Goal: Task Accomplishment & Management: Use online tool/utility

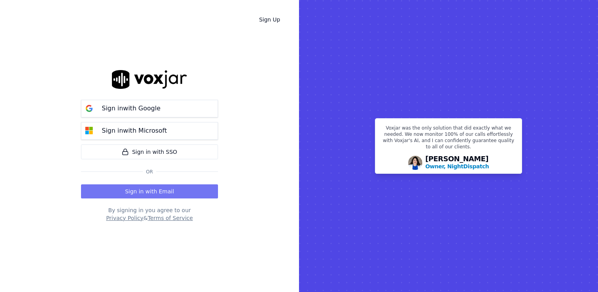
click at [146, 190] on button "Sign in with Email" at bounding box center [149, 191] width 137 height 14
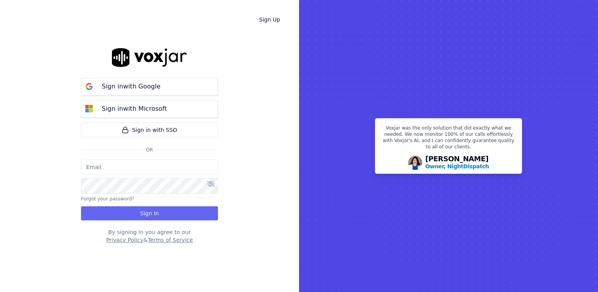
click at [176, 168] on input "email" at bounding box center [149, 167] width 137 height 16
type input "[EMAIL_ADDRESS][DOMAIN_NAME]"
click at [213, 183] on icon at bounding box center [211, 184] width 8 height 6
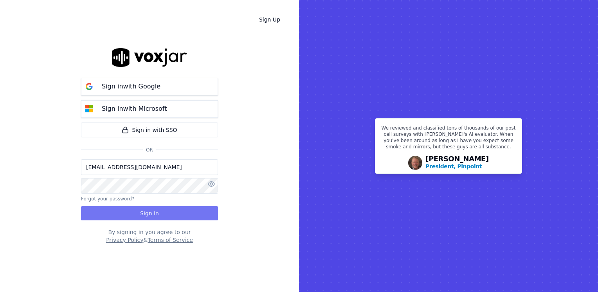
click at [145, 212] on button "Sign In" at bounding box center [149, 213] width 137 height 14
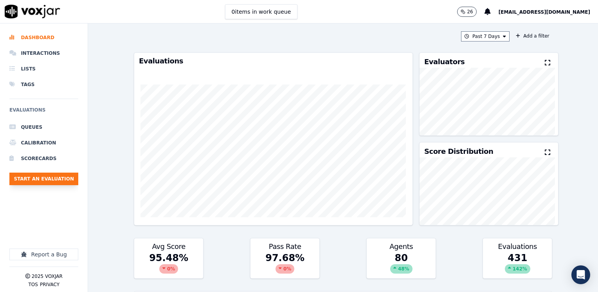
click at [56, 180] on button "Start an Evaluation" at bounding box center [43, 178] width 69 height 13
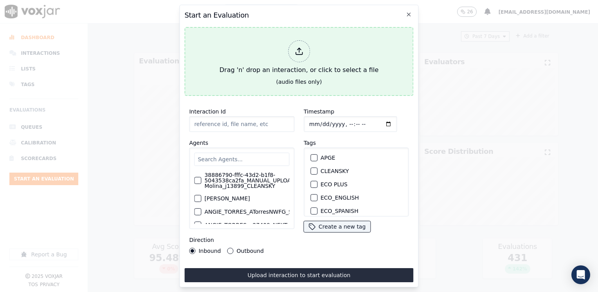
click at [295, 48] on icon at bounding box center [298, 51] width 9 height 9
type input "20250915-101824_5132587019-SAMUEL VELEZ all.mp3"
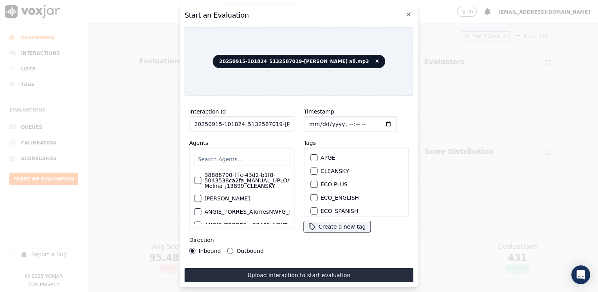
click at [260, 156] on input "text" at bounding box center [241, 159] width 95 height 13
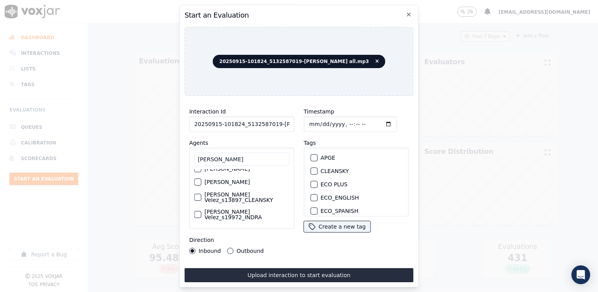
scroll to position [63, 0]
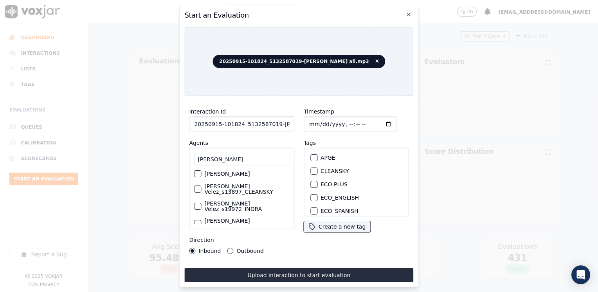
type input "samuel"
click at [245, 186] on label "[PERSON_NAME] Velez_s13897_CLEANSKY" at bounding box center [246, 188] width 85 height 11
click at [201, 186] on button "[PERSON_NAME] Velez_s13897_CLEANSKY" at bounding box center [197, 188] width 7 height 7
click at [311, 183] on div "button" at bounding box center [313, 185] width 5 height 5
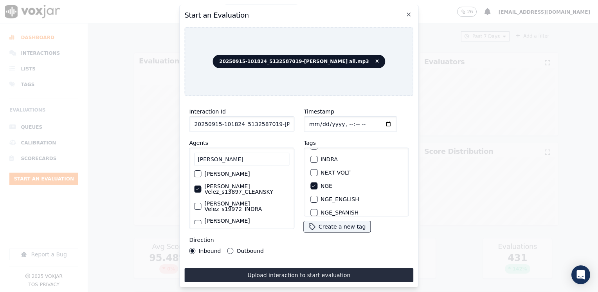
click at [374, 120] on input "Timestamp" at bounding box center [349, 124] width 93 height 16
click at [376, 122] on input "Timestamp" at bounding box center [349, 124] width 93 height 16
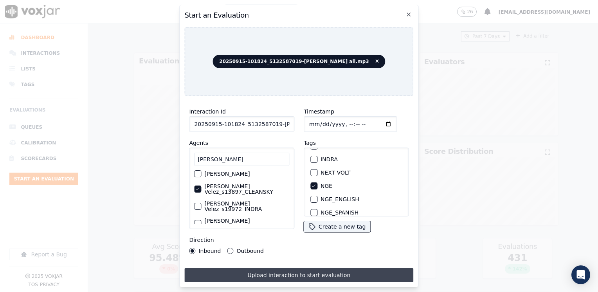
type input "2025-09-15T12:28"
click at [284, 272] on button "Upload interaction to start evaluation" at bounding box center [298, 275] width 229 height 14
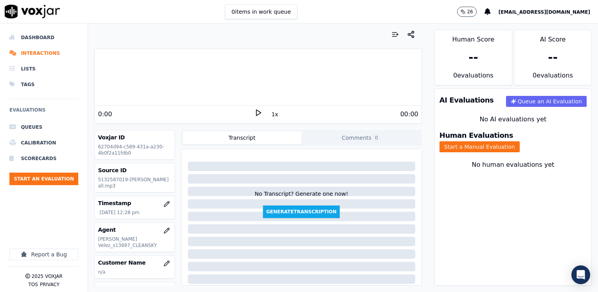
click at [158, 84] on div at bounding box center [258, 77] width 326 height 50
click at [254, 112] on icon at bounding box center [258, 113] width 8 height 8
click at [256, 112] on rect at bounding box center [256, 112] width 1 height 5
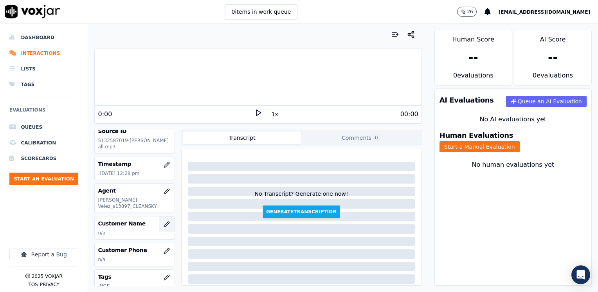
click at [163, 224] on icon "button" at bounding box center [166, 224] width 6 height 6
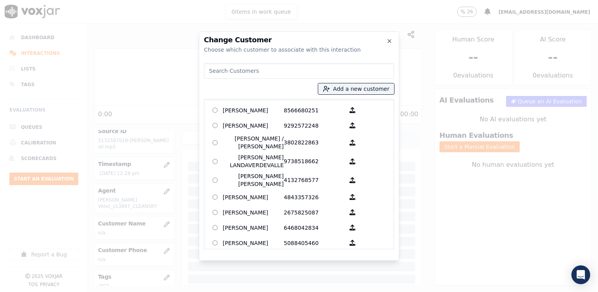
click at [295, 69] on input at bounding box center [299, 71] width 190 height 16
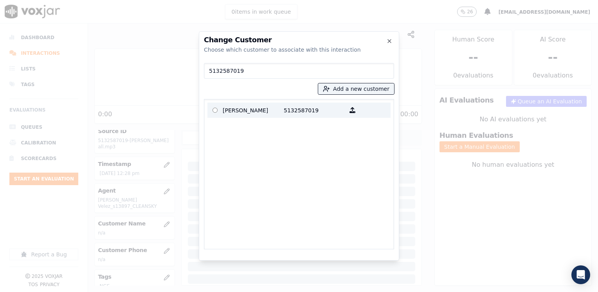
type input "5132587019"
click at [267, 113] on p "SONYA STEVENS" at bounding box center [253, 110] width 61 height 12
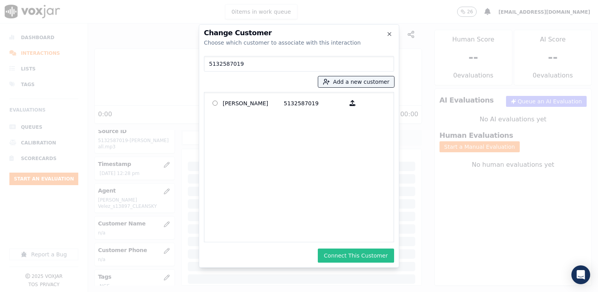
click at [360, 256] on button "Connect This Customer" at bounding box center [356, 255] width 76 height 14
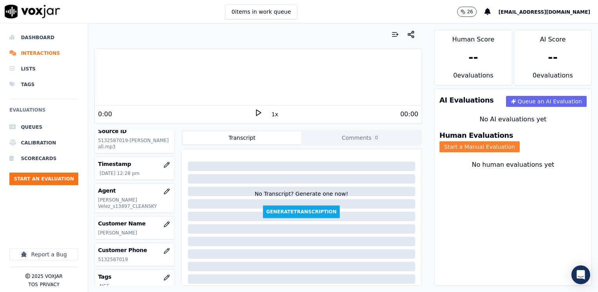
click at [519, 141] on button "Start a Manual Evaluation" at bounding box center [479, 146] width 80 height 11
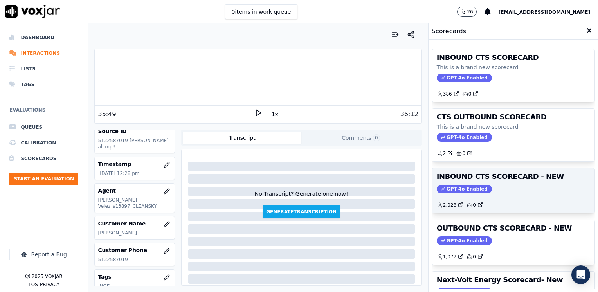
click at [460, 192] on div "INBOUND CTS SCORECARD - NEW GPT-4o Enabled 2,028 0" at bounding box center [513, 190] width 162 height 45
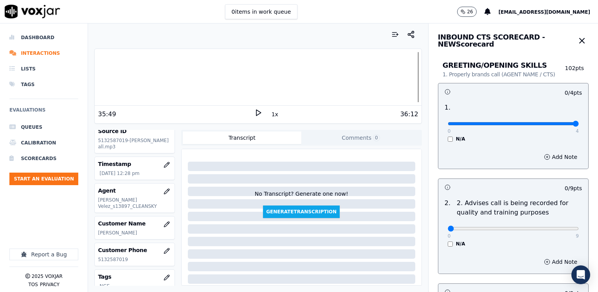
drag, startPoint x: 444, startPoint y: 122, endPoint x: 597, endPoint y: 122, distance: 152.9
type input "4"
click at [578, 122] on input "range" at bounding box center [512, 123] width 131 height 3
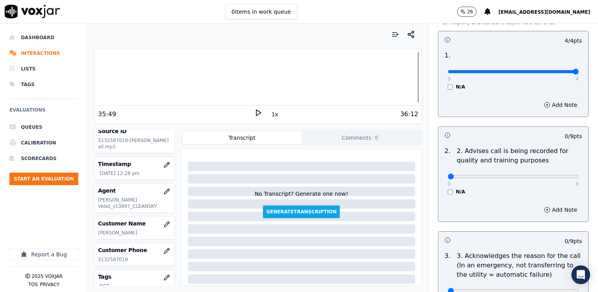
scroll to position [156, 0]
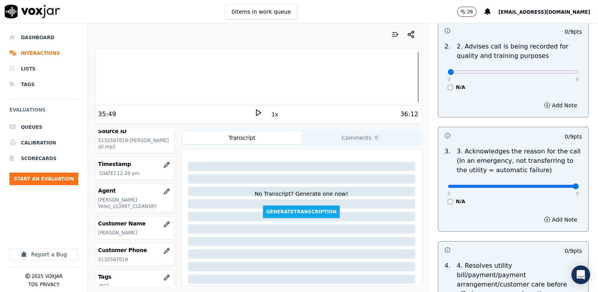
drag, startPoint x: 444, startPoint y: 187, endPoint x: 599, endPoint y: 198, distance: 155.2
type input "9"
click at [578, 188] on input "range" at bounding box center [512, 186] width 131 height 3
click at [555, 220] on button "Add Note" at bounding box center [560, 219] width 43 height 11
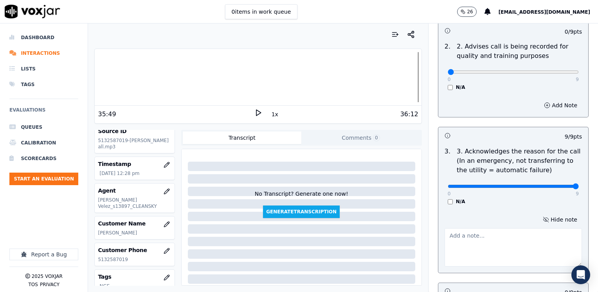
click at [522, 228] on textarea at bounding box center [512, 247] width 137 height 38
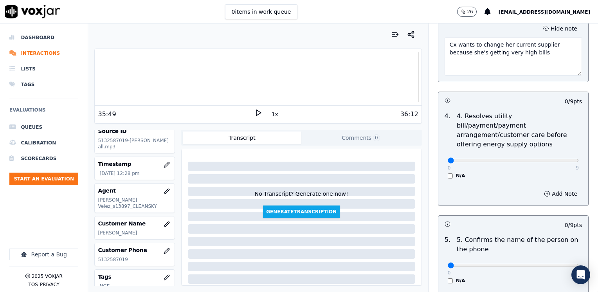
scroll to position [391, 0]
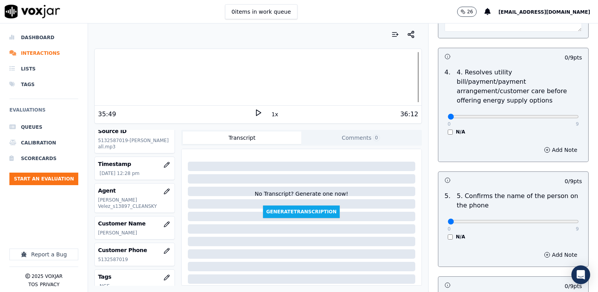
type textarea "Cx wants to change her current supplier because she's getting very high bills"
drag, startPoint x: 444, startPoint y: 209, endPoint x: 599, endPoint y: 196, distance: 155.4
type input "9"
click at [578, 220] on input "range" at bounding box center [512, 221] width 131 height 3
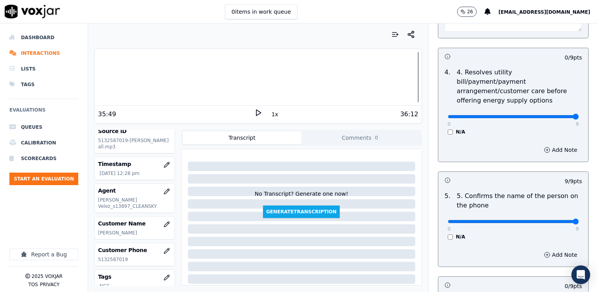
drag, startPoint x: 442, startPoint y: 104, endPoint x: 499, endPoint y: 191, distance: 104.1
type input "9"
click at [578, 118] on input "range" at bounding box center [512, 116] width 131 height 3
click at [499, 243] on div "Add Note" at bounding box center [513, 254] width 150 height 23
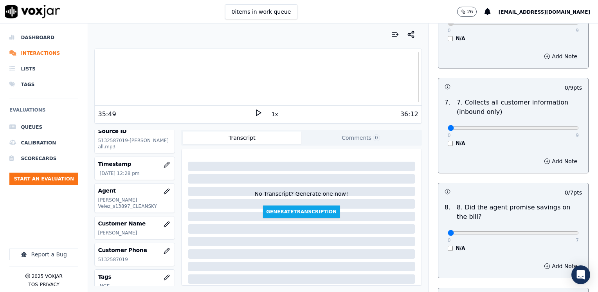
scroll to position [704, 0]
click at [550, 231] on input "range" at bounding box center [512, 232] width 131 height 3
type input "6"
click at [546, 231] on input "range" at bounding box center [512, 232] width 131 height 3
click at [549, 260] on button "Add Note" at bounding box center [560, 265] width 43 height 11
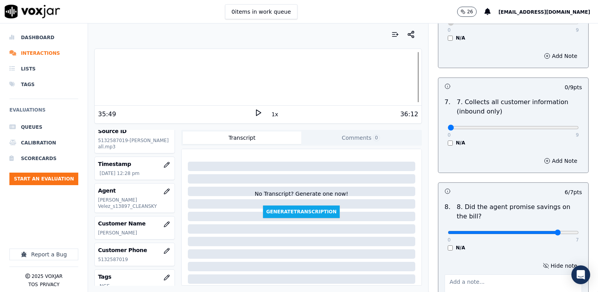
click at [492, 274] on textarea at bounding box center [512, 293] width 137 height 38
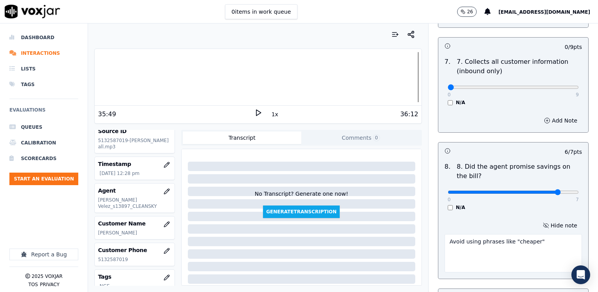
scroll to position [821, 0]
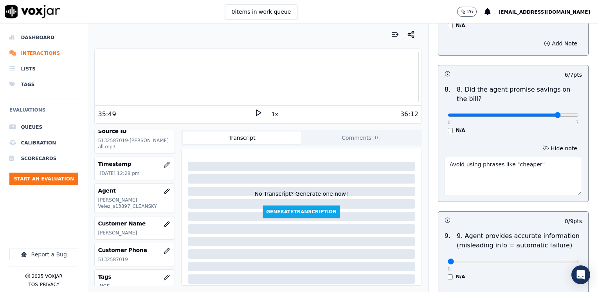
type textarea "Avoid using phrases like "cheaper""
drag, startPoint x: 443, startPoint y: 243, endPoint x: 599, endPoint y: 234, distance: 156.3
type input "9"
click at [578, 260] on input "range" at bounding box center [512, 261] width 131 height 3
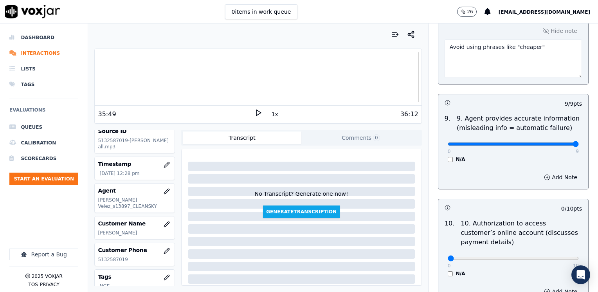
scroll to position [978, 0]
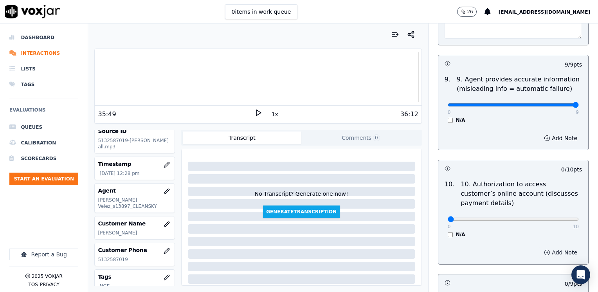
click at [551, 247] on button "Add Note" at bounding box center [560, 252] width 43 height 11
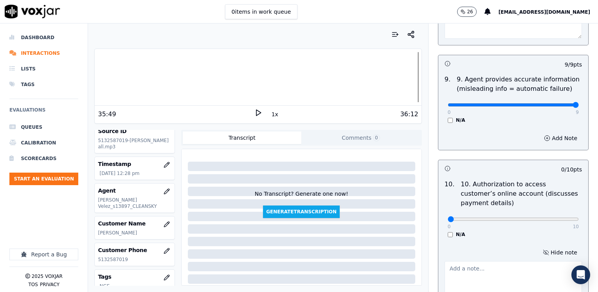
click at [490, 261] on textarea at bounding box center [512, 280] width 137 height 38
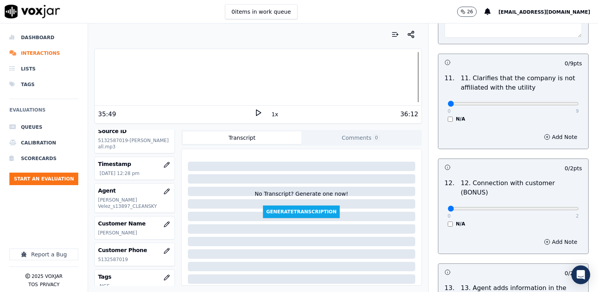
scroll to position [1251, 0]
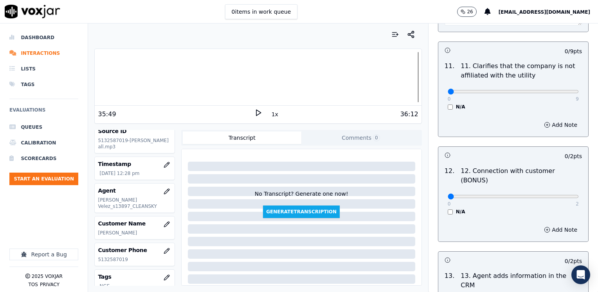
type textarea "Does not ask authorization to access cx online account"
drag, startPoint x: 442, startPoint y: 73, endPoint x: 599, endPoint y: 93, distance: 158.5
type input "9"
click at [578, 93] on input "range" at bounding box center [512, 91] width 131 height 3
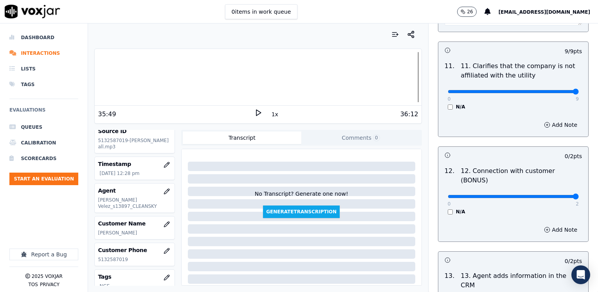
drag, startPoint x: 441, startPoint y: 165, endPoint x: 599, endPoint y: 158, distance: 157.7
type input "2"
click at [578, 195] on input "range" at bounding box center [512, 196] width 131 height 3
drag, startPoint x: 440, startPoint y: 264, endPoint x: 597, endPoint y: 245, distance: 158.7
type input "2"
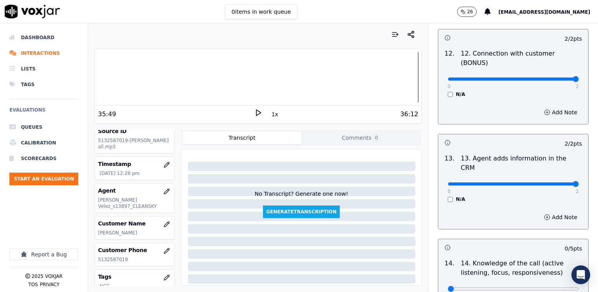
scroll to position [1435, 0]
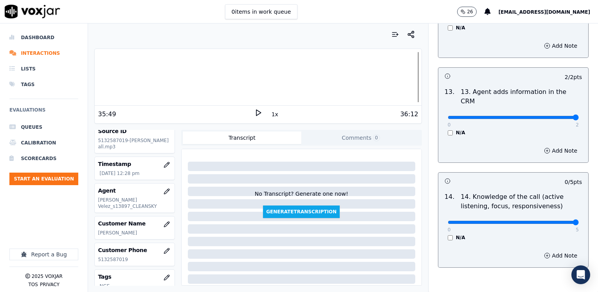
drag, startPoint x: 441, startPoint y: 181, endPoint x: 597, endPoint y: 199, distance: 157.0
type input "5"
click at [578, 221] on input "range" at bounding box center [512, 222] width 131 height 3
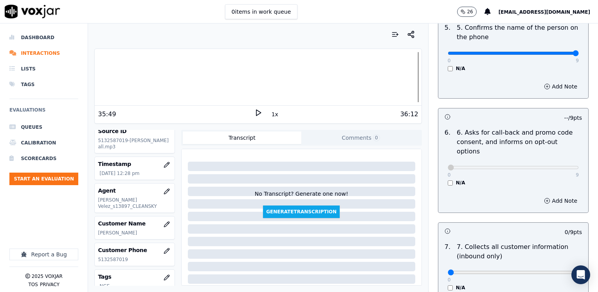
scroll to position [626, 0]
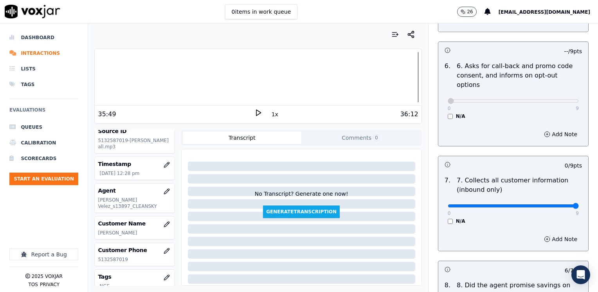
drag, startPoint x: 441, startPoint y: 186, endPoint x: 599, endPoint y: 188, distance: 157.6
type input "9"
click at [578, 204] on input "range" at bounding box center [512, 205] width 131 height 3
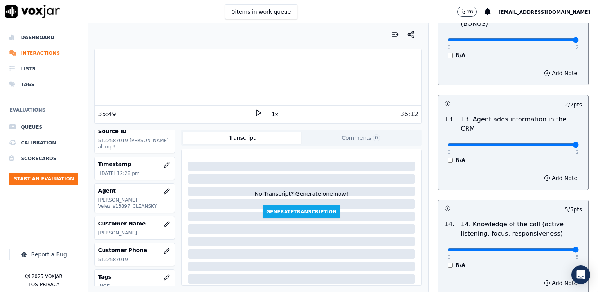
scroll to position [1435, 0]
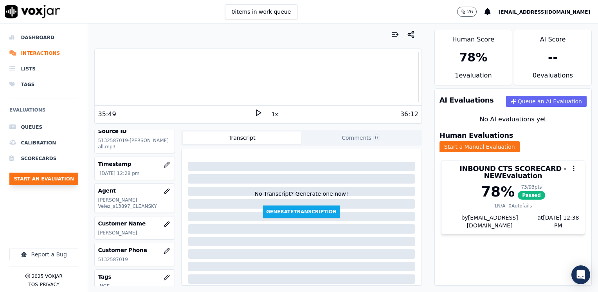
click at [57, 177] on button "Start an Evaluation" at bounding box center [43, 178] width 69 height 13
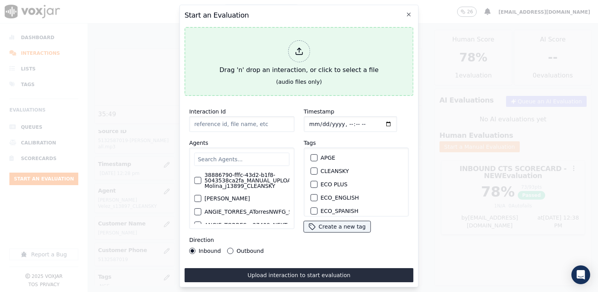
click at [305, 54] on div at bounding box center [299, 51] width 22 height 22
type input "20250915-124516_4123042558-HERNANDO OSORIO all.mp3"
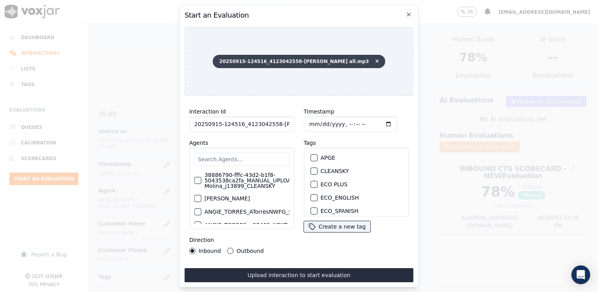
click at [375, 59] on icon at bounding box center [377, 61] width 4 height 5
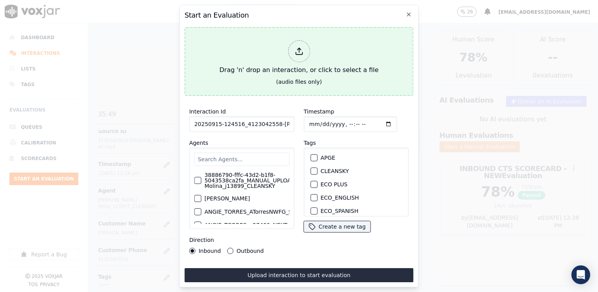
click at [305, 48] on div at bounding box center [299, 51] width 22 height 22
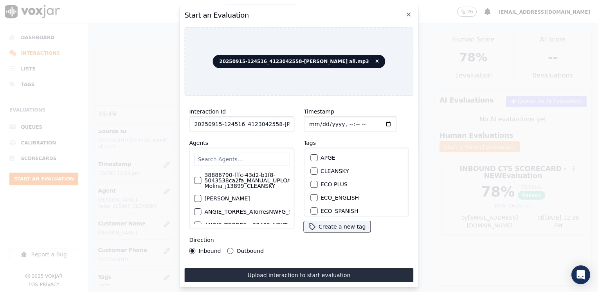
click at [253, 158] on input "text" at bounding box center [241, 159] width 95 height 13
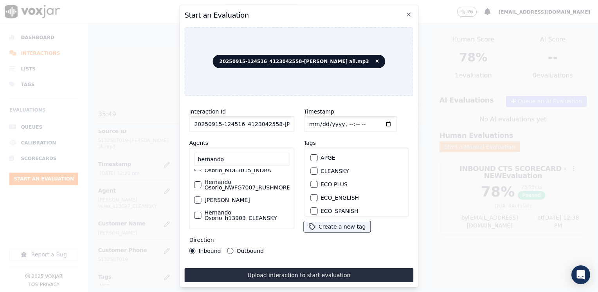
scroll to position [51, 0]
type input "hernando"
click at [254, 210] on label "Hernando Osorio_h13903_CLEANSKY" at bounding box center [246, 215] width 85 height 11
click at [201, 212] on button "Hernando Osorio_h13903_CLEANSKY" at bounding box center [197, 215] width 7 height 7
click at [240, 210] on label "Hernando Osorio_h13903_CLEANSKY" at bounding box center [246, 215] width 85 height 11
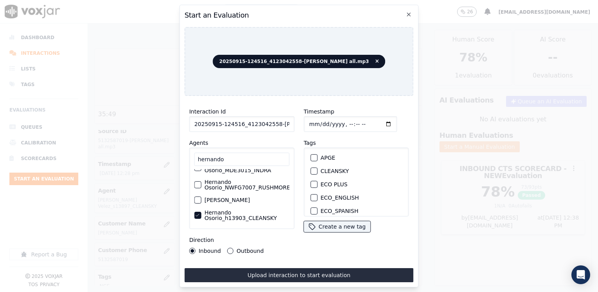
click at [201, 212] on button "Hernando Osorio_h13903_CLEANSKY" at bounding box center [197, 215] width 7 height 7
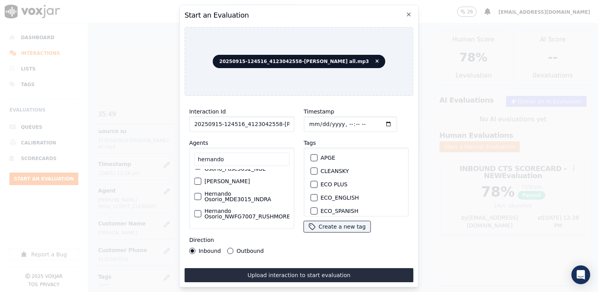
scroll to position [0, 0]
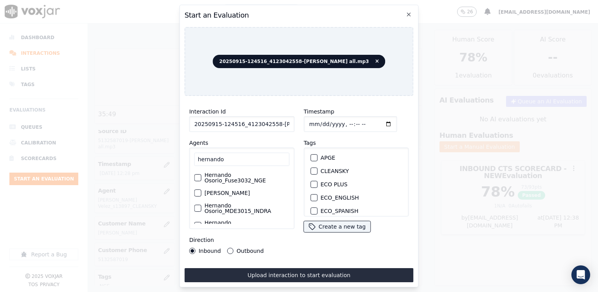
click at [197, 177] on div "button" at bounding box center [196, 177] width 5 height 5
click at [315, 179] on div "NGE" at bounding box center [356, 185] width 98 height 13
click at [311, 183] on div "button" at bounding box center [313, 185] width 5 height 5
click at [374, 119] on input "Timestamp" at bounding box center [349, 124] width 93 height 16
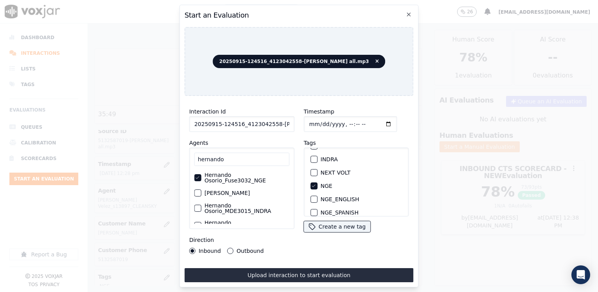
type input "2025-09-15T12:41"
click at [227, 250] on button "Outbound" at bounding box center [230, 251] width 6 height 6
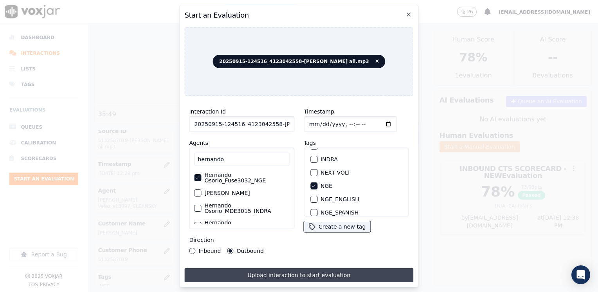
click at [298, 271] on button "Upload interaction to start evaluation" at bounding box center [298, 275] width 229 height 14
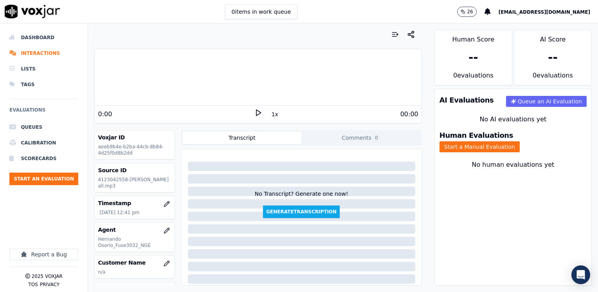
click at [189, 104] on div "Your browser does not support the audio element." at bounding box center [258, 77] width 326 height 57
click at [254, 113] on icon at bounding box center [258, 113] width 8 height 8
click at [256, 113] on rect at bounding box center [256, 112] width 1 height 5
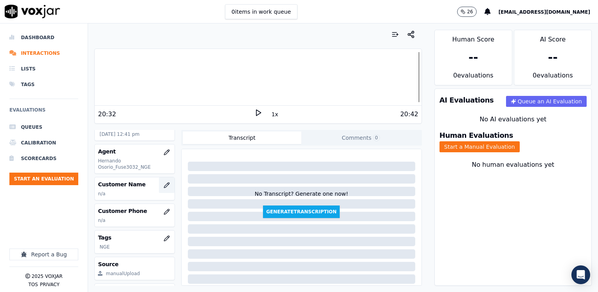
click at [163, 185] on icon "button" at bounding box center [166, 185] width 6 height 6
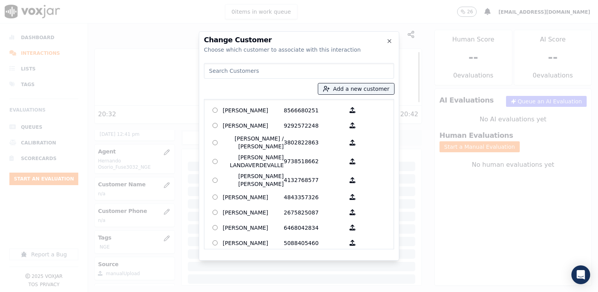
click at [279, 70] on input at bounding box center [299, 71] width 190 height 16
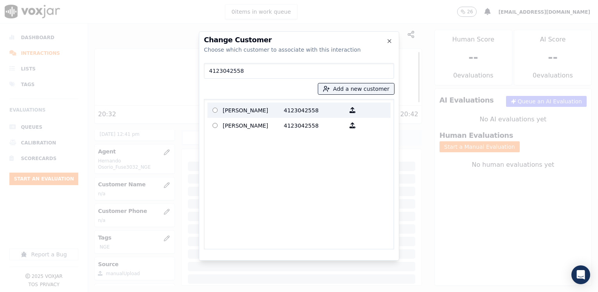
type input "4123042558"
click at [300, 105] on p "4123042558" at bounding box center [314, 110] width 61 height 12
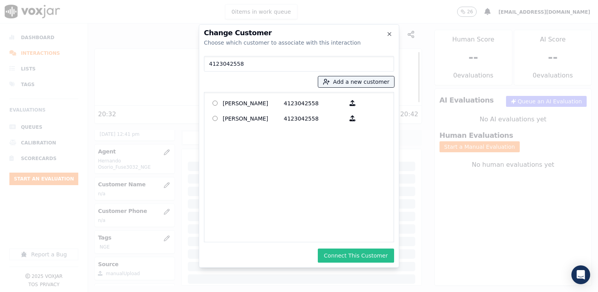
click at [358, 254] on button "Connect This Customer" at bounding box center [356, 255] width 76 height 14
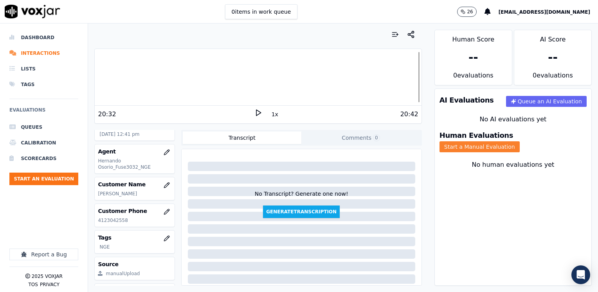
click at [519, 141] on button "Start a Manual Evaluation" at bounding box center [479, 146] width 80 height 11
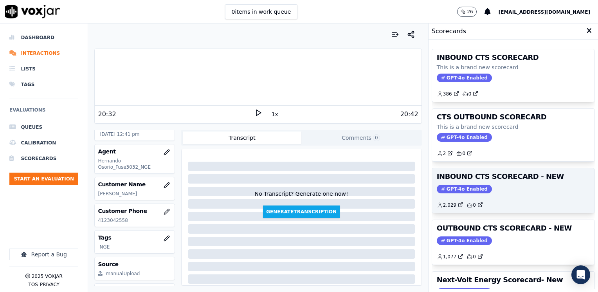
click at [457, 185] on span "GPT-4o Enabled" at bounding box center [463, 189] width 55 height 9
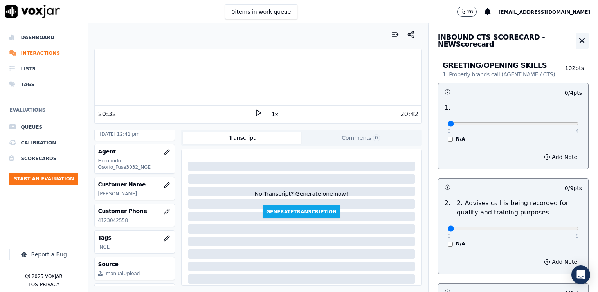
click at [577, 43] on icon "button" at bounding box center [581, 40] width 9 height 9
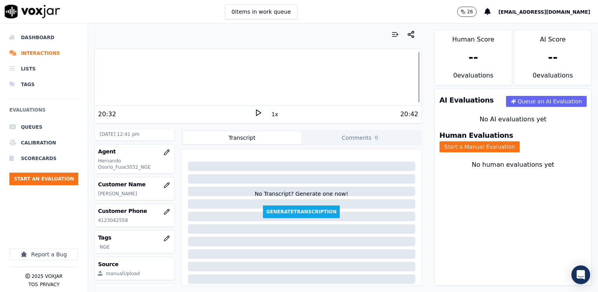
click at [529, 133] on div "Human Evaluations Start a Manual Evaluation" at bounding box center [512, 142] width 156 height 30
click at [519, 141] on button "Start a Manual Evaluation" at bounding box center [479, 146] width 80 height 11
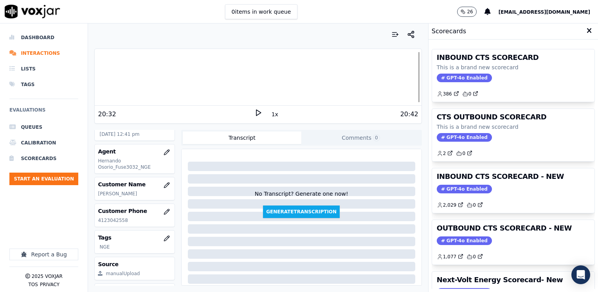
click at [452, 240] on span "GPT-4o Enabled" at bounding box center [463, 240] width 55 height 9
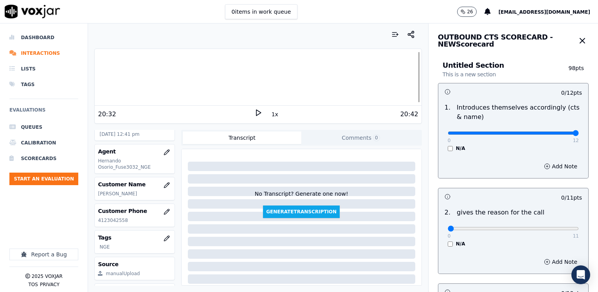
drag, startPoint x: 439, startPoint y: 133, endPoint x: 599, endPoint y: 133, distance: 159.6
type input "12"
click at [578, 133] on input "range" at bounding box center [512, 132] width 131 height 3
drag, startPoint x: 441, startPoint y: 229, endPoint x: 599, endPoint y: 182, distance: 164.6
type input "11"
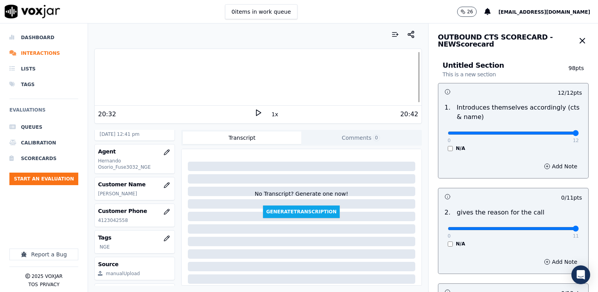
click at [578, 227] on input "range" at bounding box center [512, 228] width 131 height 3
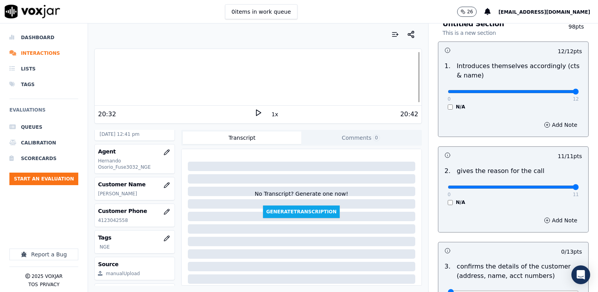
scroll to position [196, 0]
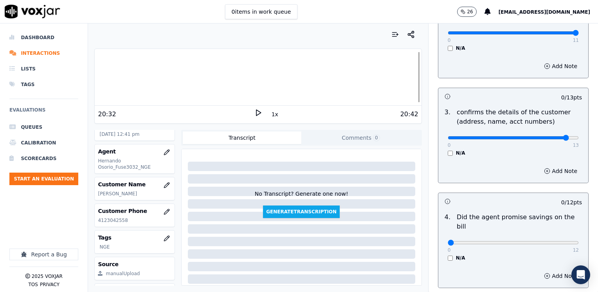
type input "12"
click at [546, 137] on input "range" at bounding box center [512, 137] width 131 height 3
click at [554, 173] on button "Add Note" at bounding box center [560, 170] width 43 height 11
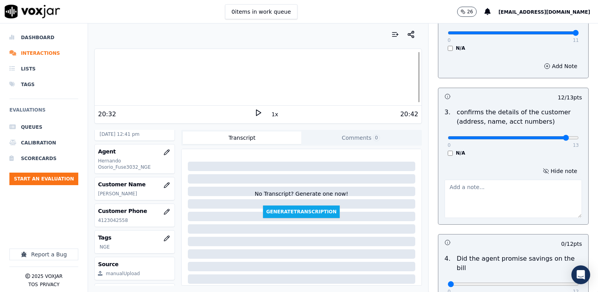
click at [517, 203] on textarea at bounding box center [512, 198] width 137 height 38
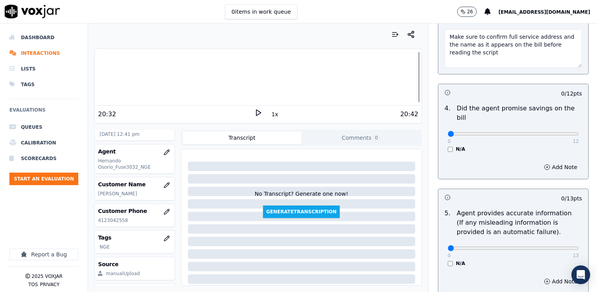
scroll to position [352, 0]
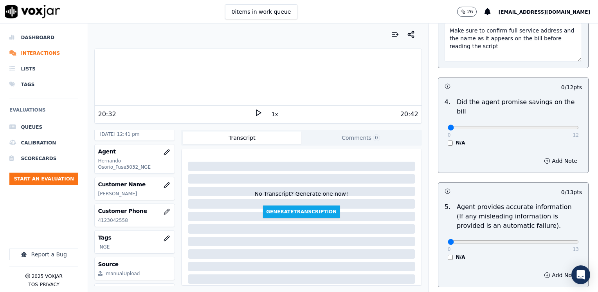
type textarea "Make sure to confirm full service address and the name as it appears on the bil…"
drag, startPoint x: 442, startPoint y: 118, endPoint x: 599, endPoint y: 118, distance: 156.4
type input "12"
click at [578, 126] on input "range" at bounding box center [512, 127] width 131 height 3
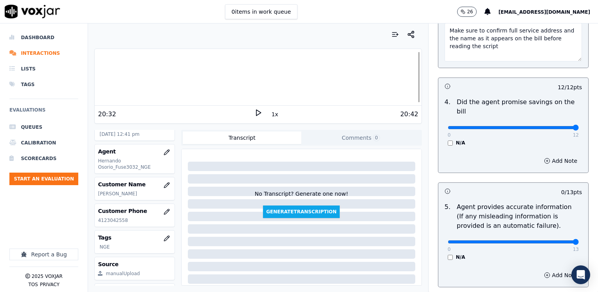
drag, startPoint x: 443, startPoint y: 231, endPoint x: 599, endPoint y: 231, distance: 155.6
type input "13"
click at [578, 240] on input "range" at bounding box center [512, 241] width 131 height 3
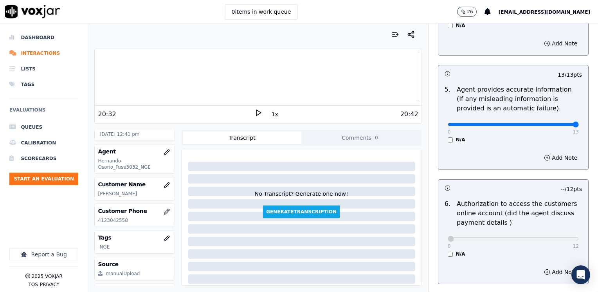
scroll to position [665, 0]
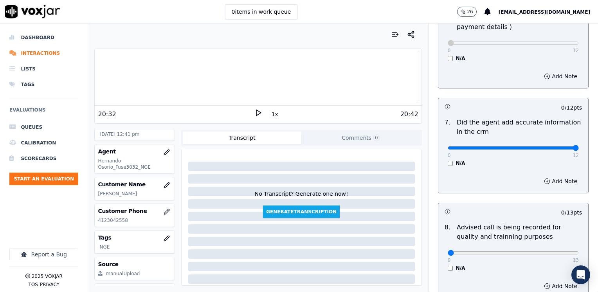
drag, startPoint x: 443, startPoint y: 138, endPoint x: 599, endPoint y: 132, distance: 155.8
type input "12"
click at [578, 146] on input "range" at bounding box center [512, 147] width 131 height 3
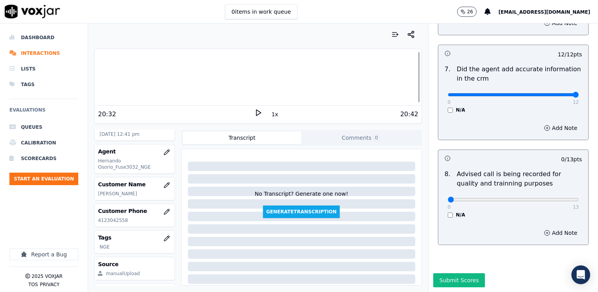
scroll to position [725, 0]
click at [540, 198] on input "range" at bounding box center [512, 199] width 131 height 3
type input "10"
click at [530, 198] on input "range" at bounding box center [512, 199] width 131 height 3
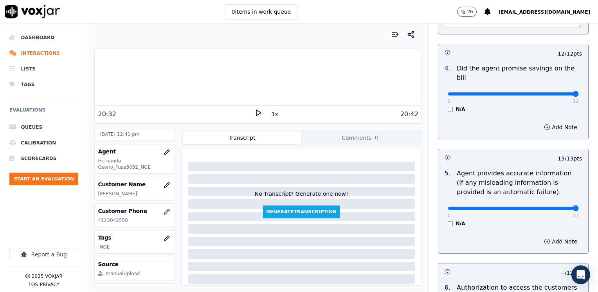
scroll to position [334, 0]
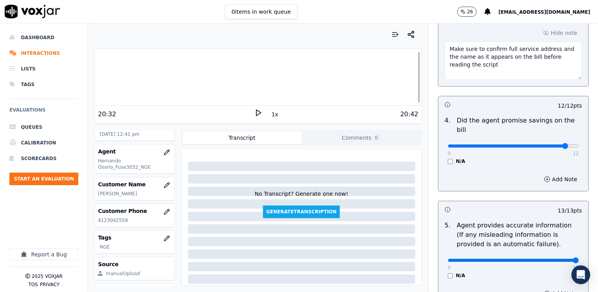
type input "11"
click at [549, 144] on input "range" at bounding box center [512, 145] width 131 height 3
click at [554, 174] on button "Add Note" at bounding box center [560, 179] width 43 height 11
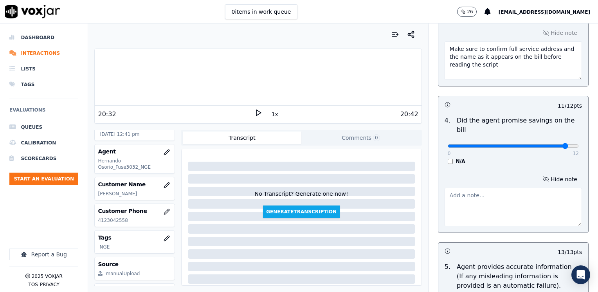
click at [486, 196] on textarea at bounding box center [512, 207] width 137 height 38
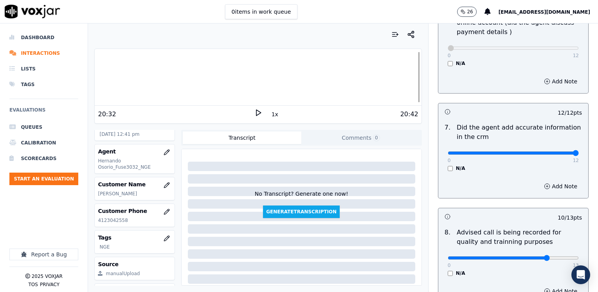
scroll to position [766, 0]
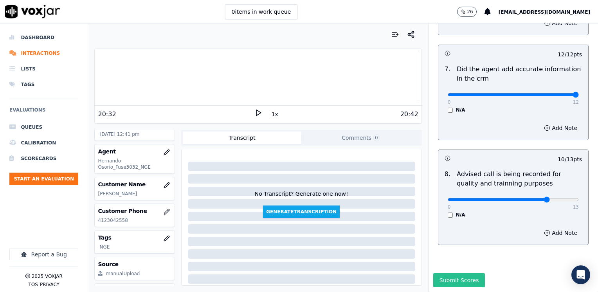
type textarea "Avoid saying " si no hace nada indevido este monto no lo paga""
click at [445, 273] on button "Submit Scores" at bounding box center [459, 280] width 52 height 14
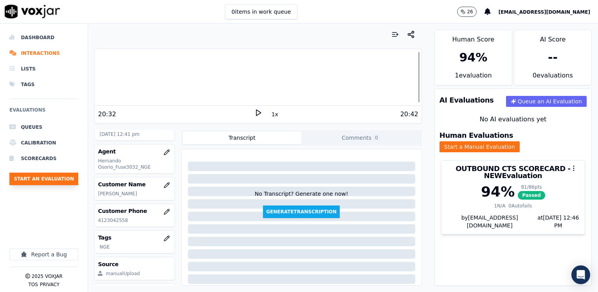
click at [58, 179] on button "Start an Evaluation" at bounding box center [43, 178] width 69 height 13
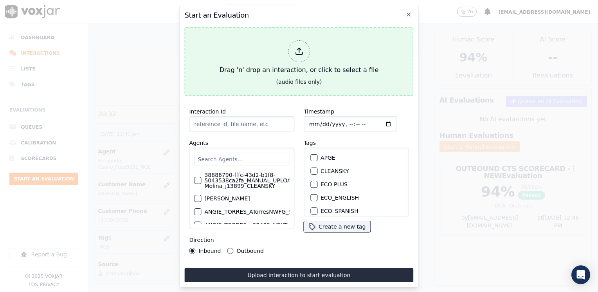
click at [300, 47] on icon at bounding box center [298, 51] width 9 height 9
type input "20250915-175257_7176737310-JUAN SOTO 2 all.mp3"
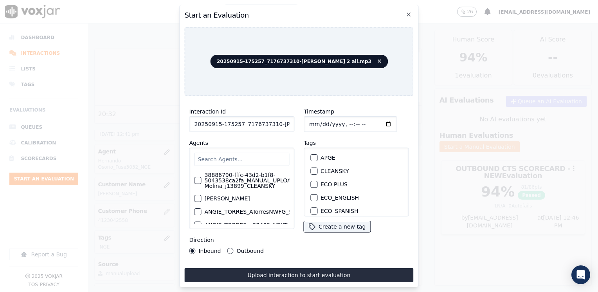
click at [255, 159] on input "text" at bounding box center [241, 159] width 95 height 13
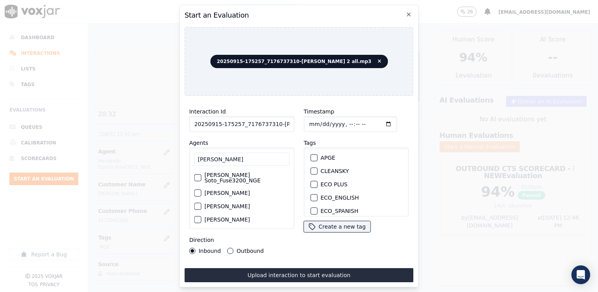
type input "[PERSON_NAME]"
click at [230, 172] on label "[PERSON_NAME] Soto_Fuse3200_NGE" at bounding box center [246, 177] width 85 height 11
click at [201, 174] on button "[PERSON_NAME] Soto_Fuse3200_NGE" at bounding box center [197, 177] width 7 height 7
click at [311, 183] on div "button" at bounding box center [313, 185] width 5 height 5
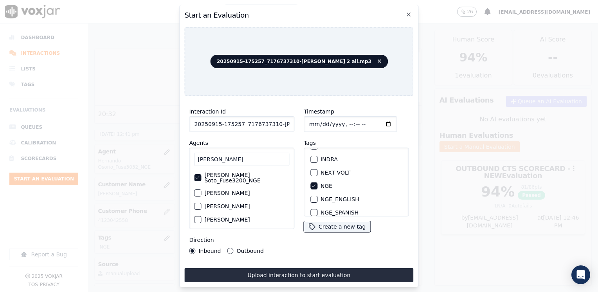
click at [375, 121] on input "Timestamp" at bounding box center [349, 124] width 93 height 16
click at [227, 249] on button "Outbound" at bounding box center [230, 251] width 6 height 6
click at [375, 120] on input "Timestamp" at bounding box center [349, 124] width 93 height 16
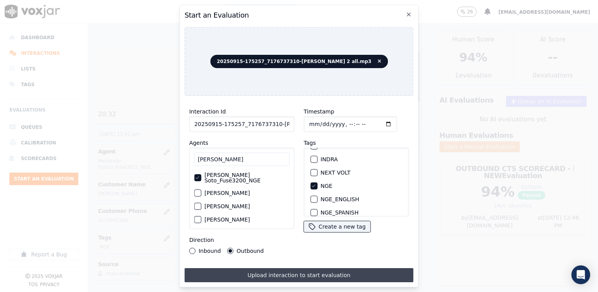
type input "2025-09-15T12:47"
click at [271, 274] on button "Upload interaction to start evaluation" at bounding box center [298, 275] width 229 height 14
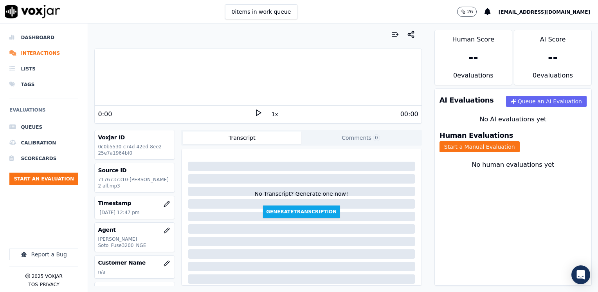
click at [462, 243] on div "AI Evaluations Queue an AI Evaluation No AI evaluations yet Human Evaluations S…" at bounding box center [512, 186] width 157 height 197
click at [254, 111] on icon at bounding box center [258, 113] width 8 height 8
click at [258, 111] on rect at bounding box center [258, 112] width 1 height 5
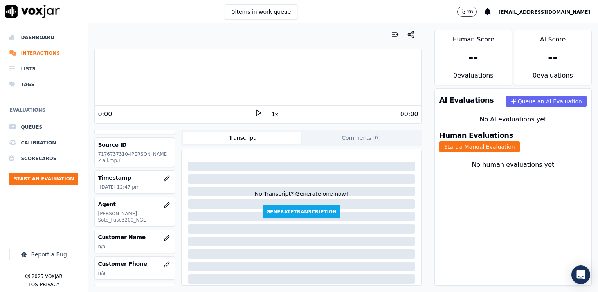
scroll to position [39, 0]
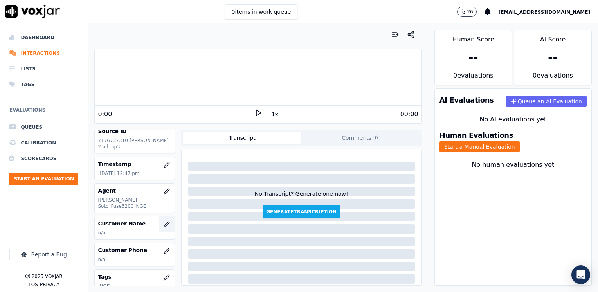
click at [167, 222] on icon "button" at bounding box center [167, 222] width 1 height 1
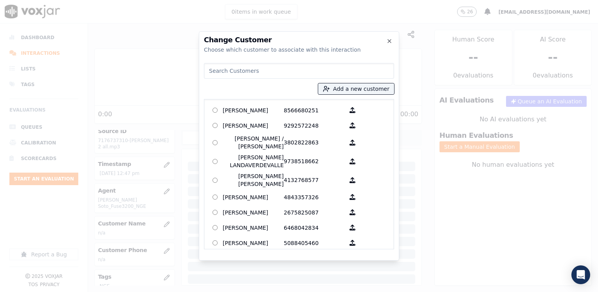
click at [267, 66] on input at bounding box center [299, 71] width 190 height 16
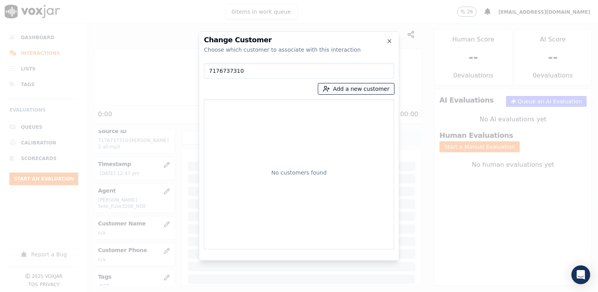
type input "7176737310"
click at [368, 88] on button "Add a new customer" at bounding box center [356, 88] width 76 height 11
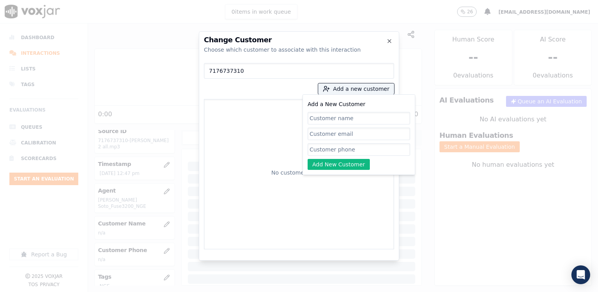
click at [366, 147] on input "Add a New Customer" at bounding box center [358, 149] width 102 height 13
paste input "7176737310"
type input "7176737310"
click at [339, 116] on input "Add a New Customer" at bounding box center [358, 118] width 102 height 13
paste input "Eduardo Arroyo"
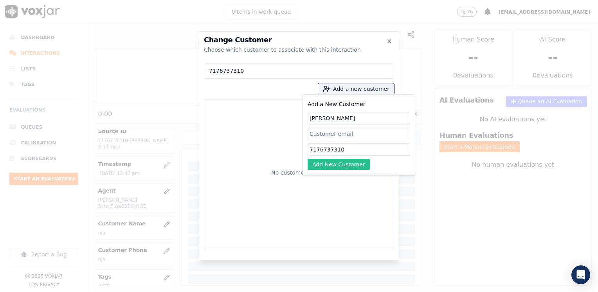
type input "Eduardo Arroyo"
click at [346, 165] on button "Add New Customer" at bounding box center [338, 164] width 62 height 11
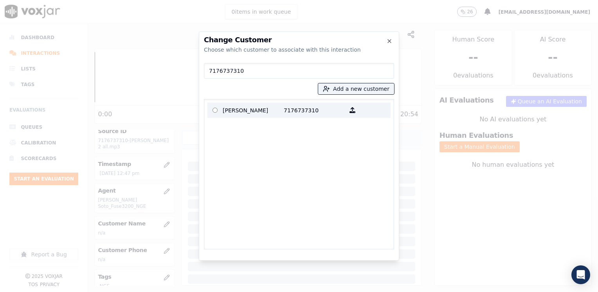
click at [269, 110] on p "Eduardo Arroyo" at bounding box center [253, 110] width 61 height 12
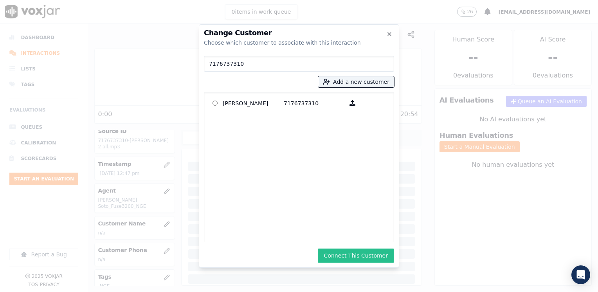
click at [369, 255] on button "Connect This Customer" at bounding box center [356, 255] width 76 height 14
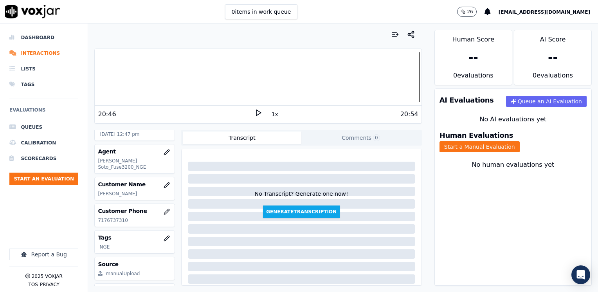
scroll to position [109, 0]
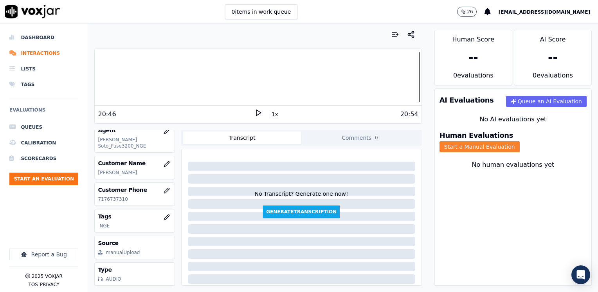
click at [519, 141] on button "Start a Manual Evaluation" at bounding box center [479, 146] width 80 height 11
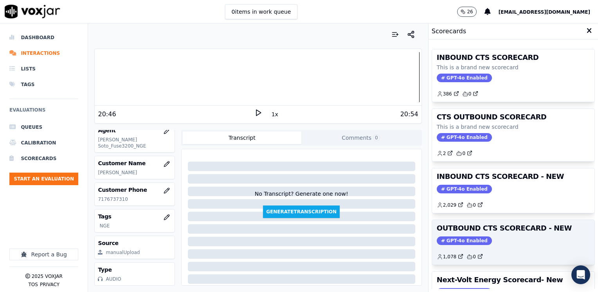
click at [453, 239] on span "GPT-4o Enabled" at bounding box center [463, 240] width 55 height 9
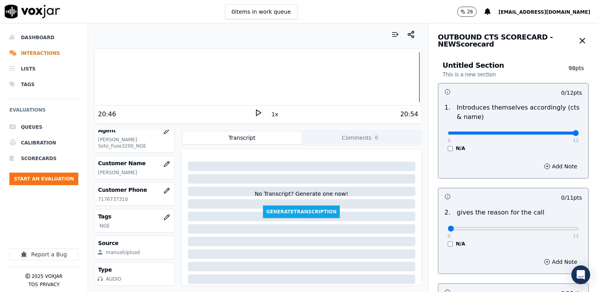
drag, startPoint x: 443, startPoint y: 131, endPoint x: 599, endPoint y: 132, distance: 155.3
type input "12"
click at [578, 132] on input "range" at bounding box center [512, 132] width 131 height 3
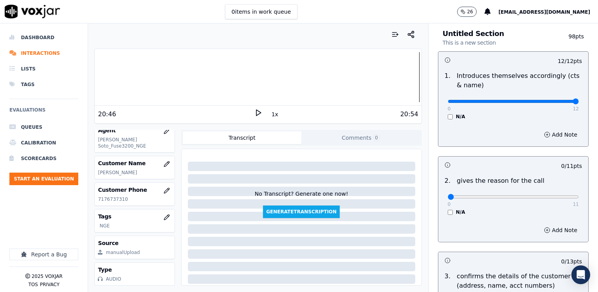
scroll to position [78, 0]
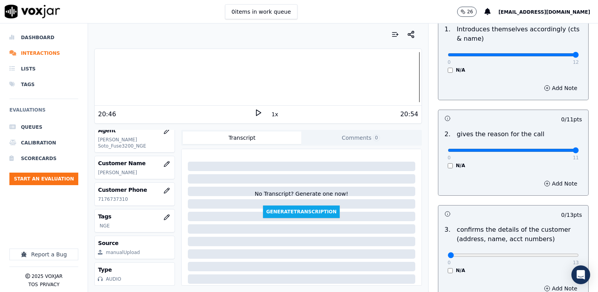
drag, startPoint x: 443, startPoint y: 151, endPoint x: 599, endPoint y: 152, distance: 156.0
type input "11"
click at [578, 152] on input "range" at bounding box center [512, 150] width 131 height 3
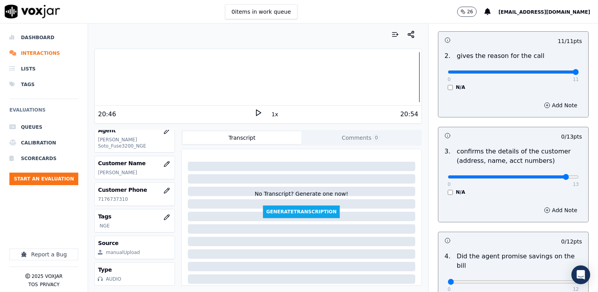
type input "12"
click at [547, 176] on input "range" at bounding box center [512, 176] width 131 height 3
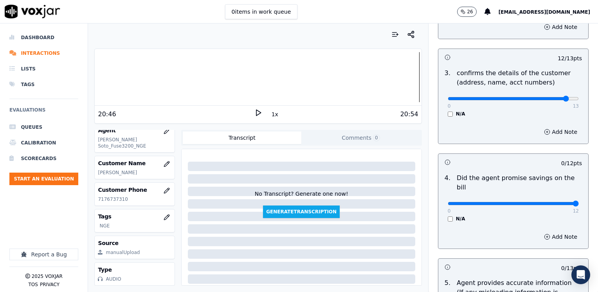
drag, startPoint x: 446, startPoint y: 194, endPoint x: 597, endPoint y: 194, distance: 151.3
type input "12"
click at [578, 202] on input "range" at bounding box center [512, 203] width 131 height 3
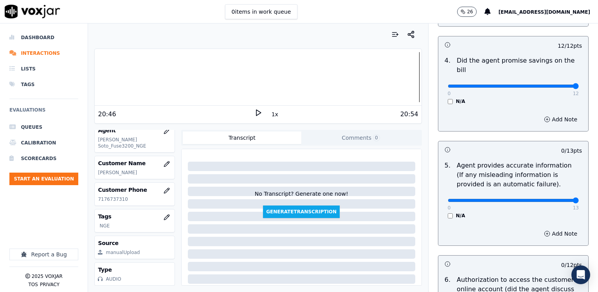
drag, startPoint x: 440, startPoint y: 187, endPoint x: 597, endPoint y: 190, distance: 157.6
type input "13"
click at [578, 199] on input "range" at bounding box center [512, 200] width 131 height 3
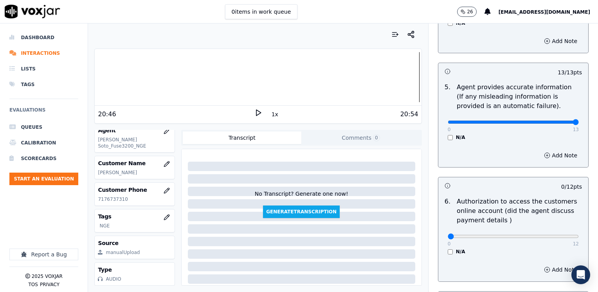
click at [441, 243] on div "0 12 N/A" at bounding box center [513, 240] width 144 height 30
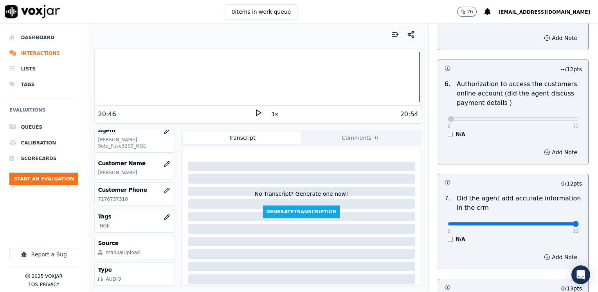
drag, startPoint x: 444, startPoint y: 214, endPoint x: 599, endPoint y: 210, distance: 154.5
type input "12"
click at [578, 222] on input "range" at bounding box center [512, 223] width 131 height 3
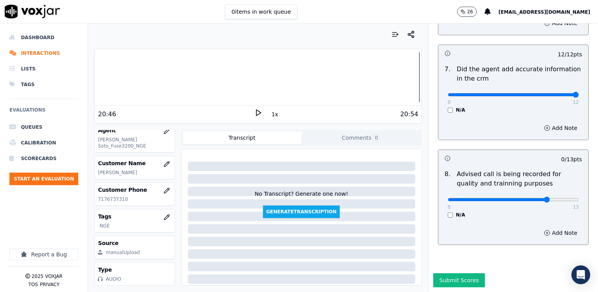
type input "10"
click at [528, 198] on input "range" at bounding box center [512, 199] width 131 height 3
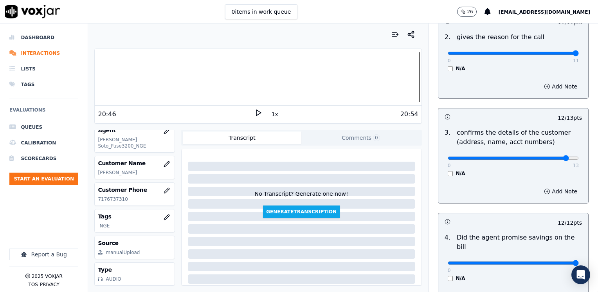
scroll to position [136, 0]
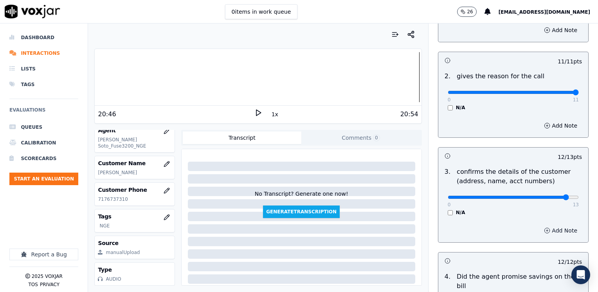
click at [552, 228] on button "Add Note" at bounding box center [560, 230] width 43 height 11
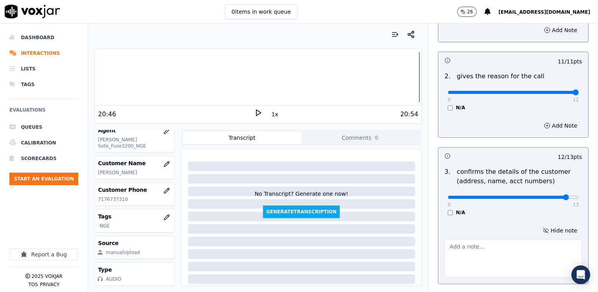
click at [506, 257] on textarea at bounding box center [512, 258] width 137 height 38
type textarea "m"
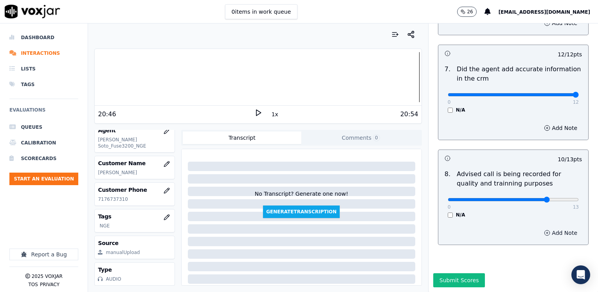
scroll to position [725, 0]
type textarea "Make sure to confirm full service address and the name as it appears on the bil…"
click at [458, 273] on button "Submit Scores" at bounding box center [459, 280] width 52 height 14
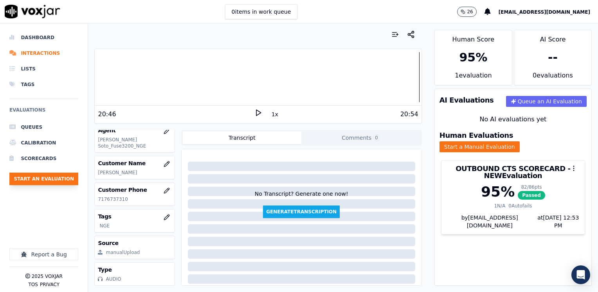
click at [52, 174] on button "Start an Evaluation" at bounding box center [43, 178] width 69 height 13
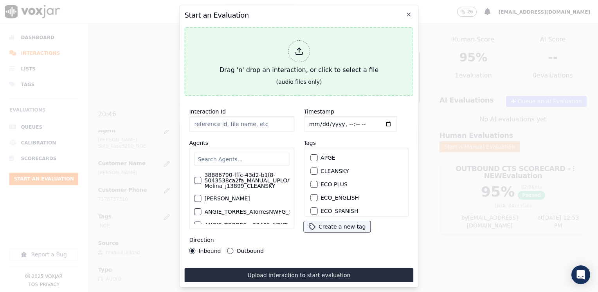
click at [297, 51] on icon at bounding box center [298, 51] width 9 height 9
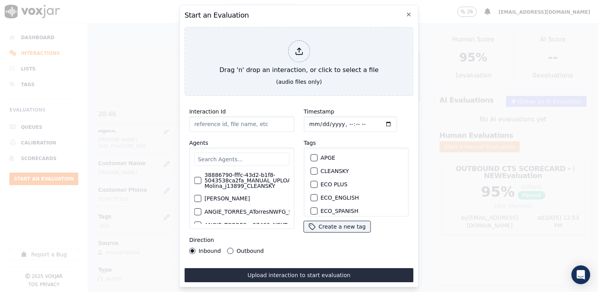
type input "20250915-140845_6145882405-JULIANA MOLINA all.mp3"
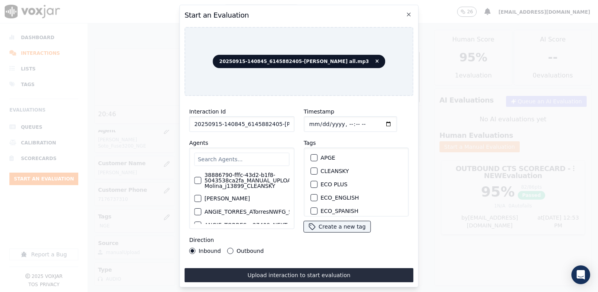
click at [242, 153] on input "text" at bounding box center [241, 159] width 95 height 13
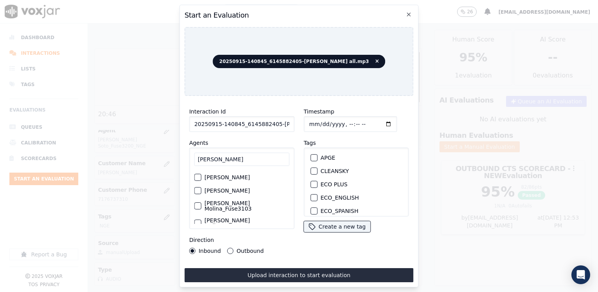
scroll to position [39, 0]
type input "[PERSON_NAME]"
click at [242, 199] on label "[PERSON_NAME] Molina_Fuse3103_NGE" at bounding box center [246, 204] width 85 height 11
click at [201, 201] on button "[PERSON_NAME] Molina_Fuse3103_NGE" at bounding box center [197, 204] width 7 height 7
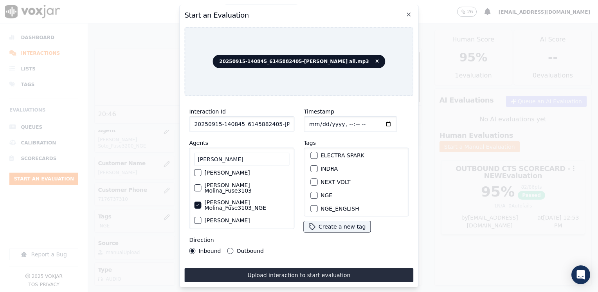
scroll to position [78, 0]
click at [311, 183] on div "button" at bounding box center [313, 185] width 5 height 5
click at [374, 120] on input "Timestamp" at bounding box center [349, 124] width 93 height 16
type input "2025-09-15T12:53"
click at [232, 248] on div "Outbound" at bounding box center [245, 251] width 36 height 6
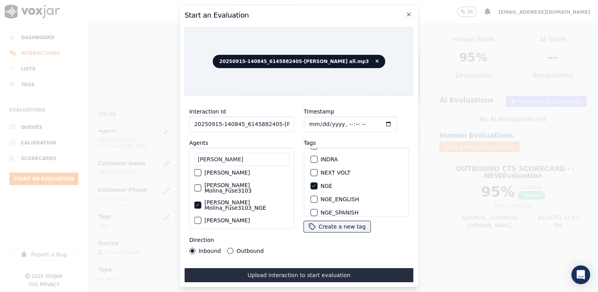
click at [227, 248] on button "Outbound" at bounding box center [230, 251] width 6 height 6
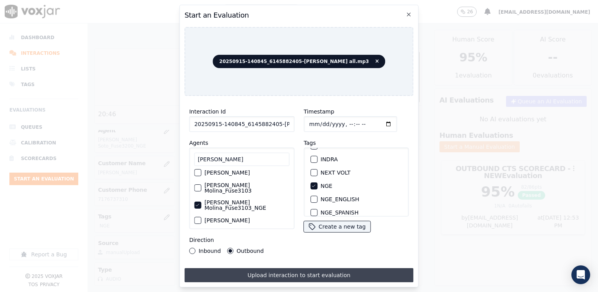
click at [295, 269] on button "Upload interaction to start evaluation" at bounding box center [298, 275] width 229 height 14
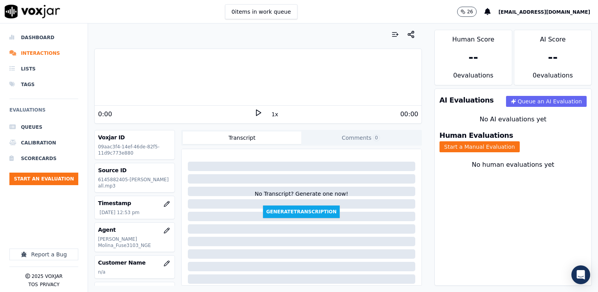
click at [173, 82] on div at bounding box center [258, 77] width 326 height 50
click at [254, 113] on icon at bounding box center [258, 113] width 8 height 8
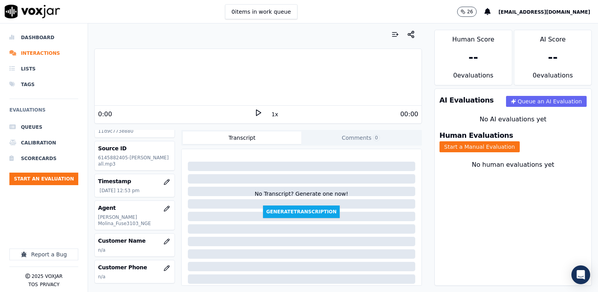
scroll to position [39, 0]
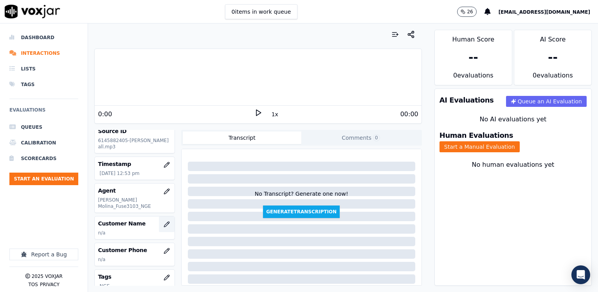
click at [164, 221] on icon "button" at bounding box center [166, 223] width 5 height 5
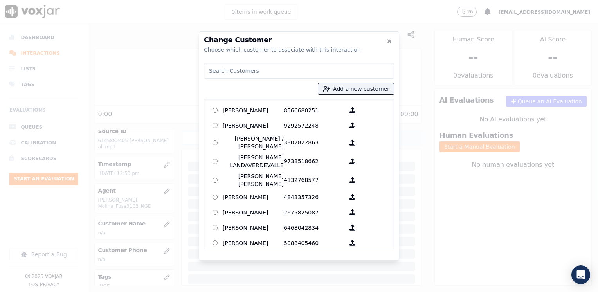
click at [255, 70] on input at bounding box center [299, 71] width 190 height 16
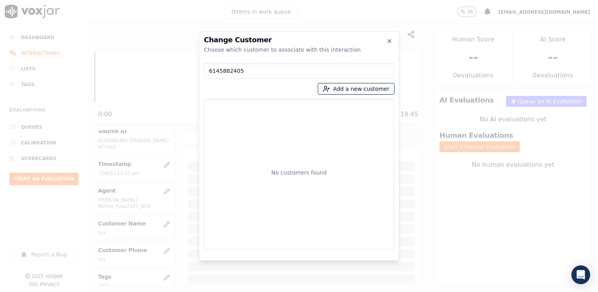
type input "6145882405"
click at [366, 88] on button "Add a new customer" at bounding box center [356, 88] width 76 height 11
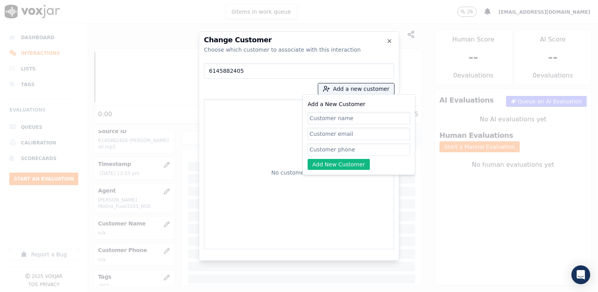
click at [340, 149] on input "Add a New Customer" at bounding box center [358, 149] width 102 height 13
paste input "6145882405"
type input "6145882405"
click at [347, 118] on input "Add a New Customer" at bounding box center [358, 118] width 102 height 13
paste input "Karen Moreno"
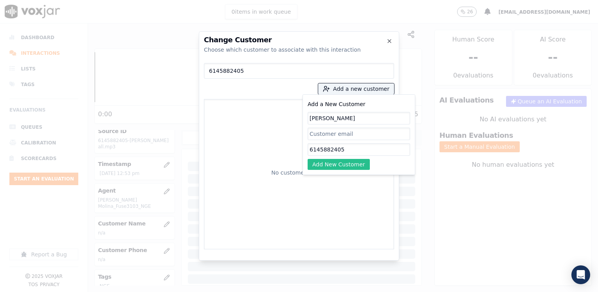
type input "Karen Moreno"
click at [347, 169] on button "Add New Customer" at bounding box center [338, 164] width 62 height 11
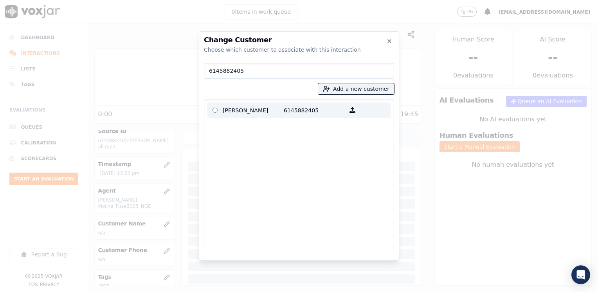
click at [308, 112] on p "6145882405" at bounding box center [314, 110] width 61 height 12
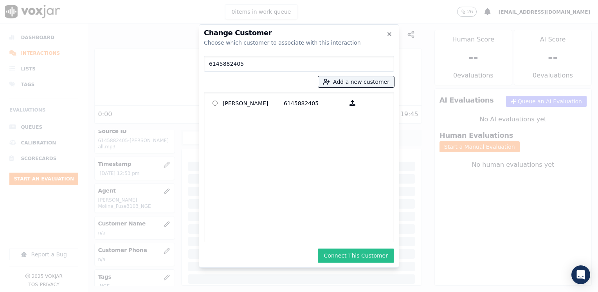
click at [381, 258] on button "Connect This Customer" at bounding box center [356, 255] width 76 height 14
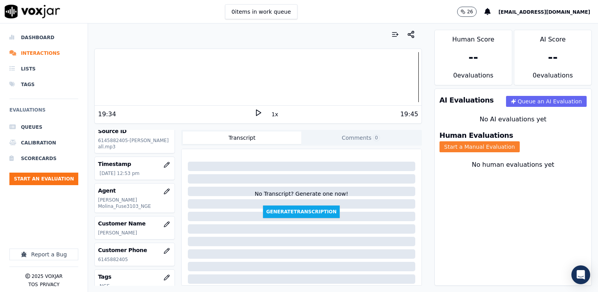
click at [519, 141] on button "Start a Manual Evaluation" at bounding box center [479, 146] width 80 height 11
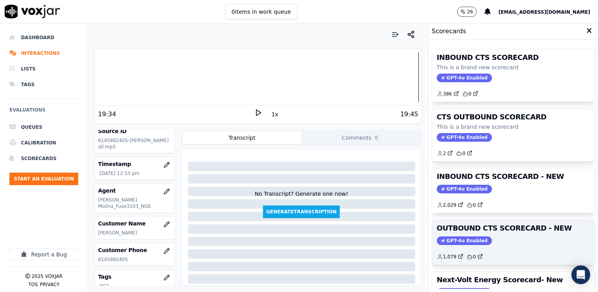
click at [456, 236] on span "GPT-4o Enabled" at bounding box center [463, 240] width 55 height 9
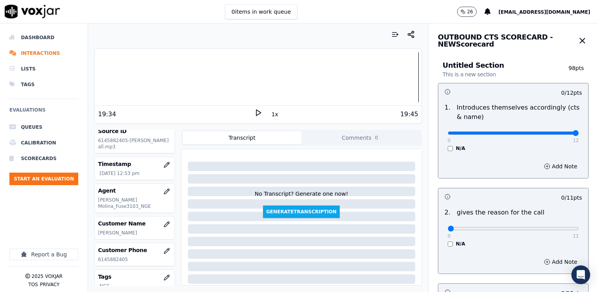
drag, startPoint x: 441, startPoint y: 131, endPoint x: 597, endPoint y: 142, distance: 156.8
type input "12"
click at [578, 135] on input "range" at bounding box center [512, 132] width 131 height 3
drag, startPoint x: 443, startPoint y: 226, endPoint x: 599, endPoint y: 192, distance: 159.1
type input "11"
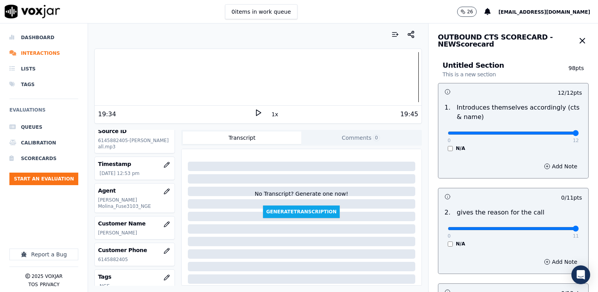
click at [578, 227] on input "range" at bounding box center [512, 228] width 131 height 3
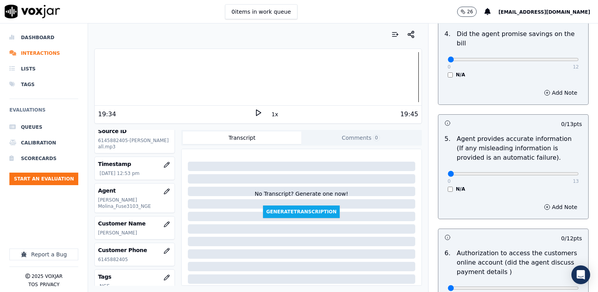
scroll to position [196, 0]
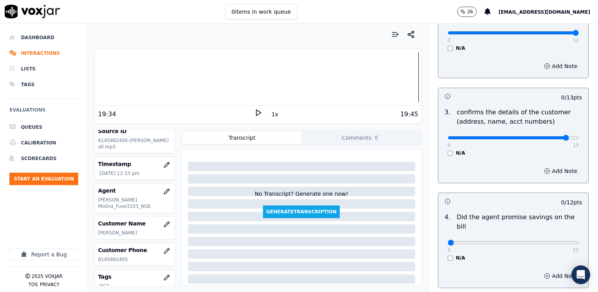
type input "12"
click at [548, 136] on input "range" at bounding box center [512, 137] width 131 height 3
drag, startPoint x: 443, startPoint y: 233, endPoint x: 599, endPoint y: 203, distance: 158.5
type input "12"
click at [578, 241] on input "range" at bounding box center [512, 242] width 131 height 3
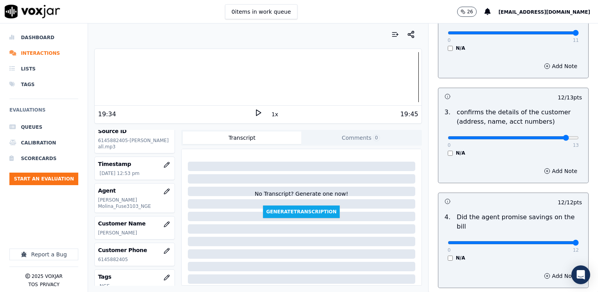
scroll to position [352, 0]
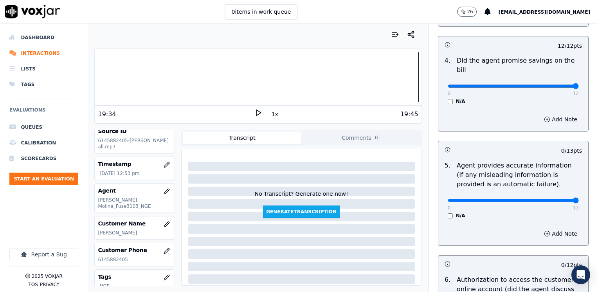
drag, startPoint x: 443, startPoint y: 190, endPoint x: 590, endPoint y: 173, distance: 148.0
type input "13"
click at [578, 199] on input "range" at bounding box center [512, 200] width 131 height 3
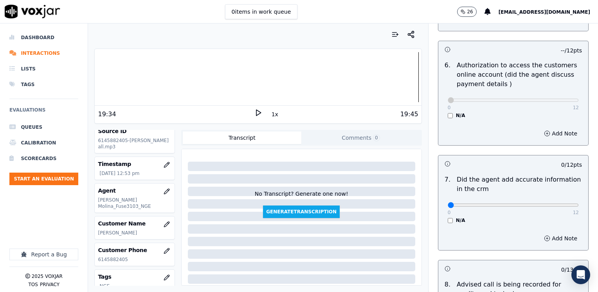
scroll to position [626, 0]
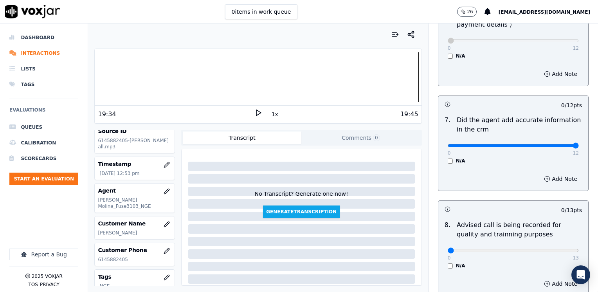
drag, startPoint x: 444, startPoint y: 132, endPoint x: 599, endPoint y: 134, distance: 154.9
type input "12"
click at [578, 144] on input "range" at bounding box center [512, 145] width 131 height 3
click at [540, 249] on input "range" at bounding box center [512, 250] width 131 height 3
type input "10"
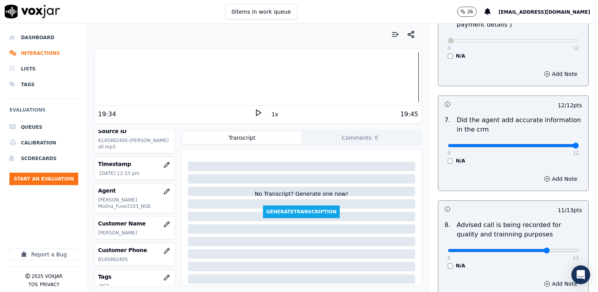
click at [531, 249] on input "range" at bounding box center [512, 250] width 131 height 3
click at [495, 272] on div "Add Note" at bounding box center [513, 283] width 150 height 23
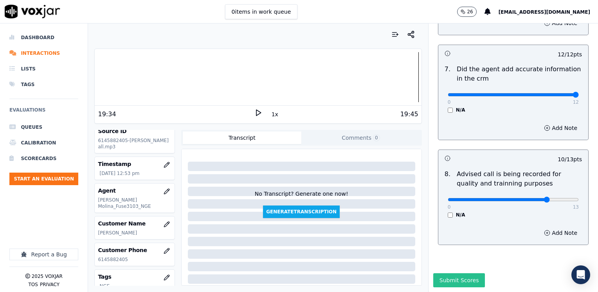
click at [452, 273] on button "Submit Scores" at bounding box center [459, 280] width 52 height 14
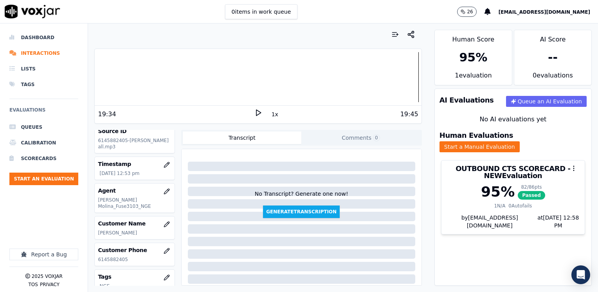
drag, startPoint x: 452, startPoint y: 260, endPoint x: 434, endPoint y: 249, distance: 20.6
click at [434, 249] on div "AI Evaluations Queue an AI Evaluation No AI evaluations yet Human Evaluations S…" at bounding box center [512, 186] width 157 height 197
click at [47, 173] on button "Start an Evaluation" at bounding box center [43, 178] width 69 height 13
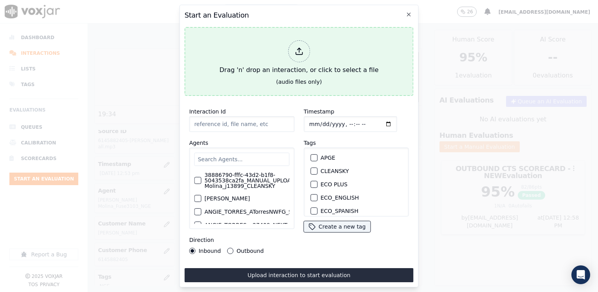
click at [298, 49] on icon at bounding box center [298, 51] width 9 height 9
type input "20250915-183350_6142649651-LUIS MERCADO 2 all.mp3"
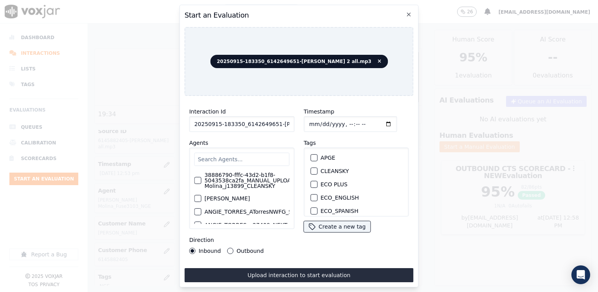
click at [259, 153] on input "text" at bounding box center [241, 159] width 95 height 13
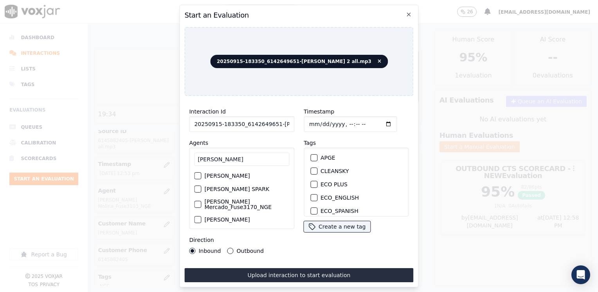
type input "luis merca"
click at [260, 201] on label "[PERSON_NAME] Mercado_Fuse3170_NGE" at bounding box center [246, 204] width 85 height 11
click at [201, 201] on button "[PERSON_NAME] Mercado_Fuse3170_NGE" at bounding box center [197, 204] width 7 height 7
click at [311, 183] on div "button" at bounding box center [313, 185] width 5 height 5
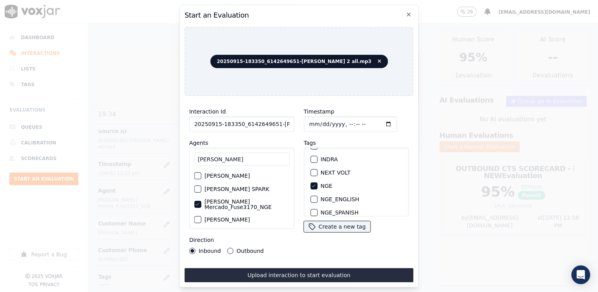
click at [375, 121] on input "Timestamp" at bounding box center [349, 124] width 93 height 16
type input "2025-09-15T12:59"
drag, startPoint x: 230, startPoint y: 246, endPoint x: 269, endPoint y: 262, distance: 42.1
click at [230, 248] on button "Outbound" at bounding box center [230, 251] width 6 height 6
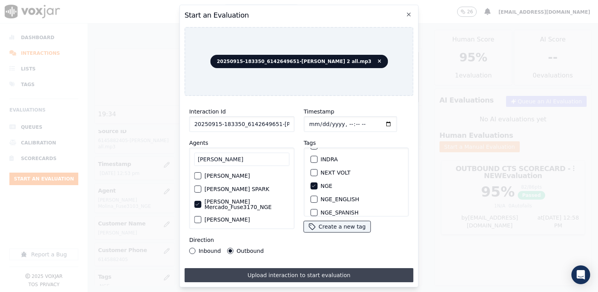
click at [287, 273] on button "Upload interaction to start evaluation" at bounding box center [298, 275] width 229 height 14
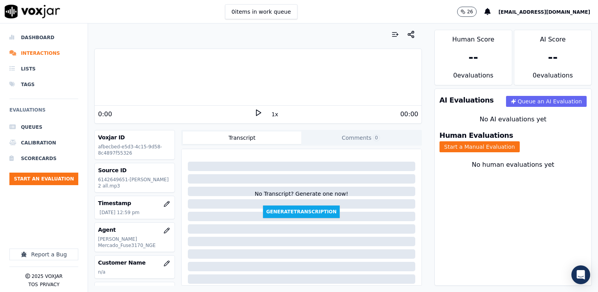
drag, startPoint x: 178, startPoint y: 109, endPoint x: 193, endPoint y: 109, distance: 14.9
click at [178, 109] on div "0:00" at bounding box center [176, 113] width 156 height 9
click at [256, 113] on polygon at bounding box center [258, 113] width 5 height 6
click at [256, 113] on rect at bounding box center [256, 112] width 1 height 5
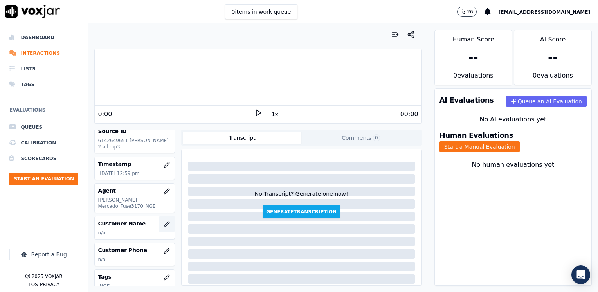
click at [167, 222] on icon "button" at bounding box center [167, 222] width 1 height 1
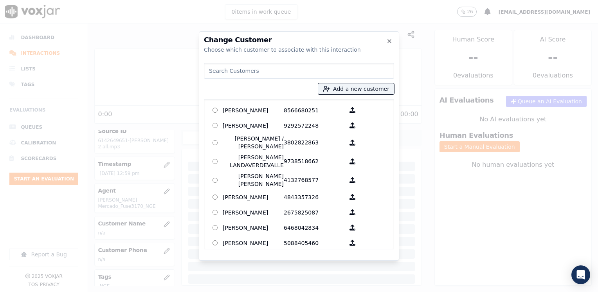
click at [294, 71] on input at bounding box center [299, 71] width 190 height 16
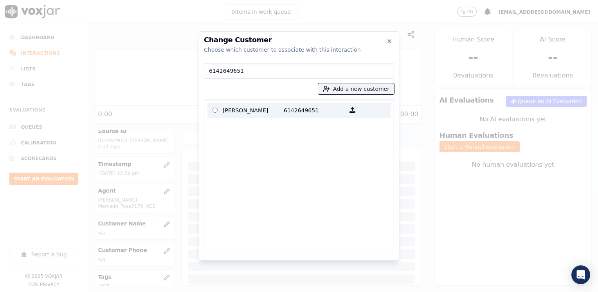
type input "6142649651"
click at [291, 108] on p "6142649651" at bounding box center [314, 110] width 61 height 12
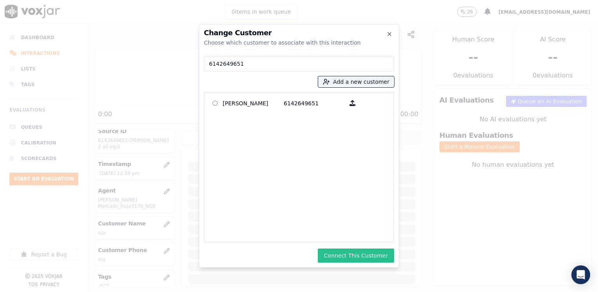
click at [373, 253] on button "Connect This Customer" at bounding box center [356, 255] width 76 height 14
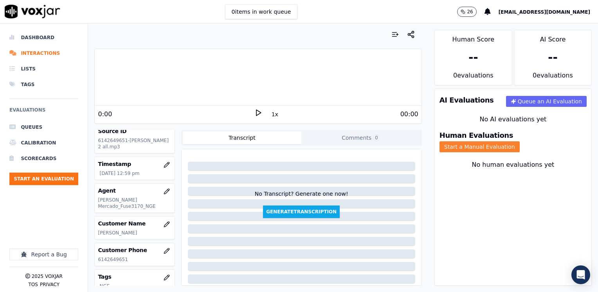
click at [519, 141] on button "Start a Manual Evaluation" at bounding box center [479, 146] width 80 height 11
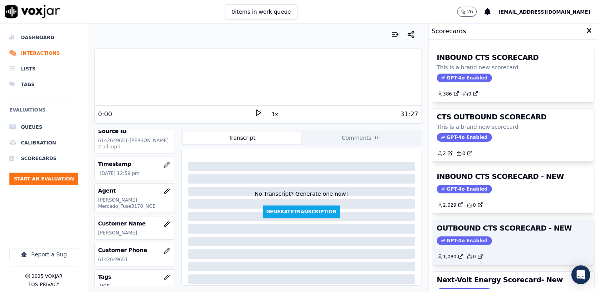
click at [456, 234] on div "OUTBOUND CTS SCORECARD - NEW GPT-4o Enabled 1,080 0" at bounding box center [513, 242] width 162 height 45
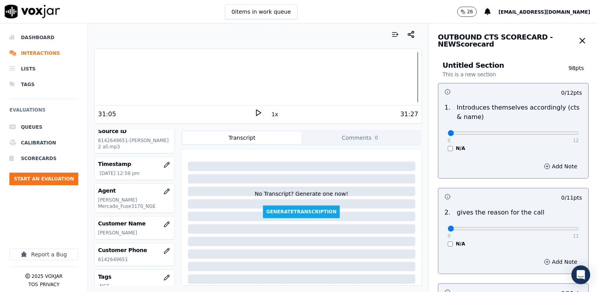
drag, startPoint x: 486, startPoint y: 169, endPoint x: 469, endPoint y: 137, distance: 35.9
click at [486, 169] on div "Add Note" at bounding box center [513, 165] width 150 height 23
drag, startPoint x: 442, startPoint y: 135, endPoint x: 599, endPoint y: 142, distance: 156.6
type input "12"
click at [578, 135] on input "range" at bounding box center [512, 132] width 131 height 3
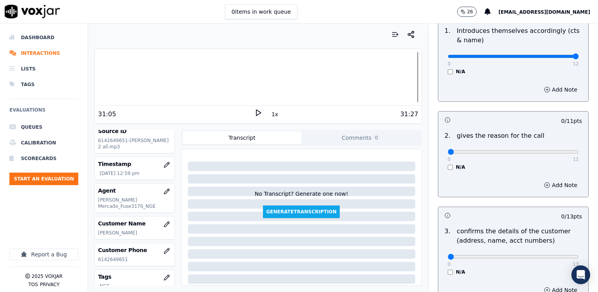
scroll to position [78, 0]
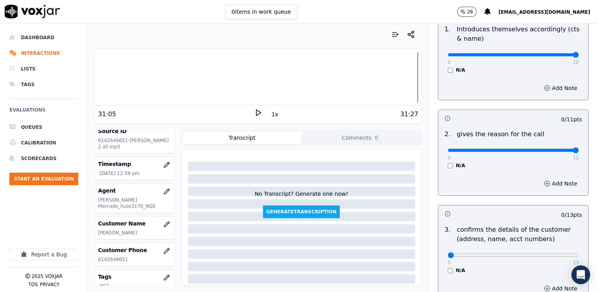
drag, startPoint x: 441, startPoint y: 149, endPoint x: 599, endPoint y: 159, distance: 157.9
type input "11"
click at [578, 152] on input "range" at bounding box center [512, 150] width 131 height 3
type input "12"
click at [547, 253] on input "range" at bounding box center [512, 254] width 131 height 3
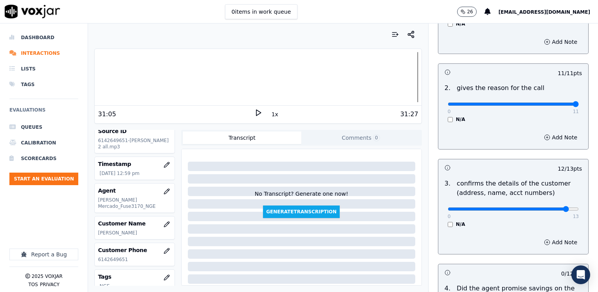
scroll to position [196, 0]
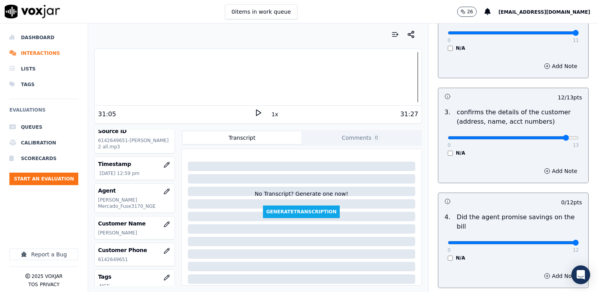
drag, startPoint x: 443, startPoint y: 231, endPoint x: 599, endPoint y: 231, distance: 155.3
click at [578, 241] on input "range" at bounding box center [512, 242] width 131 height 3
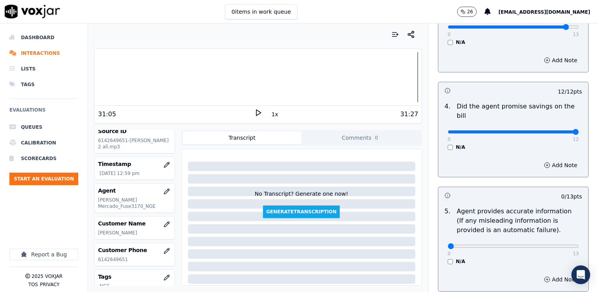
scroll to position [313, 0]
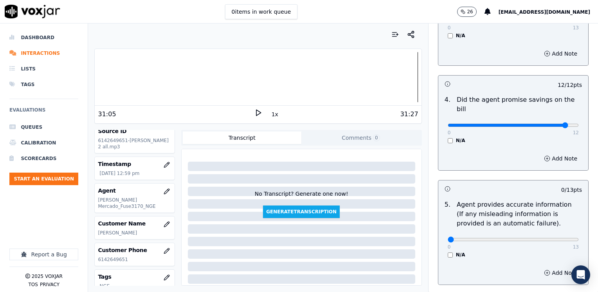
type input "11"
click at [550, 124] on input "range" at bounding box center [512, 125] width 131 height 3
click at [551, 153] on button "Add Note" at bounding box center [560, 158] width 43 height 11
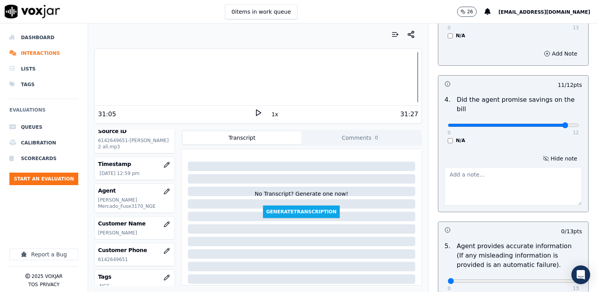
click at [521, 178] on textarea at bounding box center [512, 186] width 137 height 38
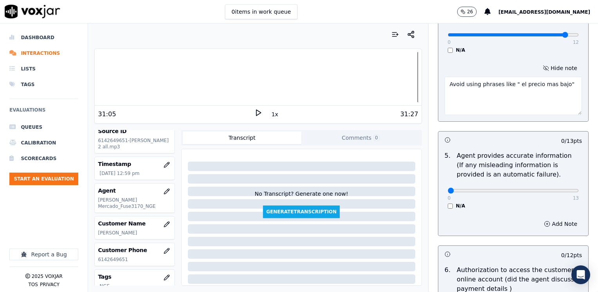
scroll to position [430, 0]
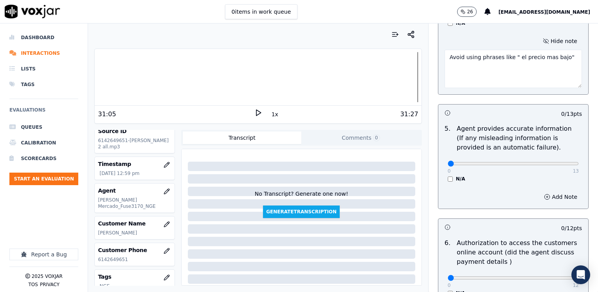
type textarea "Avoid using phrases like " el precio mas bajo""
drag, startPoint x: 444, startPoint y: 155, endPoint x: 599, endPoint y: 168, distance: 155.0
type input "13"
click at [578, 165] on input "range" at bounding box center [512, 163] width 131 height 3
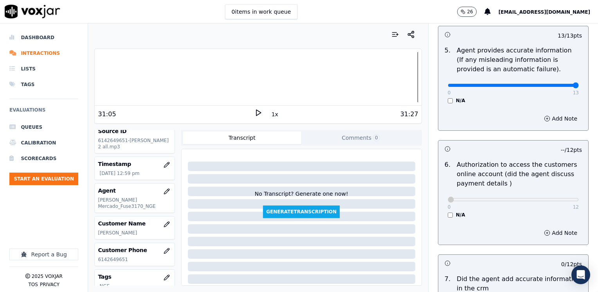
scroll to position [626, 0]
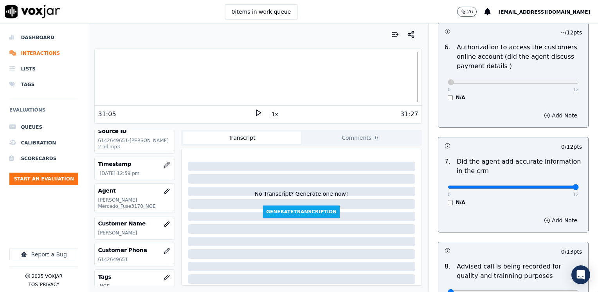
drag, startPoint x: 441, startPoint y: 174, endPoint x: 599, endPoint y: 170, distance: 157.7
type input "12"
click at [578, 185] on input "range" at bounding box center [512, 186] width 131 height 3
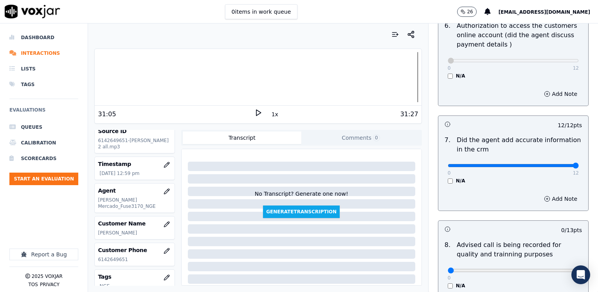
scroll to position [704, 0]
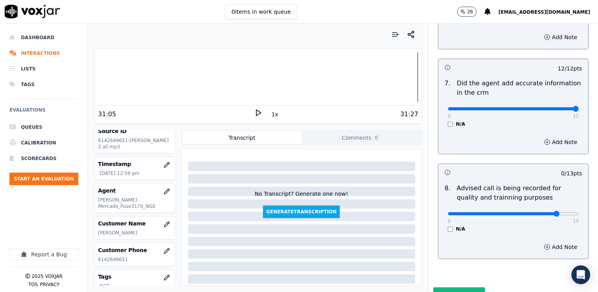
click at [537, 212] on input "range" at bounding box center [512, 213] width 131 height 3
type input "10"
click at [532, 212] on input "range" at bounding box center [512, 213] width 131 height 3
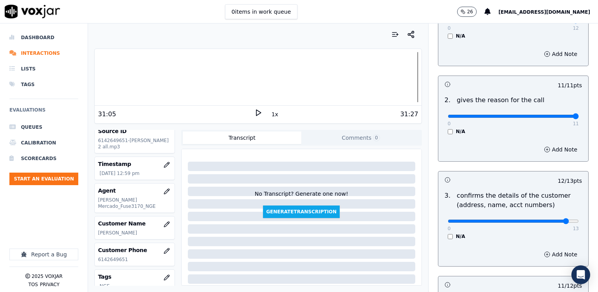
scroll to position [117, 0]
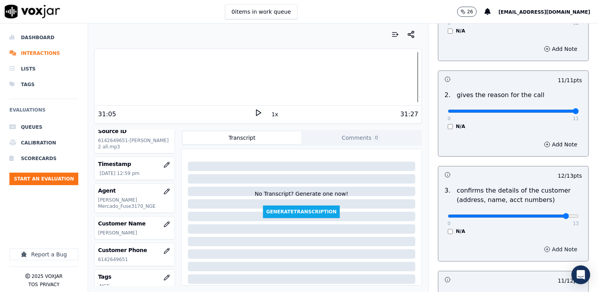
click at [549, 247] on button "Add Note" at bounding box center [560, 249] width 43 height 11
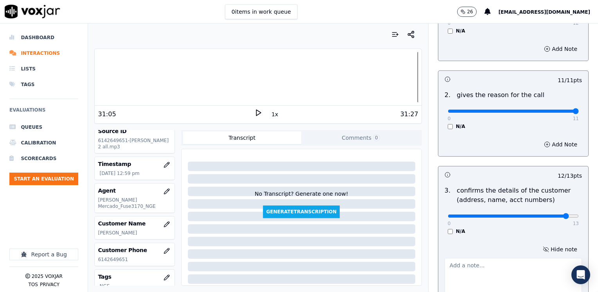
click at [492, 265] on textarea at bounding box center [512, 277] width 137 height 38
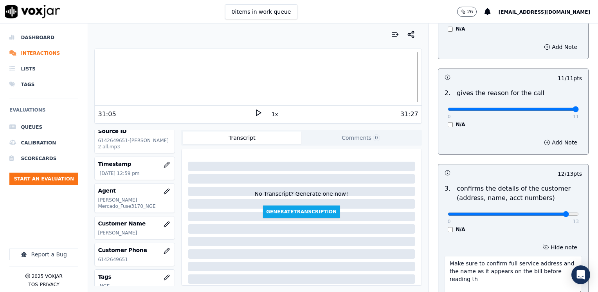
scroll to position [127, 0]
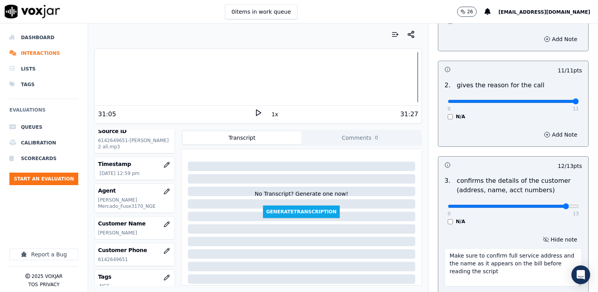
type textarea "Make sure to confirm full service address and the name as it appears on the bil…"
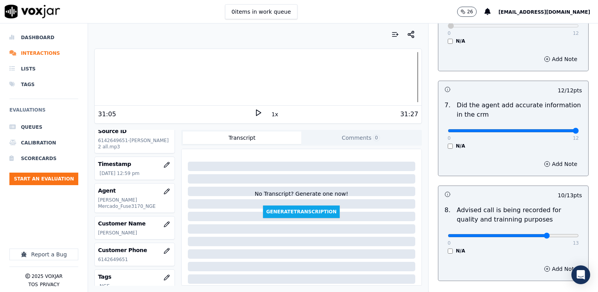
scroll to position [766, 0]
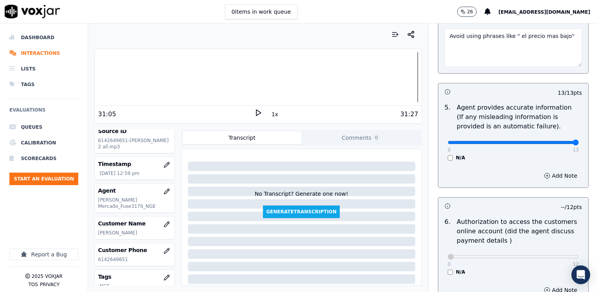
scroll to position [492, 0]
type input "12"
click at [545, 141] on input "range" at bounding box center [512, 142] width 131 height 3
click at [551, 171] on button "Add Note" at bounding box center [560, 176] width 43 height 11
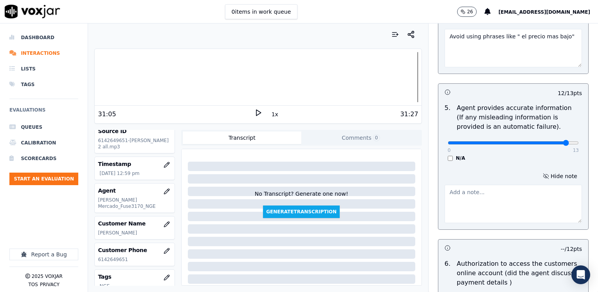
click at [505, 198] on textarea at bounding box center [512, 204] width 137 height 38
type textarea "a"
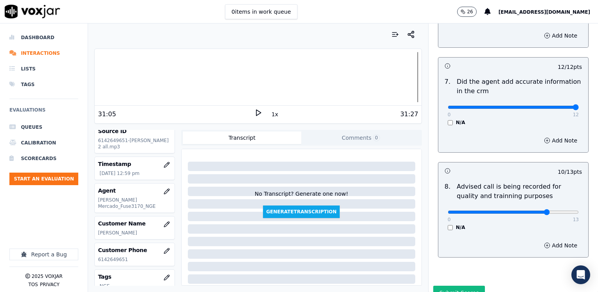
scroll to position [807, 0]
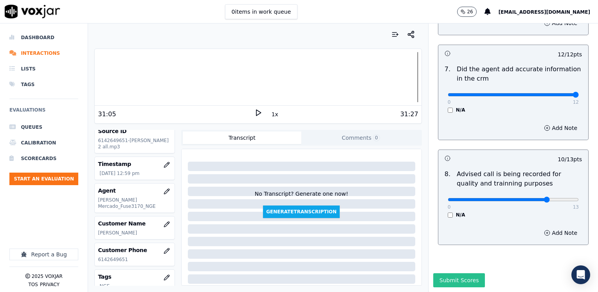
type textarea "Agent needs to make sure to clarify the supplier is not affiliated to the utili…"
click at [449, 273] on button "Submit Scores" at bounding box center [459, 280] width 52 height 14
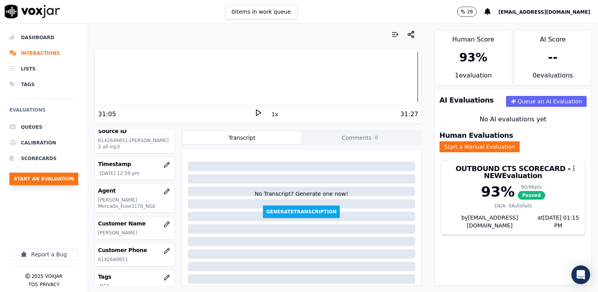
click at [43, 177] on button "Start an Evaluation" at bounding box center [43, 178] width 69 height 13
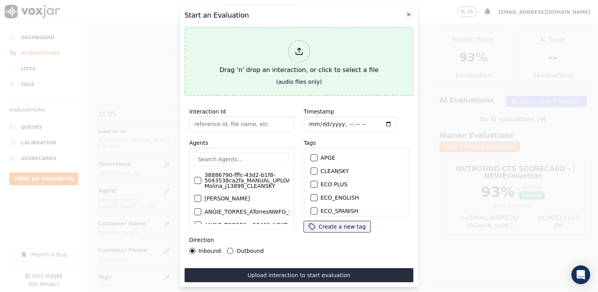
click at [293, 47] on div at bounding box center [299, 51] width 22 height 22
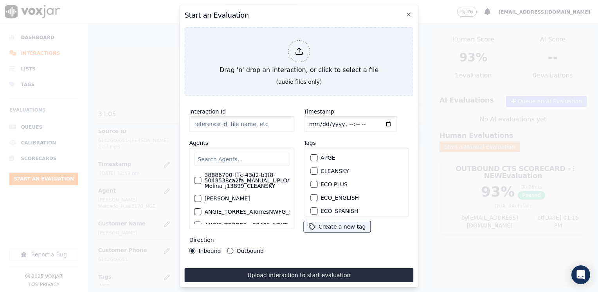
type input "20250915-093442_5132083360-SAMUEL VELEZ all.mp3"
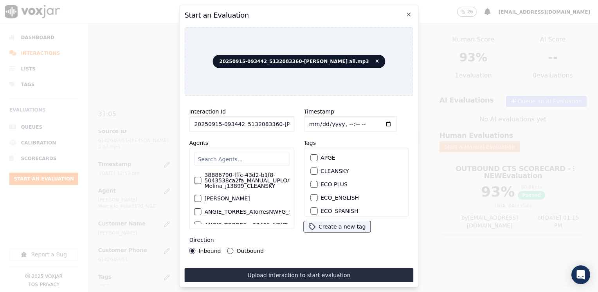
click at [260, 154] on input "text" at bounding box center [241, 159] width 95 height 13
click at [262, 159] on input "text" at bounding box center [241, 159] width 95 height 13
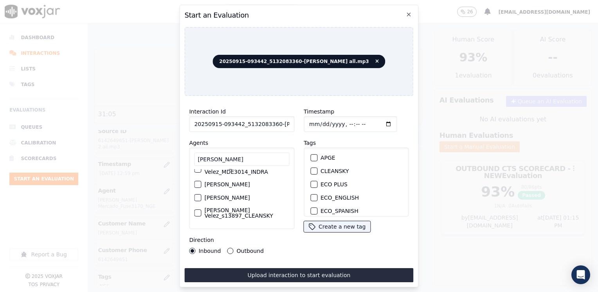
scroll to position [63, 0]
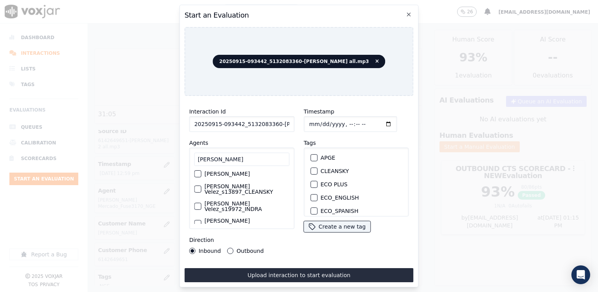
type input "samuel velez"
click at [238, 188] on label "[PERSON_NAME] Velez_s13897_CLEANSKY" at bounding box center [246, 188] width 85 height 11
click at [201, 188] on button "[PERSON_NAME] Velez_s13897_CLEANSKY" at bounding box center [197, 188] width 7 height 7
click at [311, 168] on div "button" at bounding box center [313, 170] width 5 height 5
click at [374, 122] on input "Timestamp" at bounding box center [349, 124] width 93 height 16
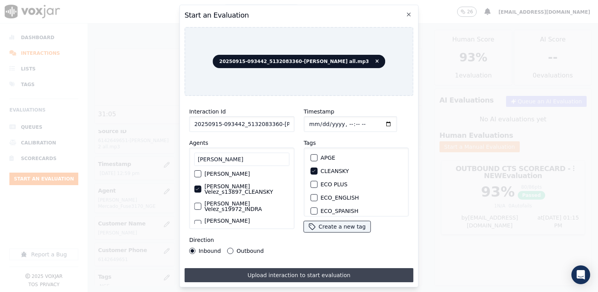
type input "2025-09-15T13:15"
click at [294, 274] on button "Upload interaction to start evaluation" at bounding box center [298, 275] width 229 height 14
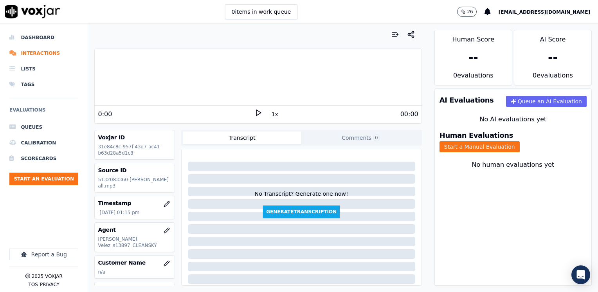
click at [164, 114] on div "0:00" at bounding box center [176, 113] width 156 height 9
click at [254, 109] on icon at bounding box center [258, 113] width 8 height 8
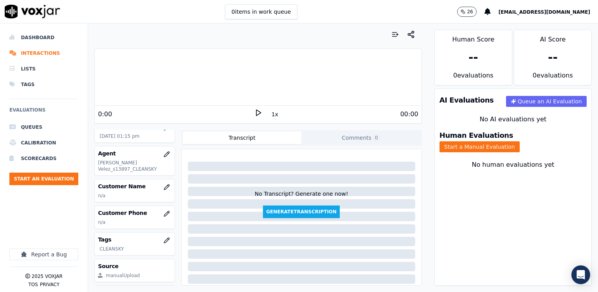
scroll to position [78, 0]
click at [163, 182] on icon "button" at bounding box center [166, 185] width 6 height 6
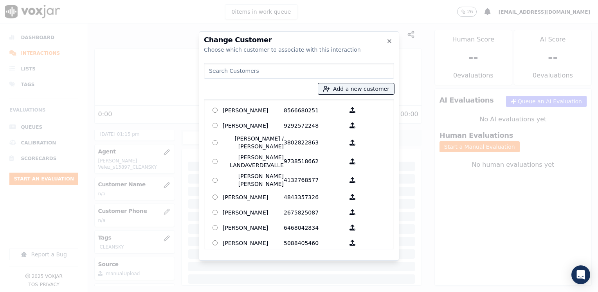
click at [261, 65] on input at bounding box center [299, 71] width 190 height 16
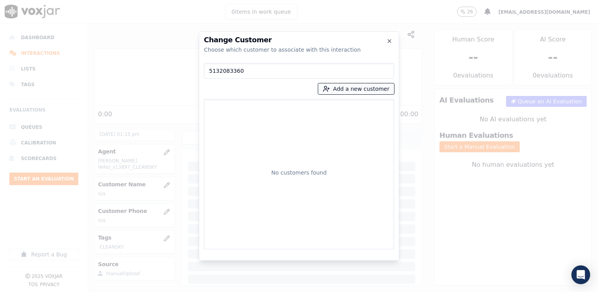
type input "5132083360"
click at [361, 84] on button "Add a new customer" at bounding box center [356, 88] width 76 height 11
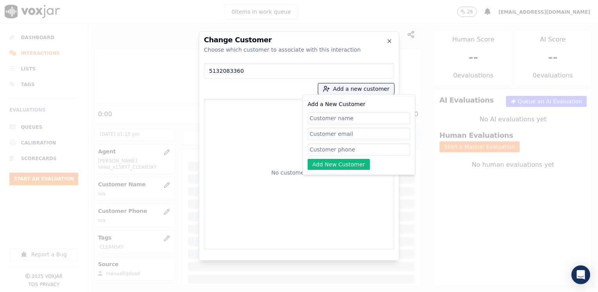
click at [339, 150] on input "Add a New Customer" at bounding box center [358, 149] width 102 height 13
paste input "5132083360"
type input "5132083360"
click at [352, 120] on input "Add a New Customer" at bounding box center [358, 118] width 102 height 13
paste input "[PERSON_NAME]"
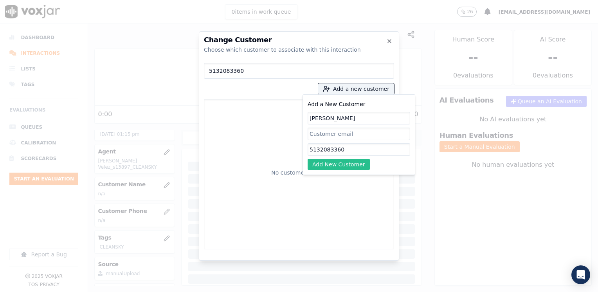
type input "[PERSON_NAME]"
click at [350, 162] on button "Add New Customer" at bounding box center [338, 164] width 62 height 11
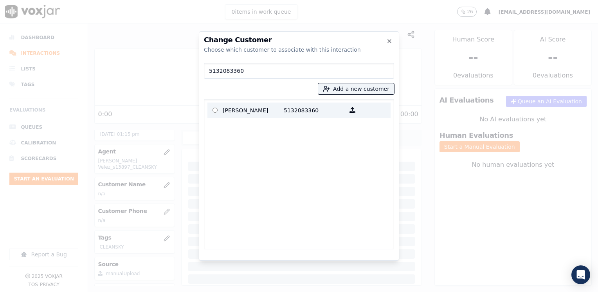
click at [305, 112] on p "5132083360" at bounding box center [314, 110] width 61 height 12
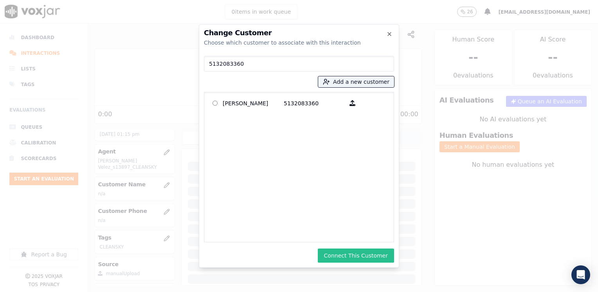
click at [373, 250] on button "Connect This Customer" at bounding box center [356, 255] width 76 height 14
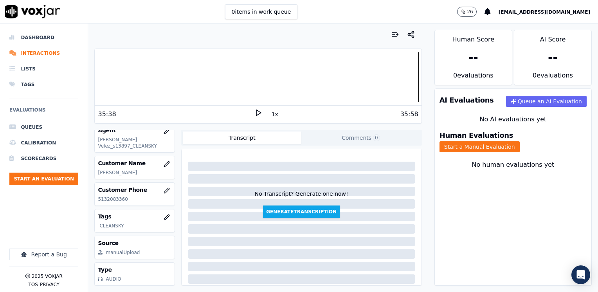
scroll to position [115, 0]
click at [519, 141] on button "Start a Manual Evaluation" at bounding box center [479, 146] width 80 height 11
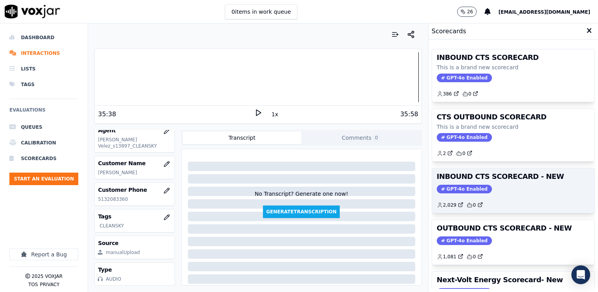
click at [451, 187] on span "GPT-4o Enabled" at bounding box center [463, 189] width 55 height 9
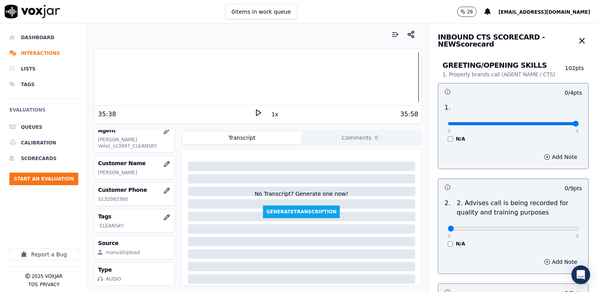
drag, startPoint x: 442, startPoint y: 121, endPoint x: 599, endPoint y: 122, distance: 157.2
type input "4"
click at [578, 122] on input "range" at bounding box center [512, 123] width 131 height 3
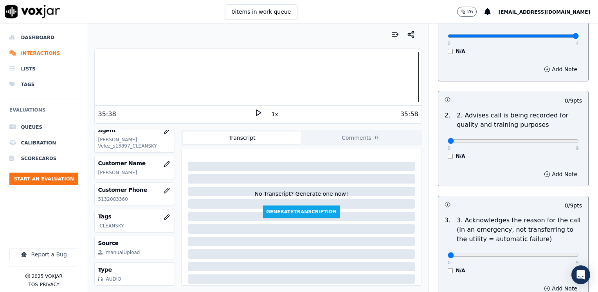
scroll to position [156, 0]
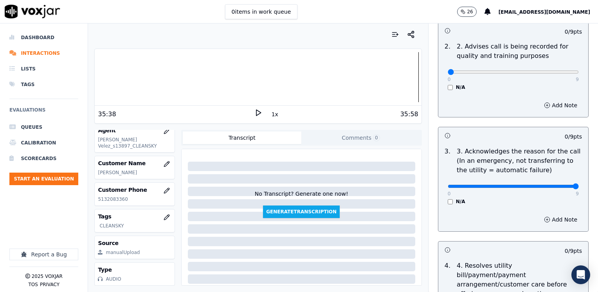
drag, startPoint x: 442, startPoint y: 186, endPoint x: 599, endPoint y: 186, distance: 156.4
type input "9"
click at [578, 186] on input "range" at bounding box center [512, 186] width 131 height 3
click at [550, 219] on button "Add Note" at bounding box center [560, 219] width 43 height 11
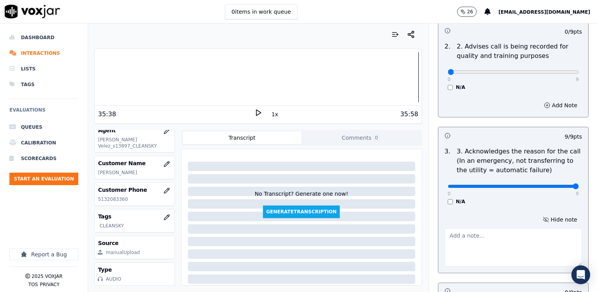
click at [478, 240] on textarea at bounding box center [512, 247] width 137 height 38
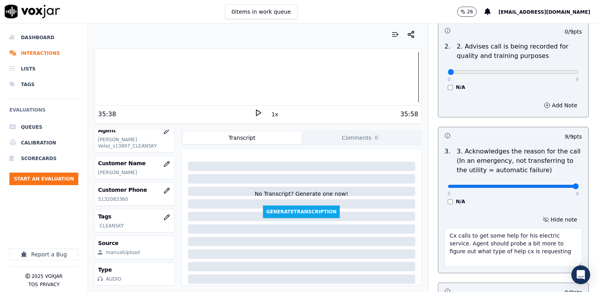
type textarea "Cx calls to get some help for his electric service. Agent should probe a bit mo…"
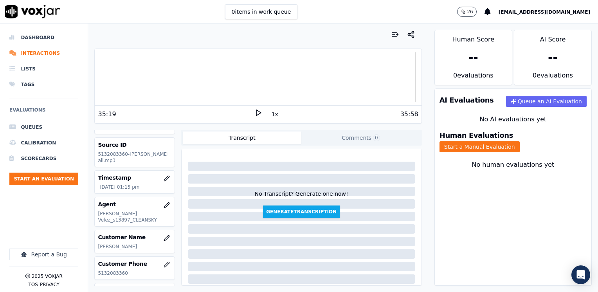
scroll to position [39, 0]
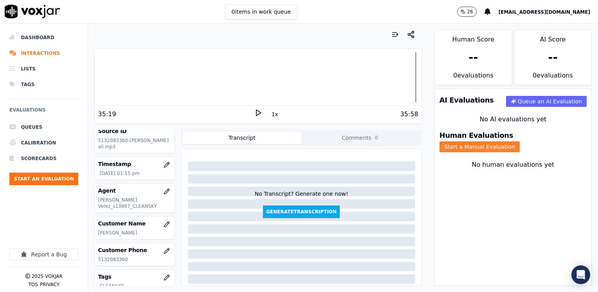
click at [519, 141] on button "Start a Manual Evaluation" at bounding box center [479, 146] width 80 height 11
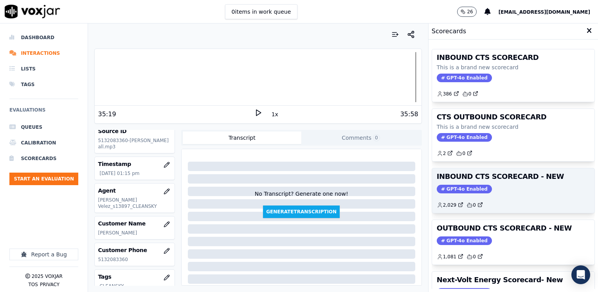
click at [463, 185] on span "GPT-4o Enabled" at bounding box center [463, 189] width 55 height 9
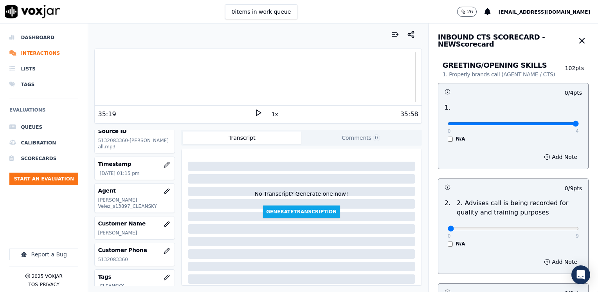
drag, startPoint x: 442, startPoint y: 124, endPoint x: 599, endPoint y: 124, distance: 156.8
type input "4"
click at [578, 124] on input "range" at bounding box center [512, 123] width 131 height 3
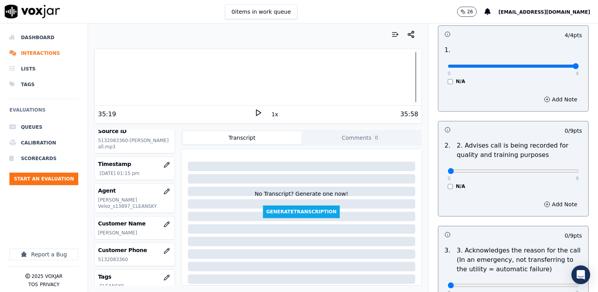
scroll to position [117, 0]
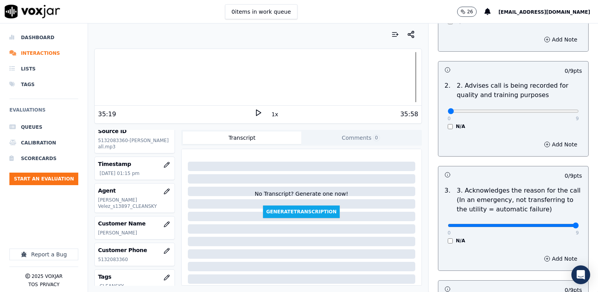
drag, startPoint x: 443, startPoint y: 225, endPoint x: 597, endPoint y: 232, distance: 154.2
type input "9"
click at [578, 227] on input "range" at bounding box center [512, 225] width 131 height 3
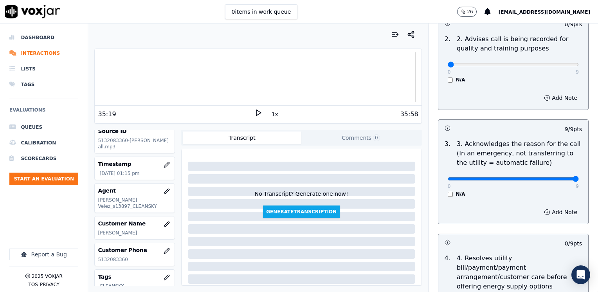
scroll to position [196, 0]
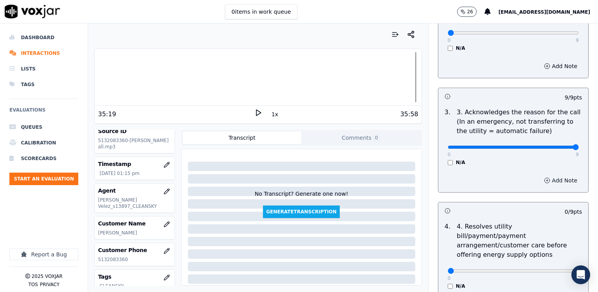
click at [552, 181] on button "Add Note" at bounding box center [560, 180] width 43 height 11
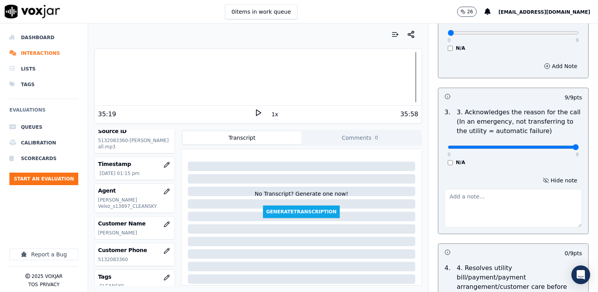
click at [490, 205] on textarea at bounding box center [512, 208] width 137 height 38
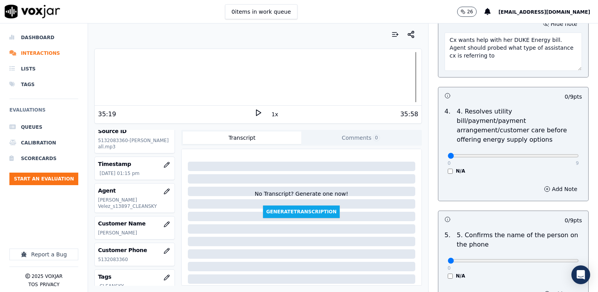
type textarea "Cx wants help with her DUKE Energy bill. Agent should probed what type of assis…"
drag, startPoint x: 442, startPoint y: 249, endPoint x: 599, endPoint y: 238, distance: 156.8
type input "9"
click at [578, 259] on input "range" at bounding box center [512, 260] width 131 height 3
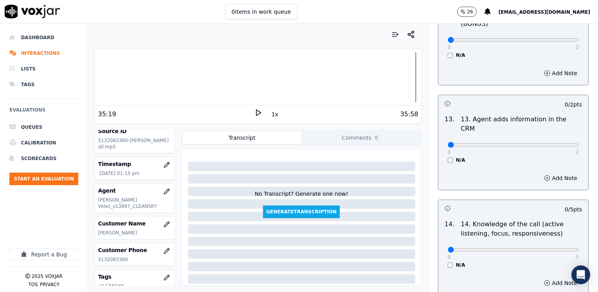
scroll to position [1353, 0]
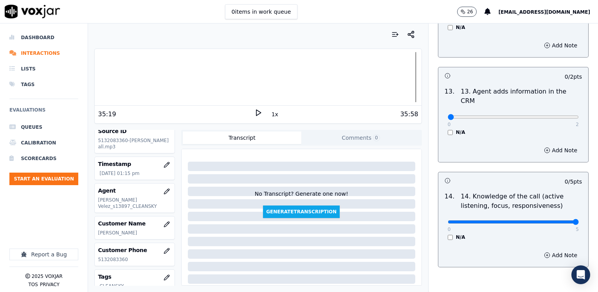
drag, startPoint x: 440, startPoint y: 182, endPoint x: 597, endPoint y: 187, distance: 156.9
type input "5"
click at [578, 220] on input "range" at bounding box center [512, 221] width 131 height 3
drag, startPoint x: 442, startPoint y: 75, endPoint x: 599, endPoint y: 101, distance: 159.0
type input "2"
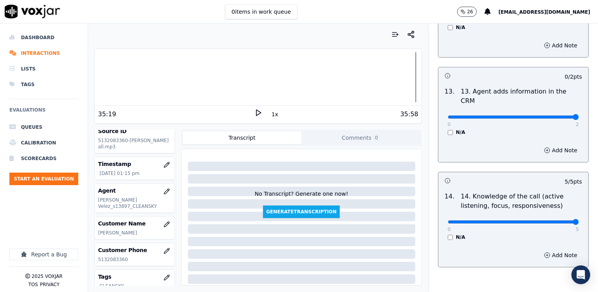
click at [578, 115] on input "range" at bounding box center [512, 116] width 131 height 3
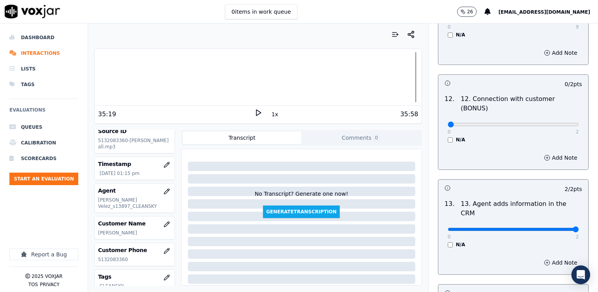
scroll to position [1235, 0]
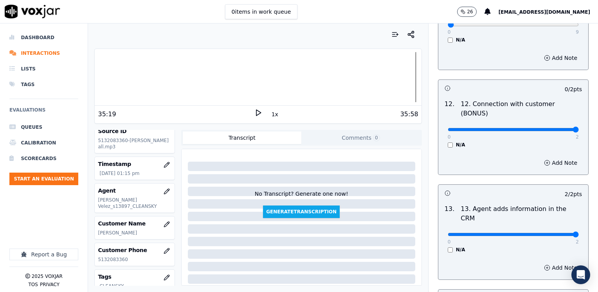
drag, startPoint x: 444, startPoint y: 97, endPoint x: 585, endPoint y: 102, distance: 141.3
type input "2"
click at [578, 128] on input "range" at bounding box center [512, 129] width 131 height 3
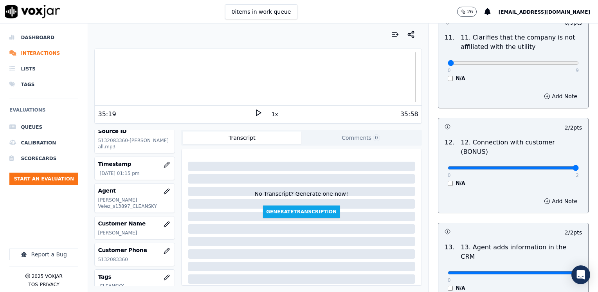
scroll to position [1118, 0]
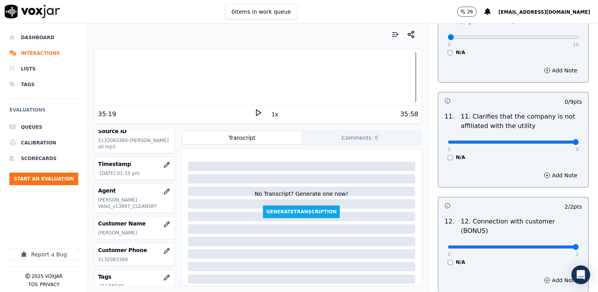
drag, startPoint x: 442, startPoint y: 120, endPoint x: 599, endPoint y: 127, distance: 157.4
type input "9"
click at [578, 140] on input "range" at bounding box center [512, 141] width 131 height 3
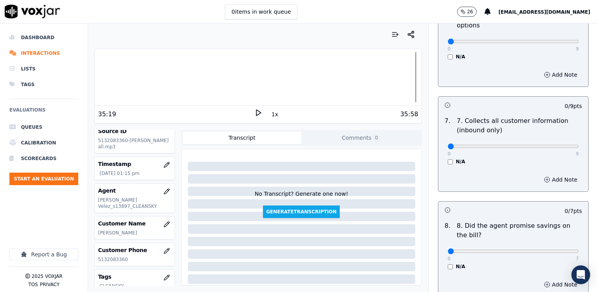
scroll to position [649, 0]
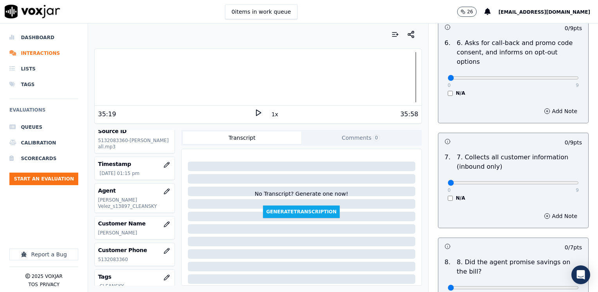
click at [447, 90] on div "N/A" at bounding box center [512, 93] width 131 height 6
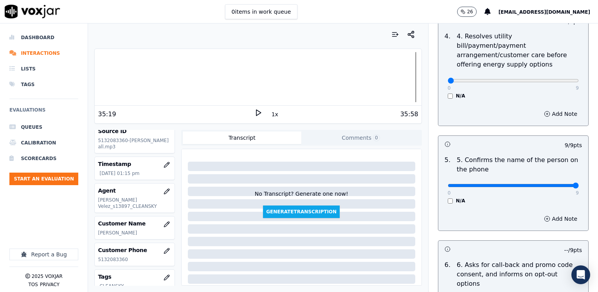
scroll to position [531, 0]
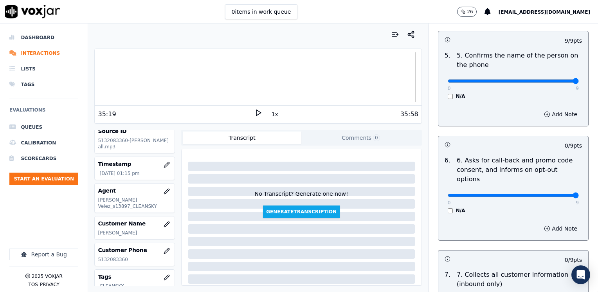
drag, startPoint x: 445, startPoint y: 176, endPoint x: 599, endPoint y: 176, distance: 154.1
type input "9"
click at [578, 194] on input "range" at bounding box center [512, 195] width 131 height 3
click at [483, 250] on div "0 / 9 pts" at bounding box center [513, 258] width 150 height 16
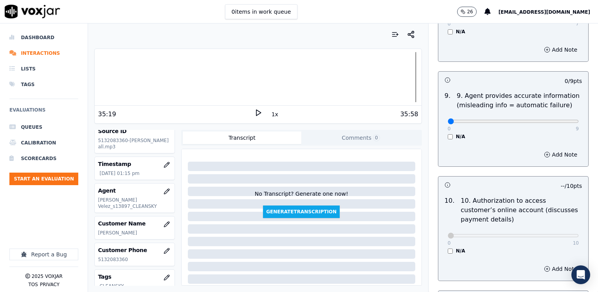
scroll to position [962, 0]
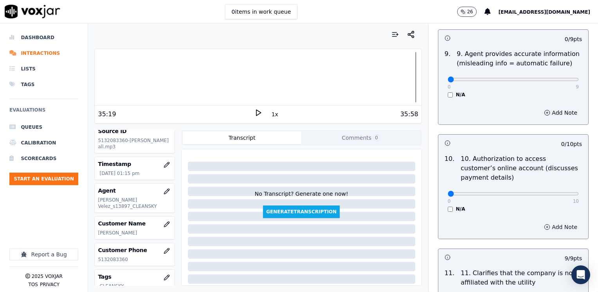
click at [550, 221] on button "Add Note" at bounding box center [560, 226] width 43 height 11
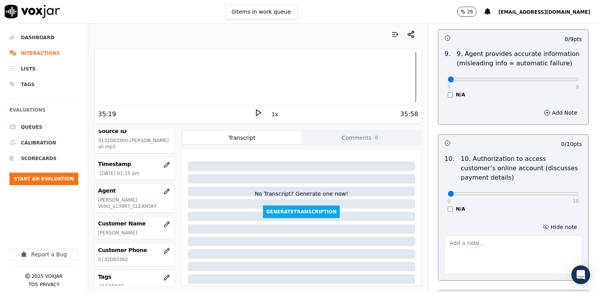
click at [480, 235] on textarea at bounding box center [512, 254] width 137 height 38
type textarea "Does not request authorization to access cx online account"
click at [472, 256] on div "Hide note Does not request authorization to access cx online account" at bounding box center [513, 247] width 150 height 65
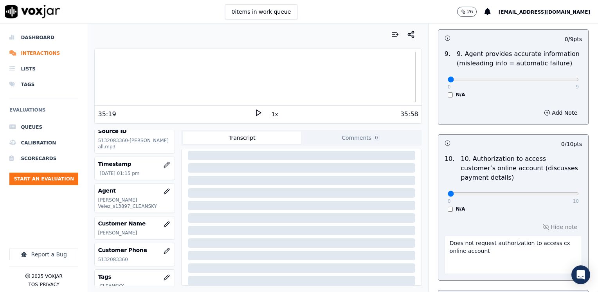
scroll to position [1079, 0]
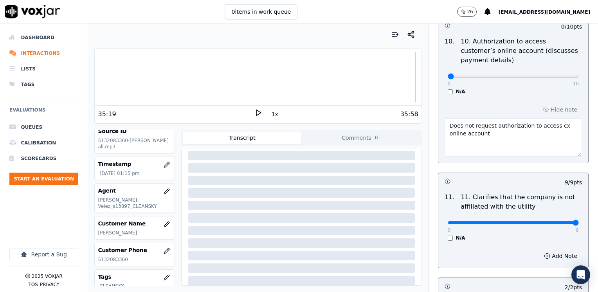
click at [508, 244] on div "Add Note" at bounding box center [513, 255] width 150 height 23
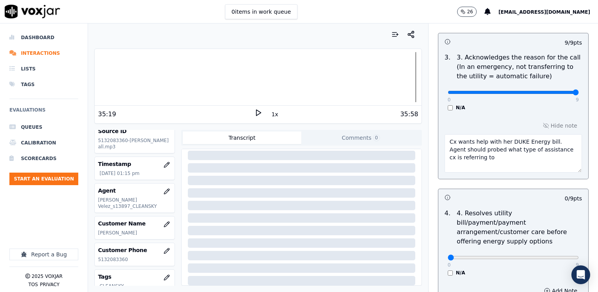
scroll to position [258, 0]
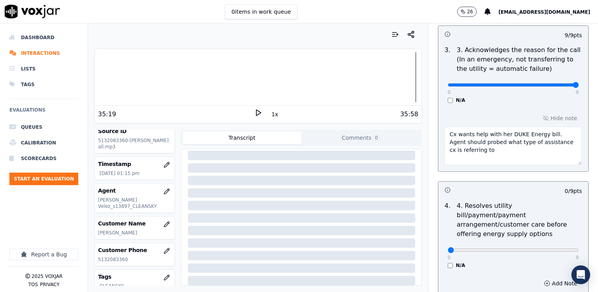
click at [487, 154] on textarea "Cx wants help with her DUKE Energy bill. Agent should probed what type of assis…" at bounding box center [512, 146] width 137 height 38
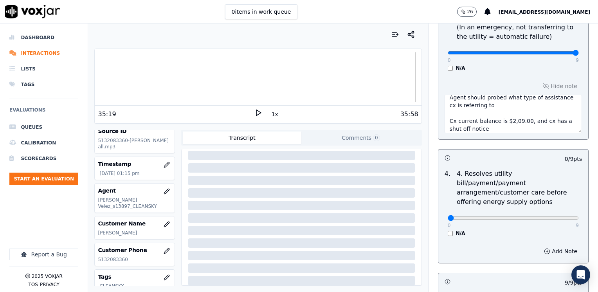
scroll to position [336, 0]
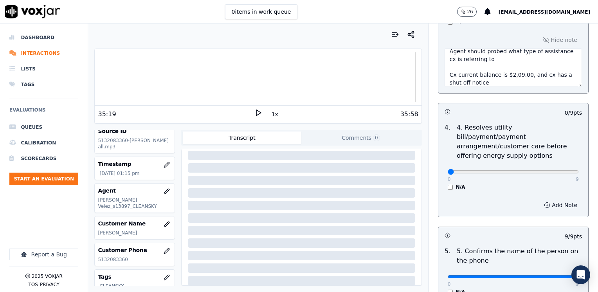
type textarea "Cx wants help with her DUKE Energy bill. Agent should probed what type of assis…"
click at [544, 199] on button "Add Note" at bounding box center [560, 204] width 43 height 11
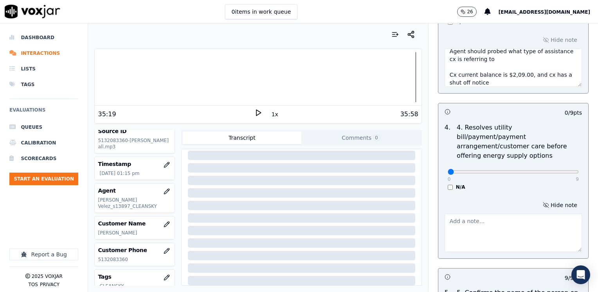
click at [501, 216] on textarea at bounding box center [512, 233] width 137 height 38
type textarea "Agent first will help her with the price protection and then to apply to gov as…"
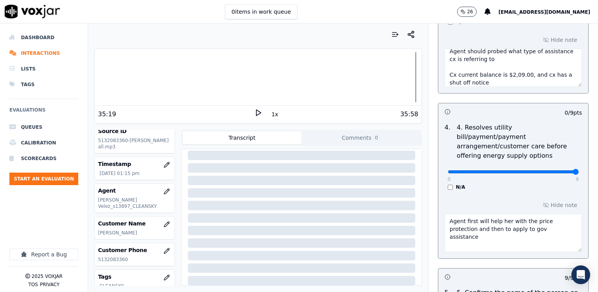
drag, startPoint x: 443, startPoint y: 164, endPoint x: 599, endPoint y: 183, distance: 156.8
type input "9"
click at [578, 173] on input "range" at bounding box center [512, 171] width 131 height 3
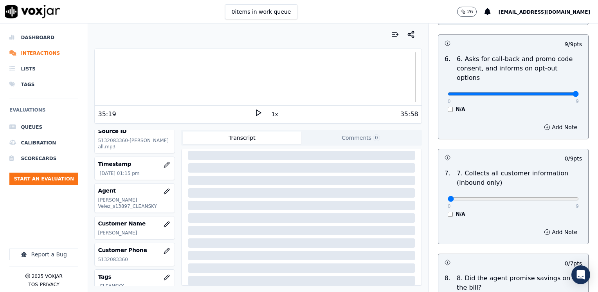
scroll to position [727, 0]
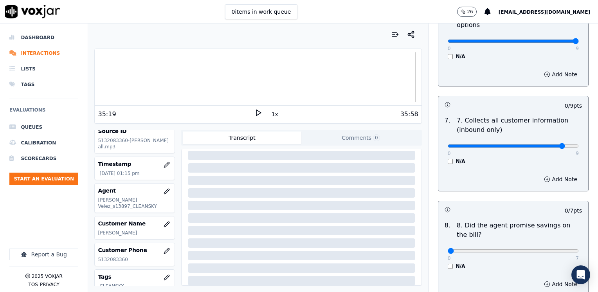
type input "8"
click at [549, 144] on input "range" at bounding box center [512, 145] width 131 height 3
click at [553, 174] on button "Add Note" at bounding box center [560, 179] width 43 height 11
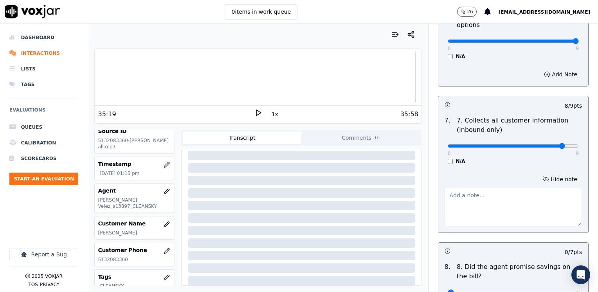
click at [499, 188] on textarea at bounding box center [512, 207] width 137 height 38
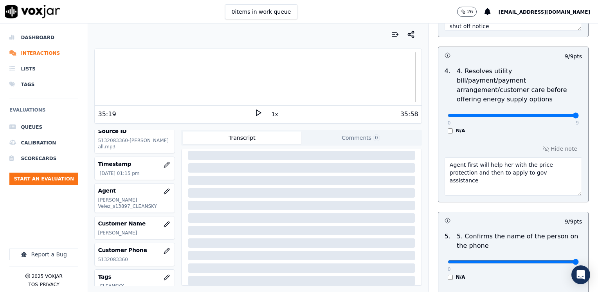
scroll to position [375, 0]
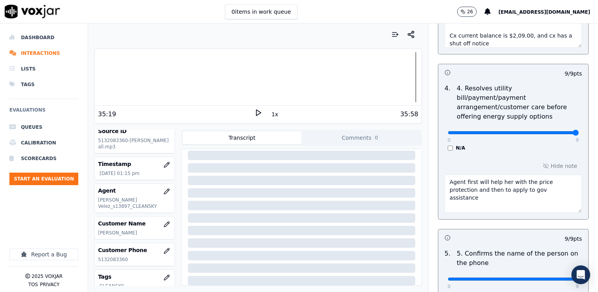
type textarea "Make sure"
click at [540, 181] on textarea "Agent first will help her with the price protection and then to apply to gov as…" at bounding box center [512, 193] width 137 height 38
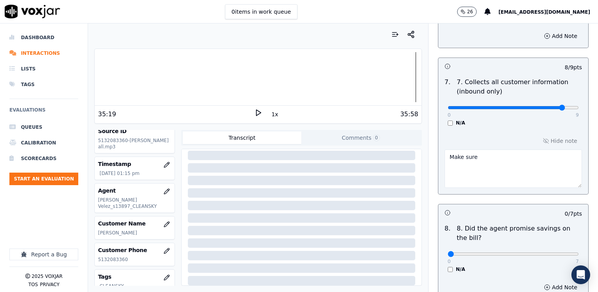
scroll to position [766, 0]
type textarea "Agent first will help her with the price protection and then to apply to gov as…"
click at [503, 149] on textarea "Make sure" at bounding box center [512, 168] width 137 height 38
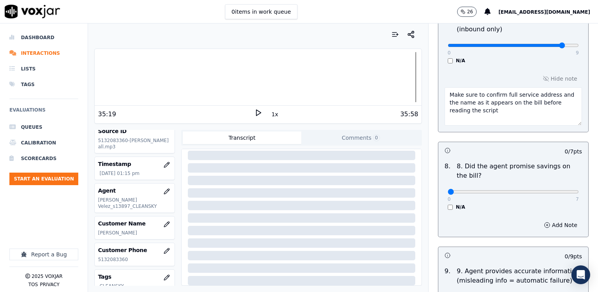
scroll to position [883, 0]
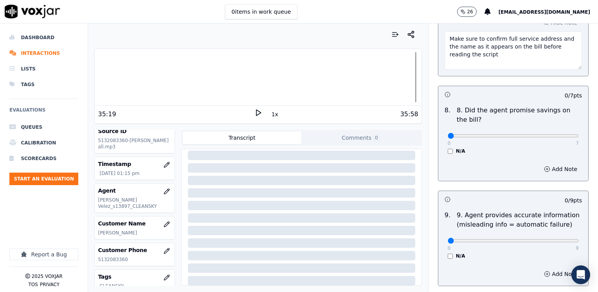
type textarea "Make sure to confirm full service address and the name as it appears on the bil…"
drag, startPoint x: 446, startPoint y: 115, endPoint x: 599, endPoint y: 158, distance: 158.9
type input "7"
click at [578, 137] on input "range" at bounding box center [512, 135] width 131 height 3
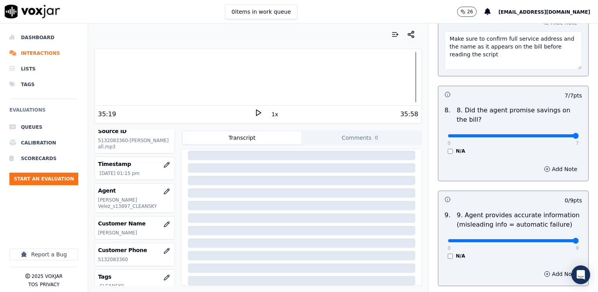
drag, startPoint x: 442, startPoint y: 219, endPoint x: 599, endPoint y: 219, distance: 157.2
type input "9"
click at [578, 239] on input "range" at bounding box center [512, 240] width 131 height 3
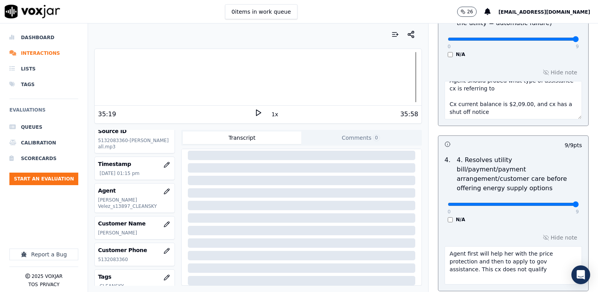
scroll to position [0, 0]
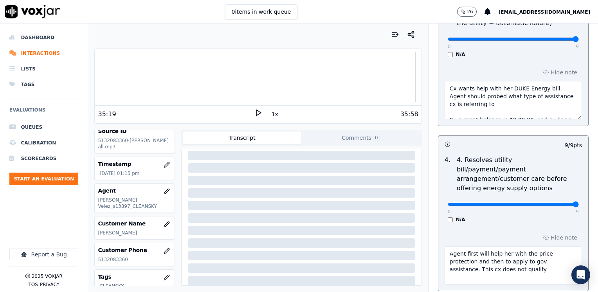
drag, startPoint x: 486, startPoint y: 114, endPoint x: 429, endPoint y: 77, distance: 67.6
click at [438, 77] on div "9 / 9 pts 3 . 3. Acknowledges the reason for the call (In an emergency, not tra…" at bounding box center [513, 53] width 151 height 146
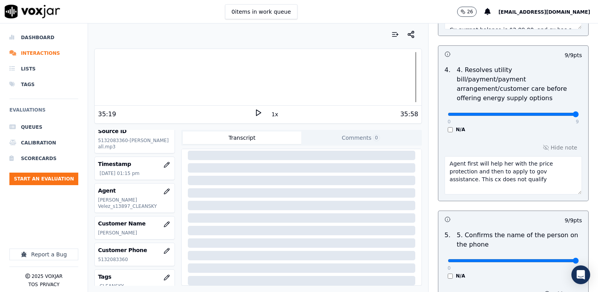
scroll to position [421, 0]
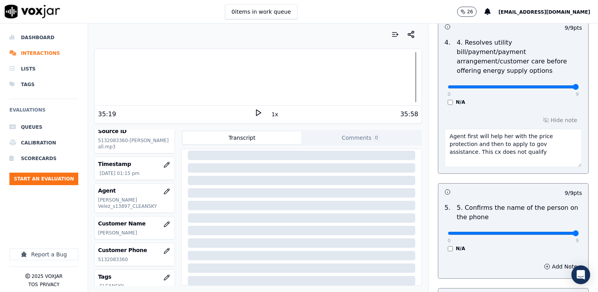
drag, startPoint x: 475, startPoint y: 148, endPoint x: 437, endPoint y: 127, distance: 43.8
click at [444, 129] on textarea "Agent first will help her with the price protection and then to apply to gov as…" at bounding box center [512, 148] width 137 height 38
click at [524, 245] on div "N/A" at bounding box center [512, 248] width 131 height 6
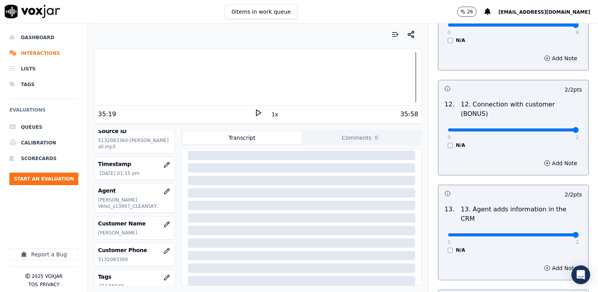
scroll to position [1477, 0]
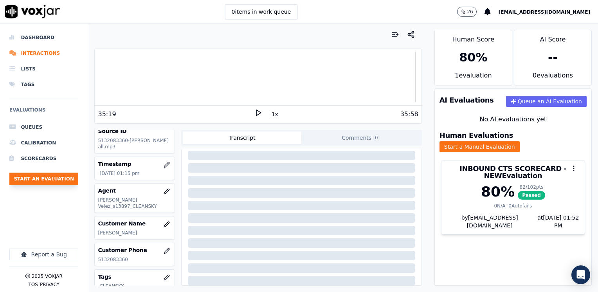
click at [51, 176] on button "Start an Evaluation" at bounding box center [43, 178] width 69 height 13
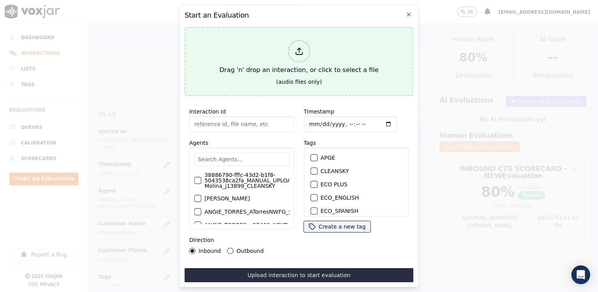
click at [296, 48] on icon at bounding box center [298, 51] width 9 height 9
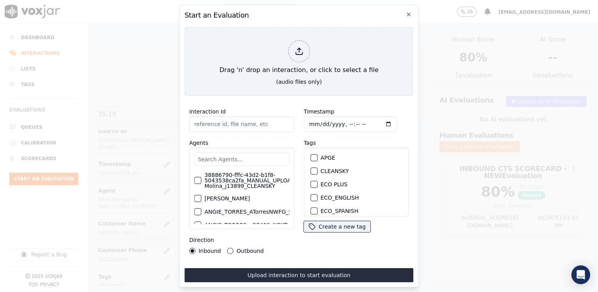
type input "20250915-100248_8475428266- [PERSON_NAME] all.mp3"
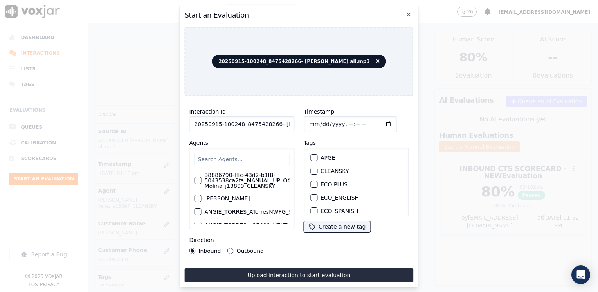
click at [245, 154] on input "text" at bounding box center [241, 159] width 95 height 13
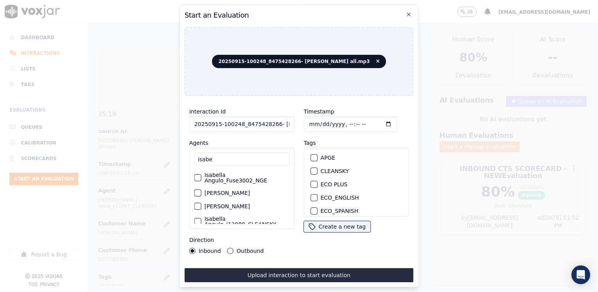
scroll to position [23, 0]
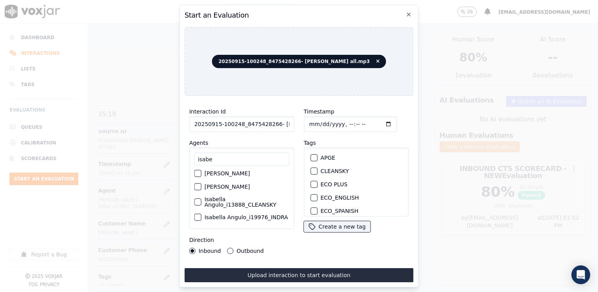
type input "isabe"
click at [211, 199] on label "Isabella Angulo_i13888_CLEANSKY" at bounding box center [246, 201] width 85 height 11
click at [201, 199] on button "Isabella Angulo_i13888_CLEANSKY" at bounding box center [197, 201] width 7 height 7
click at [311, 168] on div "button" at bounding box center [313, 170] width 5 height 5
click at [372, 121] on input "Timestamp" at bounding box center [349, 124] width 93 height 16
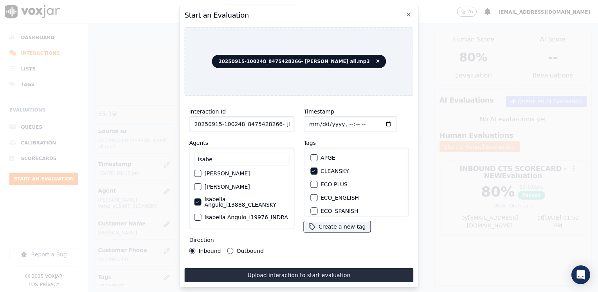
click at [377, 120] on input "Timestamp" at bounding box center [349, 124] width 93 height 16
type input "[DATE]T13:53"
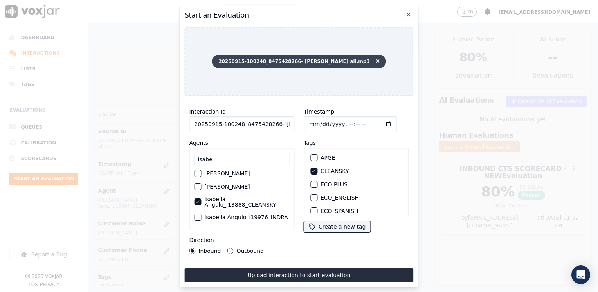
click at [376, 59] on icon at bounding box center [378, 61] width 4 height 5
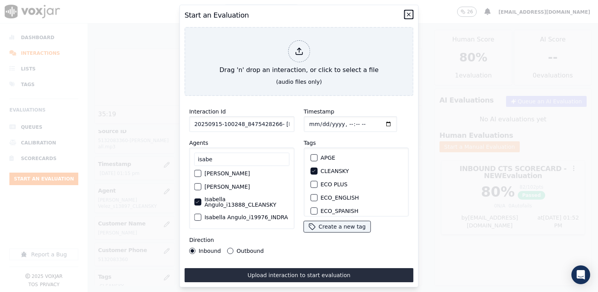
click at [409, 14] on icon "button" at bounding box center [409, 14] width 6 height 6
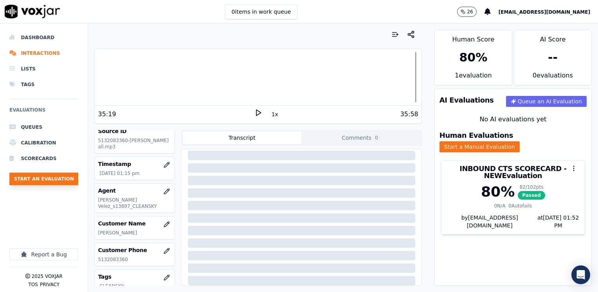
click at [50, 179] on button "Start an Evaluation" at bounding box center [43, 178] width 69 height 13
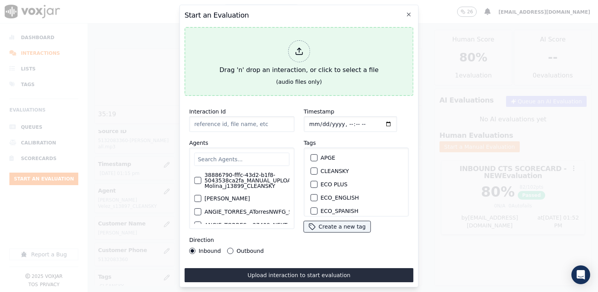
click at [302, 55] on div at bounding box center [299, 51] width 22 height 22
type input "20250915-100318_9376721190-[PERSON_NAME] all.mp3"
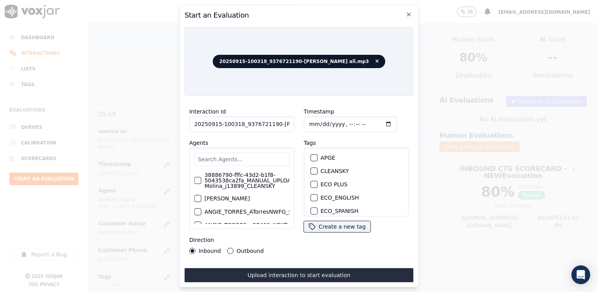
click at [268, 158] on input "text" at bounding box center [241, 159] width 95 height 13
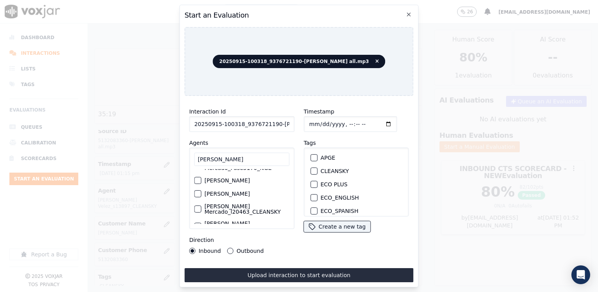
type input "[PERSON_NAME]"
click at [235, 207] on label "[PERSON_NAME] Mercado_l20463_CLEANSKY" at bounding box center [246, 208] width 85 height 11
click at [201, 207] on button "[PERSON_NAME] Mercado_l20463_CLEANSKY" at bounding box center [197, 208] width 7 height 7
click at [311, 169] on div "button" at bounding box center [313, 170] width 5 height 5
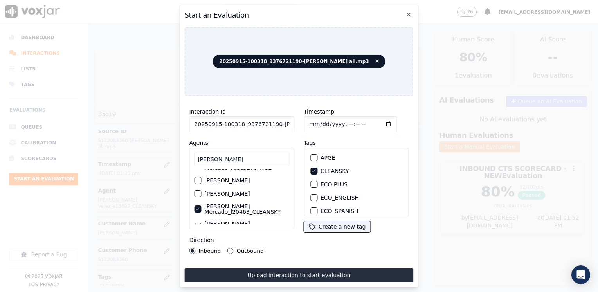
click at [377, 122] on input "Timestamp" at bounding box center [349, 124] width 93 height 16
type input "[DATE]T13:55"
click at [253, 154] on input "[PERSON_NAME]" at bounding box center [241, 159] width 95 height 13
drag, startPoint x: 322, startPoint y: 251, endPoint x: 346, endPoint y: 227, distance: 33.7
click at [322, 251] on div "Timestamp Tags APGE CLEANSKY ECO PLUS ECO_ENGLISH ECO_SPANISH ELECTRA SPARK IND…" at bounding box center [356, 180] width 115 height 156
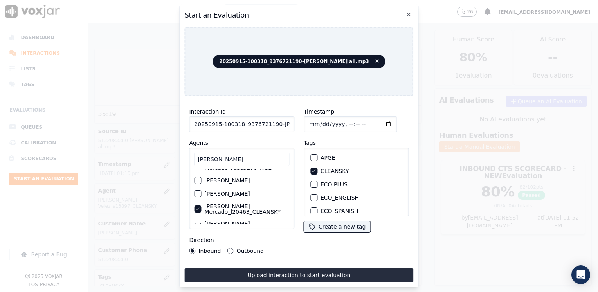
click at [377, 121] on input "Timestamp" at bounding box center [349, 124] width 93 height 16
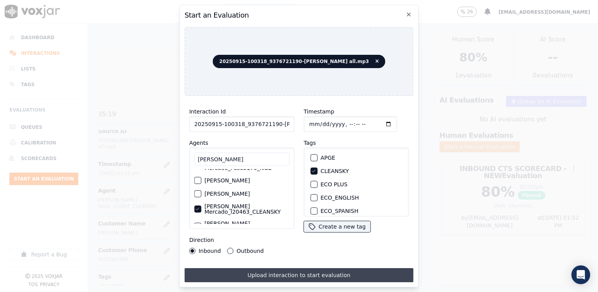
click at [294, 270] on button "Upload interaction to start evaluation" at bounding box center [298, 275] width 229 height 14
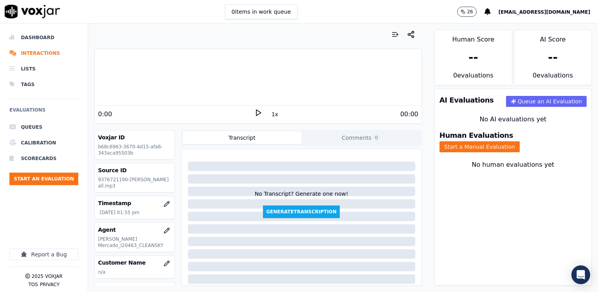
click at [171, 92] on div at bounding box center [258, 77] width 326 height 50
click at [256, 110] on polygon at bounding box center [258, 113] width 5 height 6
click at [256, 110] on rect at bounding box center [256, 112] width 1 height 5
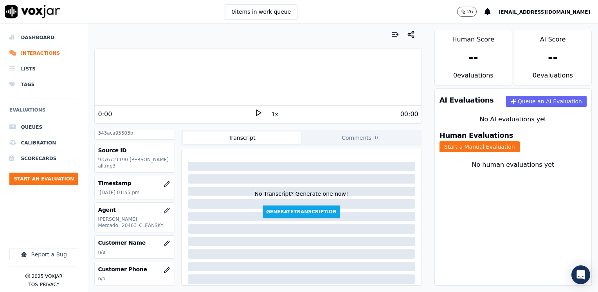
scroll to position [39, 0]
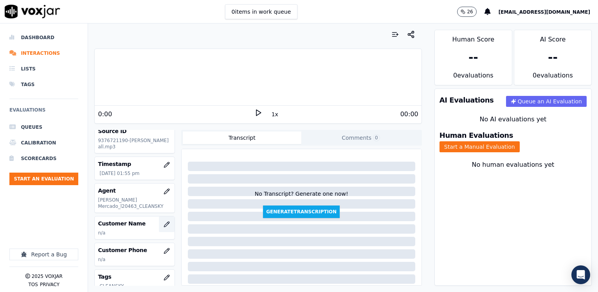
click at [163, 219] on button "button" at bounding box center [167, 224] width 16 height 16
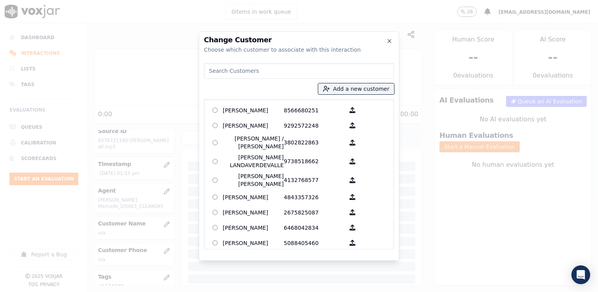
click at [288, 70] on input at bounding box center [299, 71] width 190 height 16
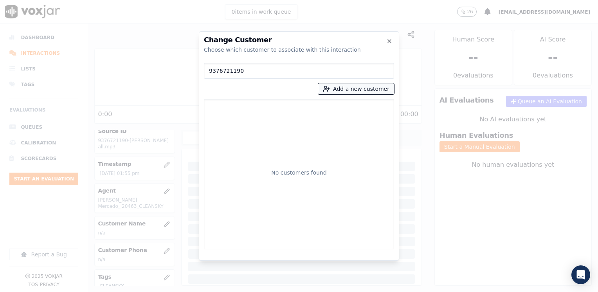
type input "9376721190"
click at [364, 88] on button "Add a new customer" at bounding box center [356, 88] width 76 height 11
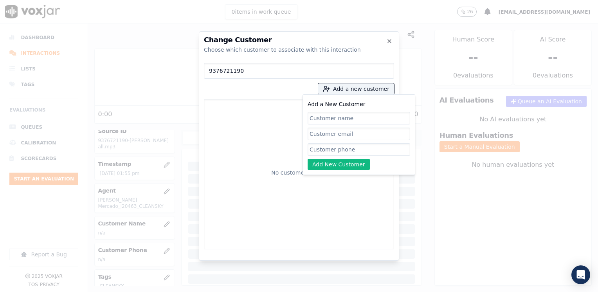
click at [355, 151] on input "Add a New Customer" at bounding box center [358, 149] width 102 height 13
paste input "9376721190"
type input "9376721190"
drag, startPoint x: 341, startPoint y: 123, endPoint x: 343, endPoint y: 118, distance: 5.1
click at [341, 122] on input "Add a New Customer" at bounding box center [358, 118] width 102 height 13
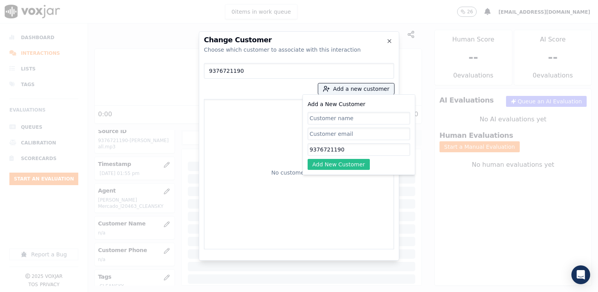
paste input "[PERSON_NAME]"
type input "[PERSON_NAME]"
click at [343, 160] on button "Add New Customer" at bounding box center [338, 164] width 62 height 11
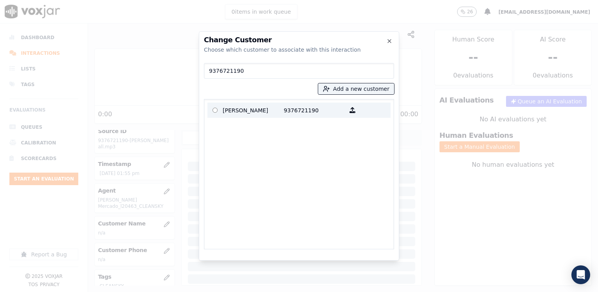
click at [286, 113] on p "9376721190" at bounding box center [314, 110] width 61 height 12
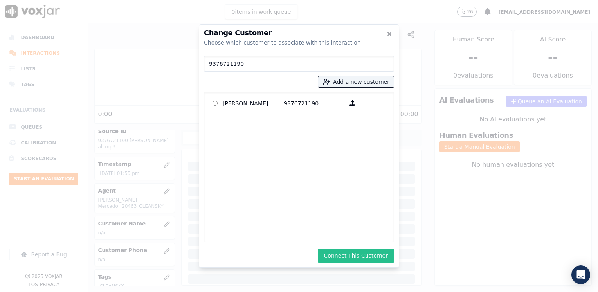
click at [356, 250] on button "Connect This Customer" at bounding box center [356, 255] width 76 height 14
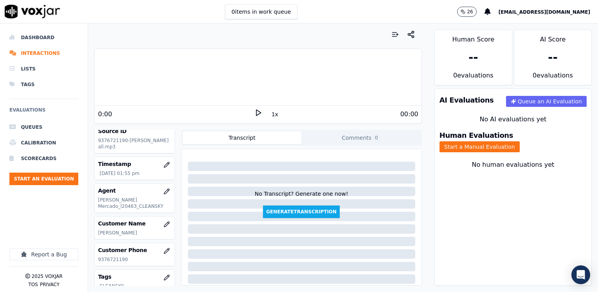
click at [256, 110] on icon at bounding box center [258, 113] width 8 height 8
click at [415, 77] on div "Your browser does not support the audio element. 0:00 1x 38:54 Voxjar ID b68c69…" at bounding box center [257, 157] width 339 height 268
click at [519, 142] on button "Start a Manual Evaluation" at bounding box center [479, 146] width 80 height 11
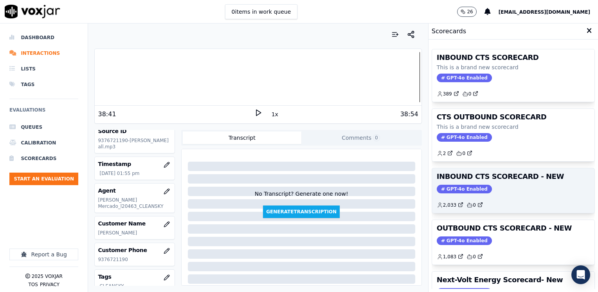
click at [455, 189] on span "GPT-4o Enabled" at bounding box center [463, 189] width 55 height 9
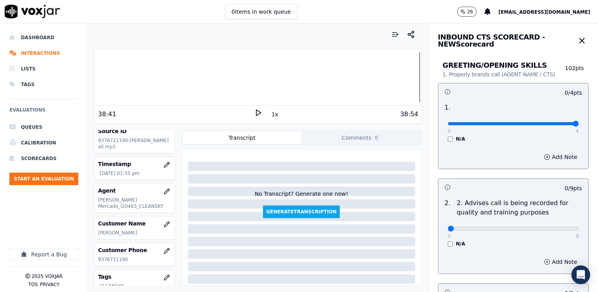
drag, startPoint x: 443, startPoint y: 123, endPoint x: 513, endPoint y: 214, distance: 114.6
type input "4"
click at [578, 125] on input "range" at bounding box center [512, 123] width 131 height 3
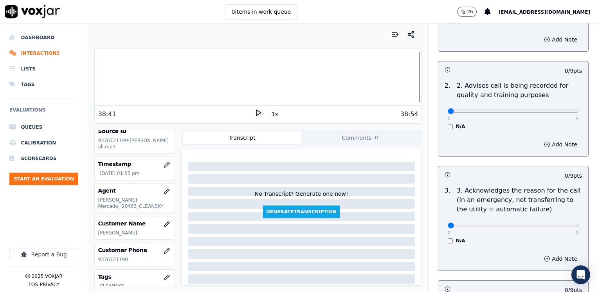
scroll to position [235, 0]
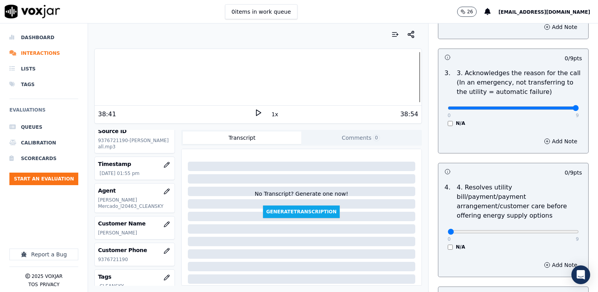
drag, startPoint x: 442, startPoint y: 108, endPoint x: 593, endPoint y: 141, distance: 154.2
type input "9"
click at [578, 109] on input "range" at bounding box center [512, 107] width 131 height 3
click at [539, 143] on button "Add Note" at bounding box center [560, 141] width 43 height 11
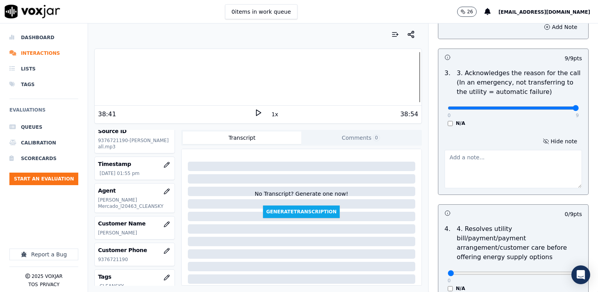
click at [496, 171] on textarea at bounding box center [512, 169] width 137 height 38
type textarea "Cx wants to help to request his service choice ID"
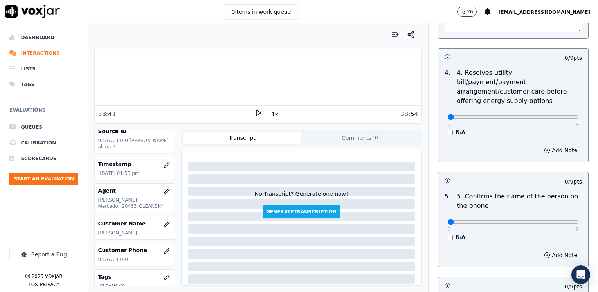
scroll to position [391, 0]
drag, startPoint x: 442, startPoint y: 211, endPoint x: 599, endPoint y: 211, distance: 157.2
type input "9"
click at [578, 220] on input "range" at bounding box center [512, 221] width 131 height 3
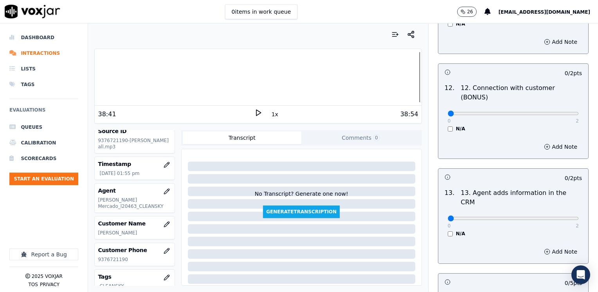
scroll to position [1353, 0]
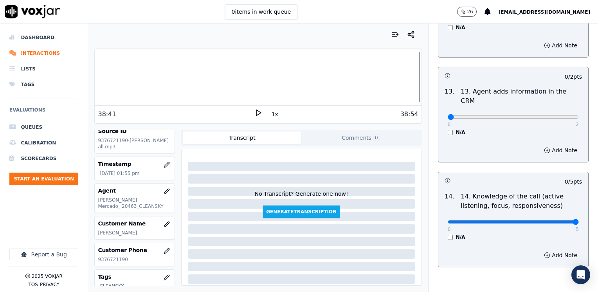
type input "5"
click at [578, 220] on input "range" at bounding box center [512, 221] width 131 height 3
drag, startPoint x: 443, startPoint y: 77, endPoint x: 599, endPoint y: 108, distance: 158.2
type input "2"
click at [578, 115] on input "range" at bounding box center [512, 116] width 131 height 3
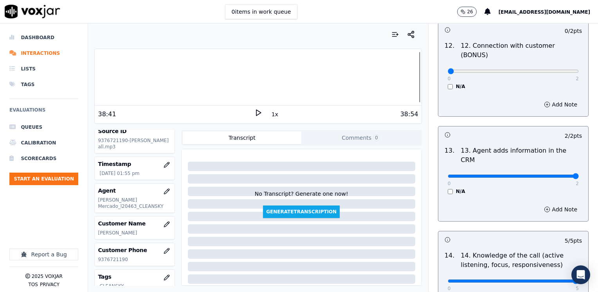
scroll to position [1196, 0]
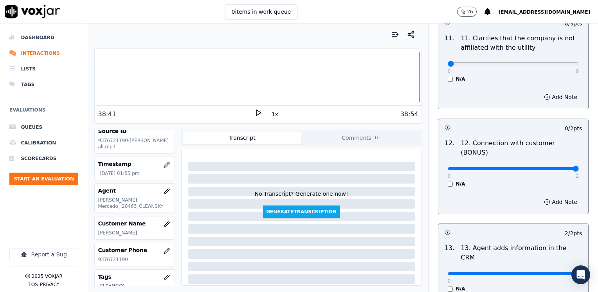
drag, startPoint x: 443, startPoint y: 137, endPoint x: 599, endPoint y: 141, distance: 156.1
type input "2"
click at [578, 167] on input "range" at bounding box center [512, 168] width 131 height 3
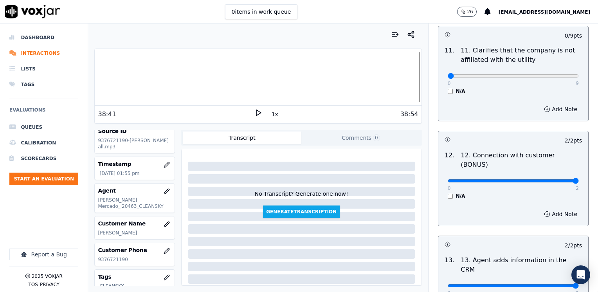
scroll to position [1079, 0]
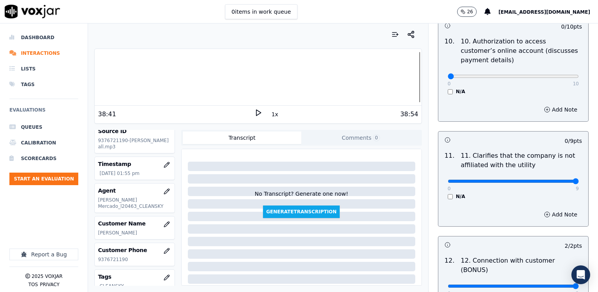
drag, startPoint x: 441, startPoint y: 162, endPoint x: 599, endPoint y: 162, distance: 157.6
type input "9"
click at [578, 179] on input "range" at bounding box center [512, 180] width 131 height 3
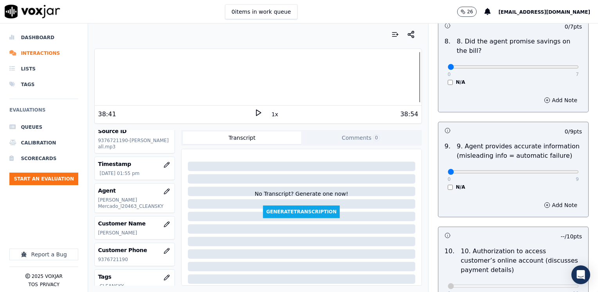
scroll to position [844, 0]
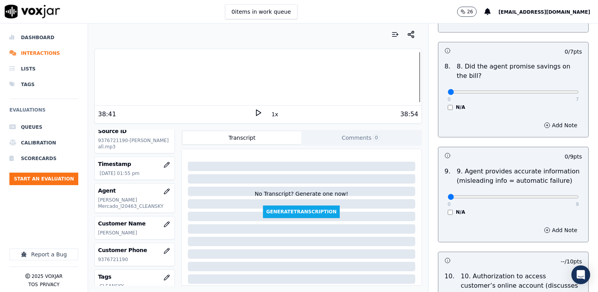
click at [501, 218] on div "Add Note" at bounding box center [513, 229] width 150 height 23
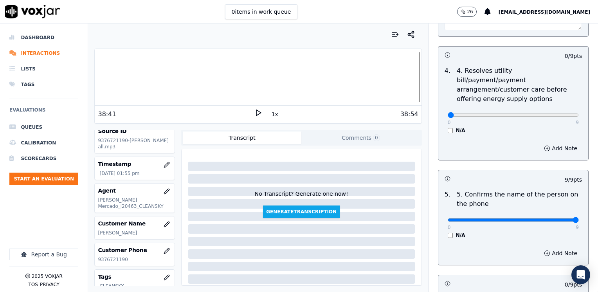
scroll to position [492, 0]
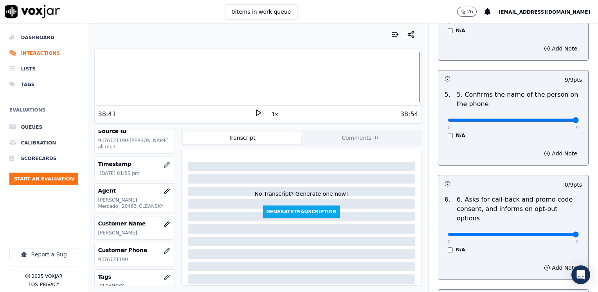
drag, startPoint x: 442, startPoint y: 215, endPoint x: 599, endPoint y: 215, distance: 156.4
type input "9"
click at [578, 233] on input "range" at bounding box center [512, 234] width 131 height 3
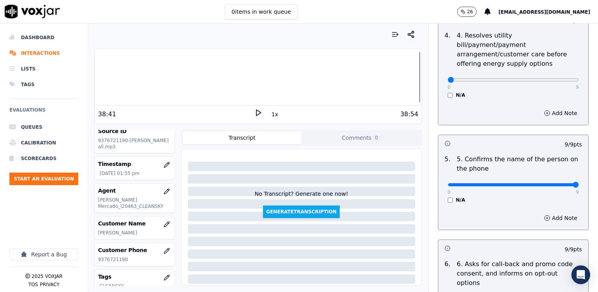
scroll to position [414, 0]
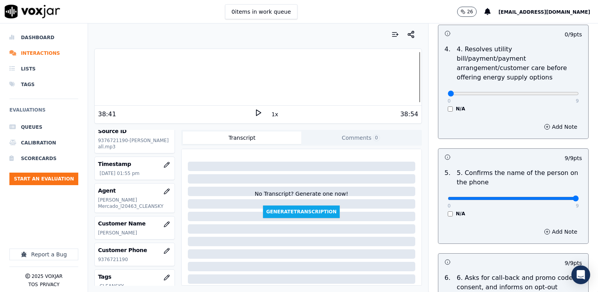
drag, startPoint x: 479, startPoint y: 200, endPoint x: 498, endPoint y: 214, distance: 24.0
click at [479, 210] on div "N/A" at bounding box center [512, 213] width 131 height 6
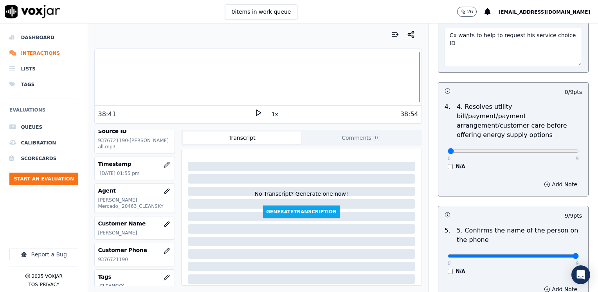
scroll to position [336, 0]
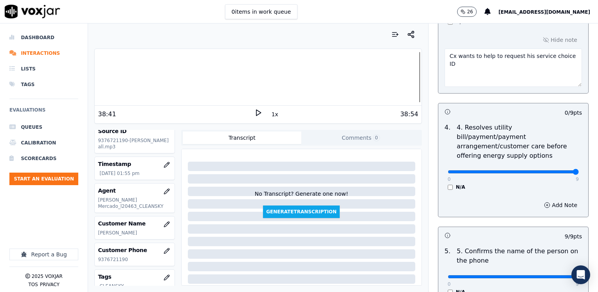
drag, startPoint x: 441, startPoint y: 160, endPoint x: 599, endPoint y: 160, distance: 157.6
type input "9"
click at [578, 170] on input "range" at bounding box center [512, 171] width 131 height 3
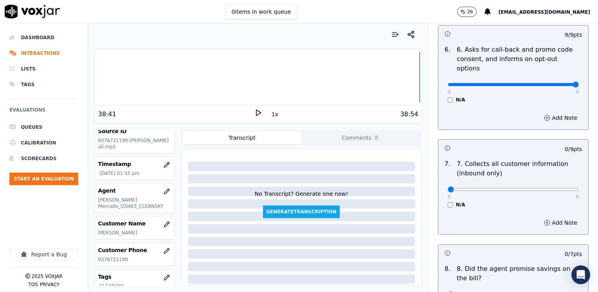
scroll to position [649, 0]
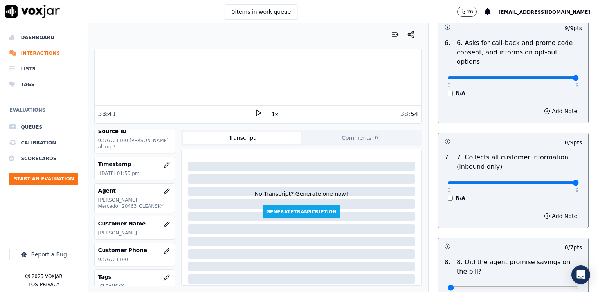
click at [551, 181] on input "range" at bounding box center [512, 182] width 131 height 3
type input "8"
click at [550, 181] on input "range" at bounding box center [512, 182] width 131 height 3
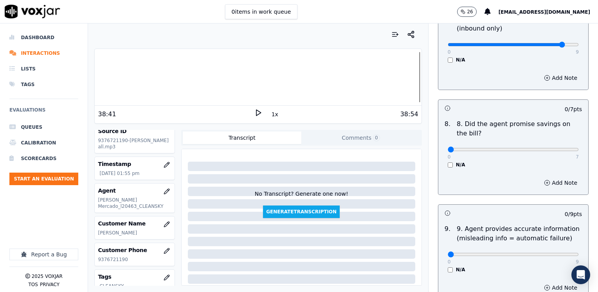
scroll to position [805, 0]
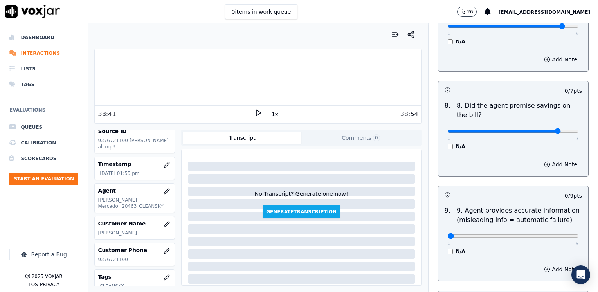
type input "6"
click at [549, 129] on input "range" at bounding box center [512, 130] width 131 height 3
click at [549, 159] on button "Add Note" at bounding box center [560, 164] width 43 height 11
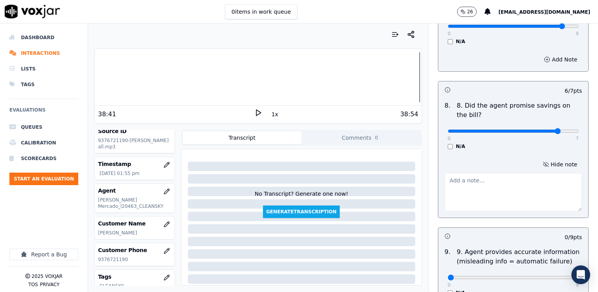
click at [500, 173] on textarea at bounding box center [512, 192] width 137 height 38
type textarea "a"
drag, startPoint x: 554, startPoint y: 169, endPoint x: 435, endPoint y: 161, distance: 119.5
click at [438, 161] on div "Hide note Avoid saying phrases like "esos $25.00 (referring to the cancelation …" at bounding box center [513, 185] width 150 height 65
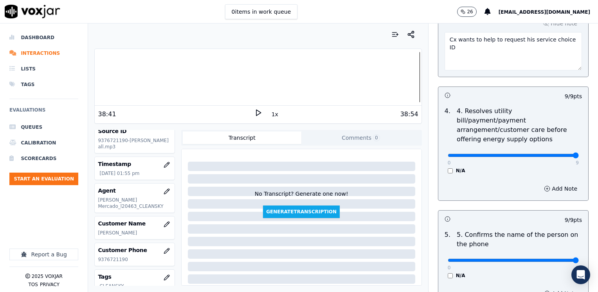
scroll to position [297, 0]
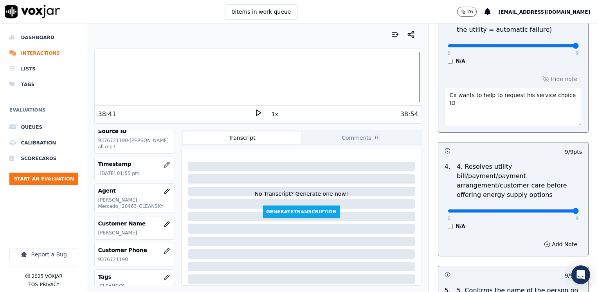
type textarea "Avoid saying phrases like "esos $25.00 (referring to the cancelation fee) no lo…"
drag, startPoint x: 559, startPoint y: 95, endPoint x: 422, endPoint y: 95, distance: 136.5
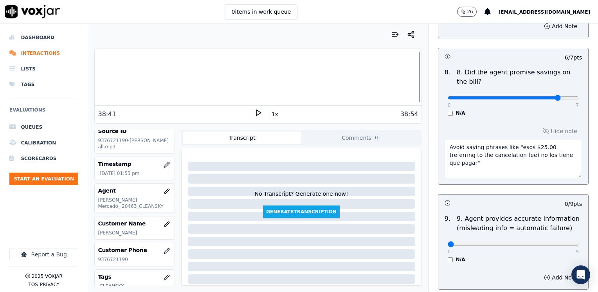
scroll to position [883, 0]
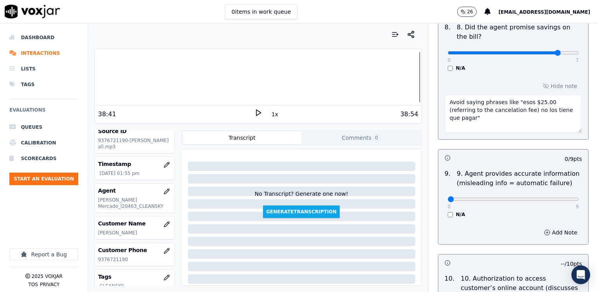
drag, startPoint x: 556, startPoint y: 93, endPoint x: 432, endPoint y: 81, distance: 125.3
click at [438, 81] on div "Hide note Avoid saying phrases like "esos $25.00 (referring to the cancelation …" at bounding box center [513, 106] width 150 height 65
click at [477, 189] on div "0 9 N/A" at bounding box center [513, 203] width 144 height 30
drag, startPoint x: 443, startPoint y: 179, endPoint x: 599, endPoint y: 174, distance: 155.7
type input "9"
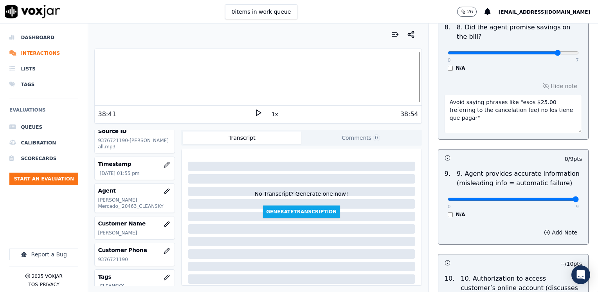
click at [578, 197] on input "range" at bounding box center [512, 198] width 131 height 3
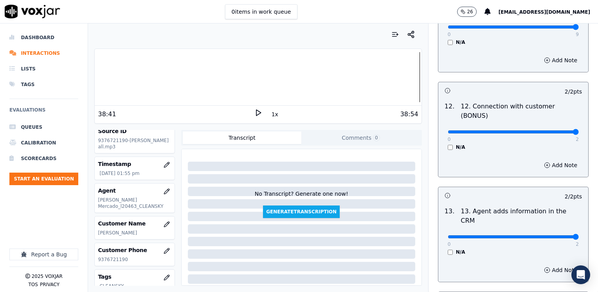
scroll to position [1394, 0]
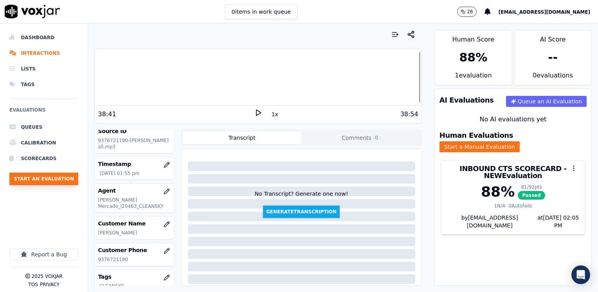
click at [48, 176] on button "Start an Evaluation" at bounding box center [43, 178] width 69 height 13
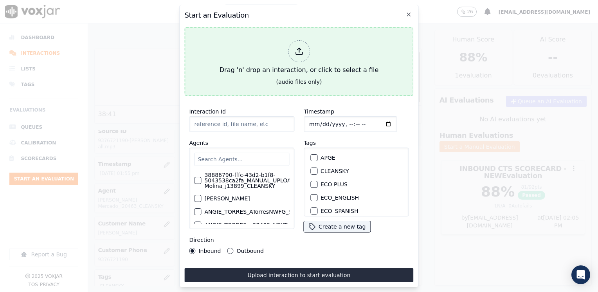
click at [296, 47] on icon at bounding box center [298, 51] width 9 height 9
type input "20250915-161514_8572877606-[PERSON_NAME] 2 all.mp3"
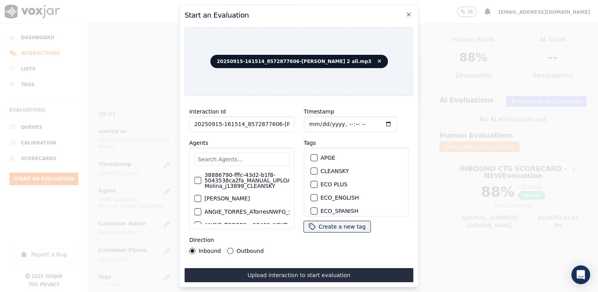
click at [375, 119] on input "Timestamp" at bounding box center [349, 124] width 93 height 16
type input "[DATE]T14:06"
click at [285, 249] on div "Inbound Outbound" at bounding box center [241, 251] width 105 height 6
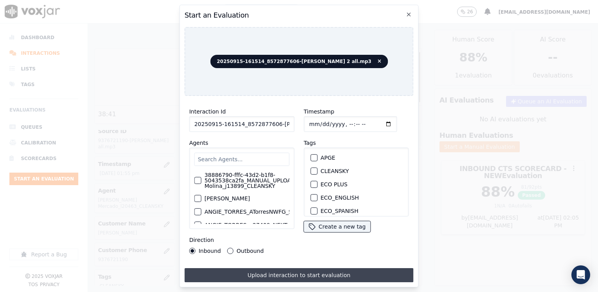
click at [291, 271] on button "Upload interaction to start evaluation" at bounding box center [298, 275] width 229 height 14
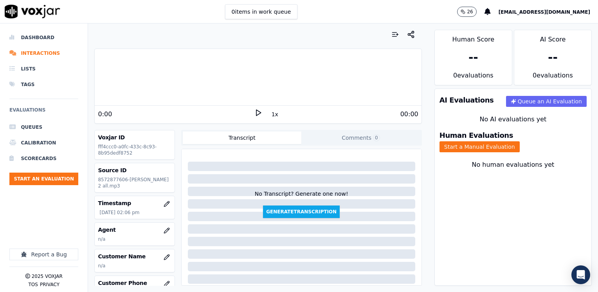
click at [254, 113] on icon at bounding box center [258, 113] width 8 height 8
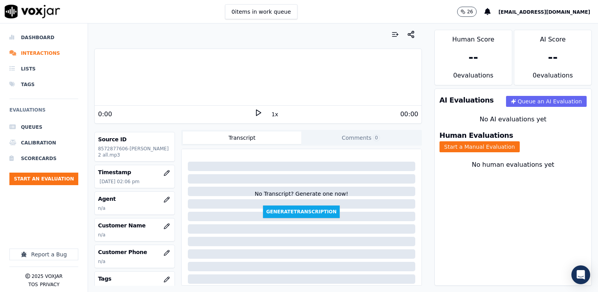
scroll to position [39, 0]
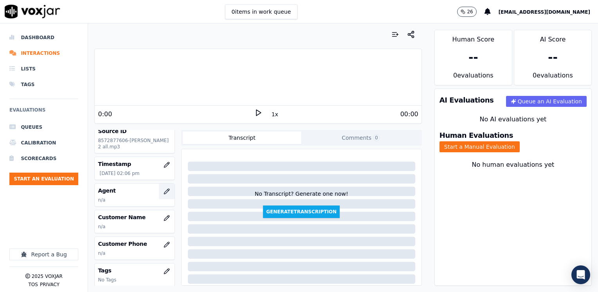
click at [163, 192] on icon "button" at bounding box center [166, 191] width 6 height 6
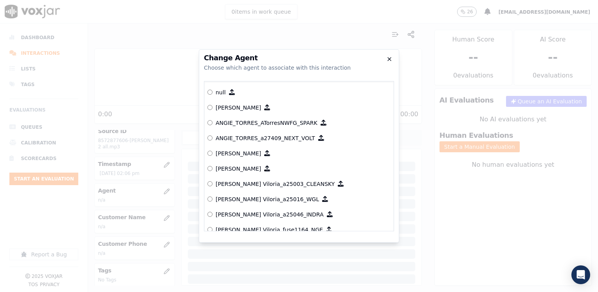
click at [390, 59] on icon "button" at bounding box center [389, 59] width 6 height 6
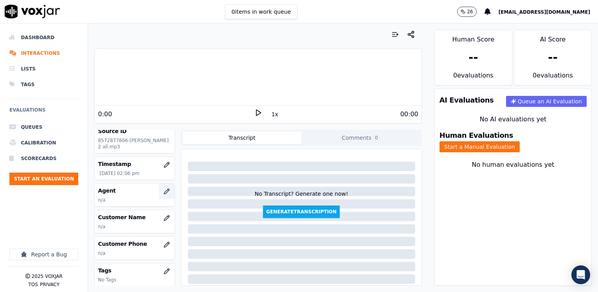
click at [164, 188] on icon "button" at bounding box center [166, 190] width 5 height 5
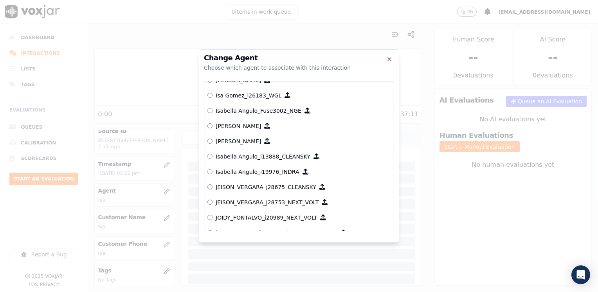
scroll to position [2121, 0]
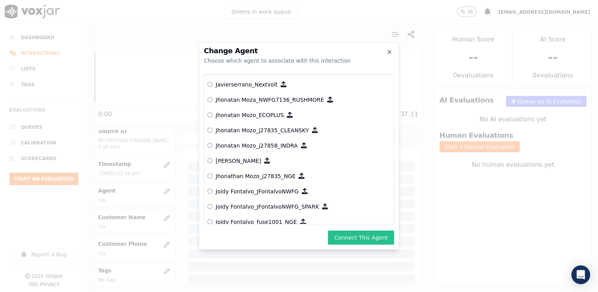
click at [371, 238] on button "Connect This Agent" at bounding box center [361, 237] width 66 height 14
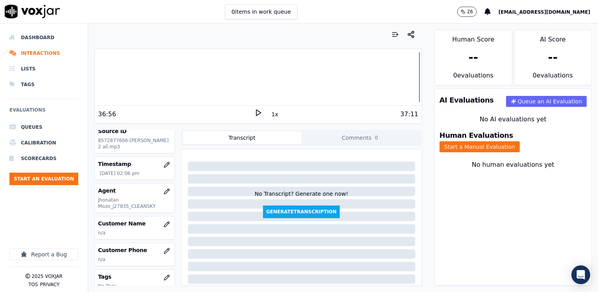
scroll to position [78, 0]
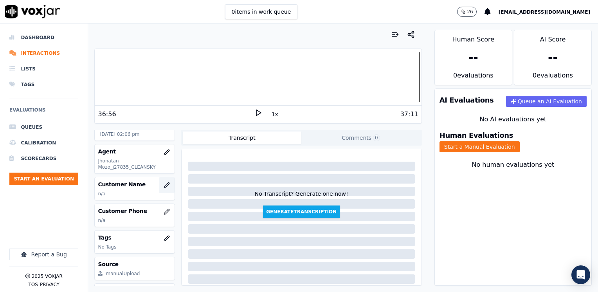
click at [164, 185] on button "button" at bounding box center [167, 185] width 16 height 16
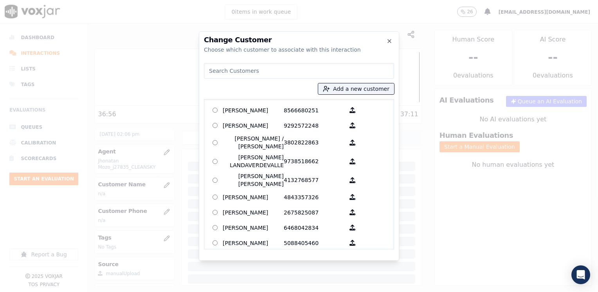
click at [274, 67] on input at bounding box center [299, 71] width 190 height 16
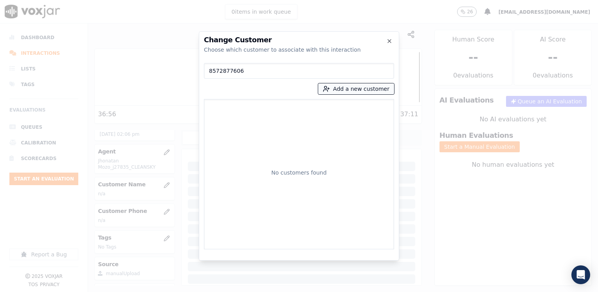
type input "8572877606"
click at [363, 85] on button "Add a new customer" at bounding box center [356, 88] width 76 height 11
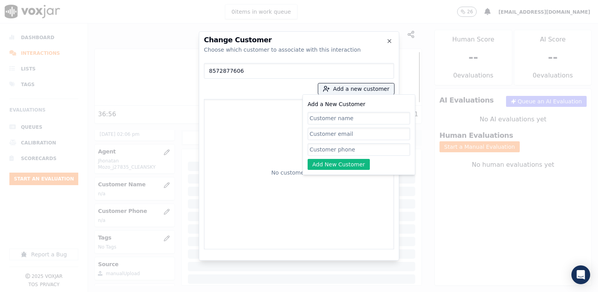
click at [358, 148] on input "Add a New Customer" at bounding box center [358, 149] width 102 height 13
paste input "8572877606"
type input "8572877606"
click at [272, 91] on div "8572877606 Add a new customer Add a New Customer 8572877606 Add New Customer No…" at bounding box center [299, 154] width 190 height 189
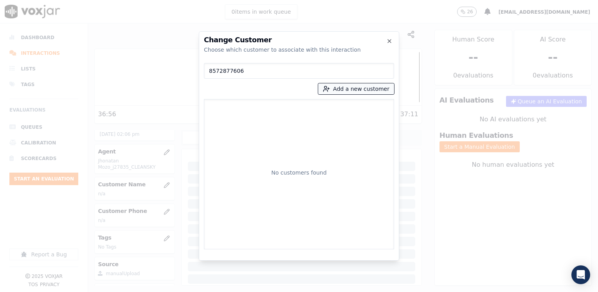
click at [354, 93] on button "Add a new customer" at bounding box center [356, 88] width 76 height 11
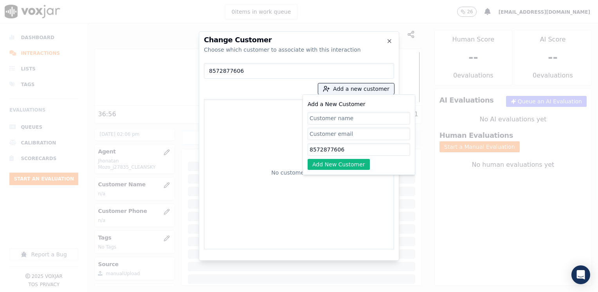
click at [346, 117] on input "Add a New Customer" at bounding box center [358, 118] width 102 height 13
type input "[PERSON_NAME] [PERSON_NAME]"
click at [338, 163] on button "Add New Customer" at bounding box center [338, 164] width 62 height 11
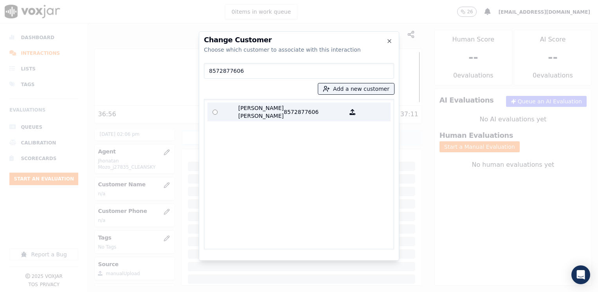
click at [287, 110] on p "8572877606" at bounding box center [314, 112] width 61 height 16
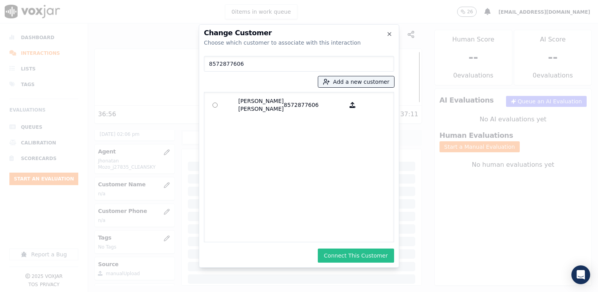
click at [361, 251] on button "Connect This Customer" at bounding box center [356, 255] width 76 height 14
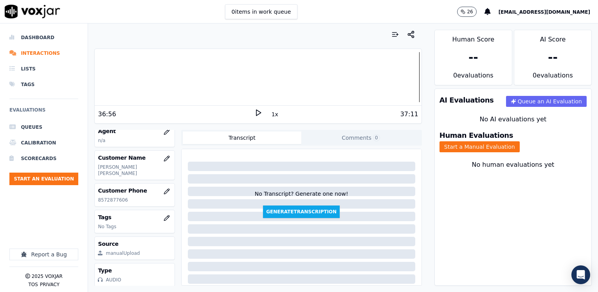
scroll to position [109, 0]
click at [519, 141] on button "Start a Manual Evaluation" at bounding box center [479, 146] width 80 height 11
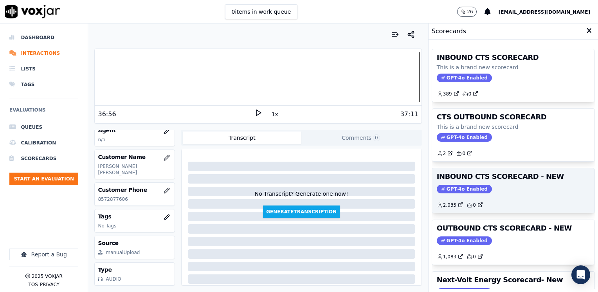
click at [460, 181] on div "INBOUND CTS SCORECARD - NEW GPT-4o Enabled 2,035 0" at bounding box center [513, 190] width 162 height 45
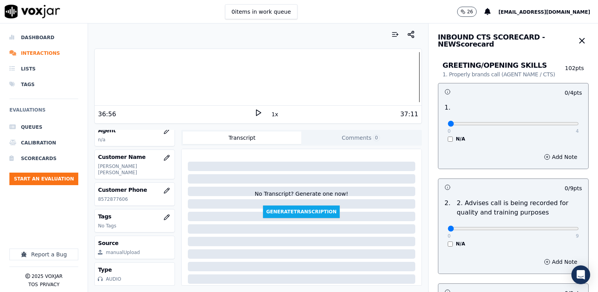
drag, startPoint x: 508, startPoint y: 182, endPoint x: 485, endPoint y: 135, distance: 52.1
click at [508, 182] on div "0 / 9 pts" at bounding box center [513, 187] width 150 height 16
drag, startPoint x: 443, startPoint y: 122, endPoint x: 599, endPoint y: 126, distance: 155.7
type input "4"
click at [578, 125] on input "range" at bounding box center [512, 123] width 131 height 3
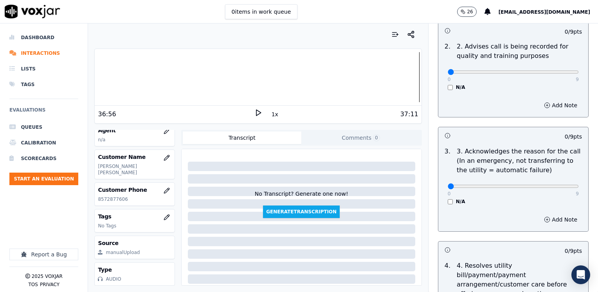
scroll to position [235, 0]
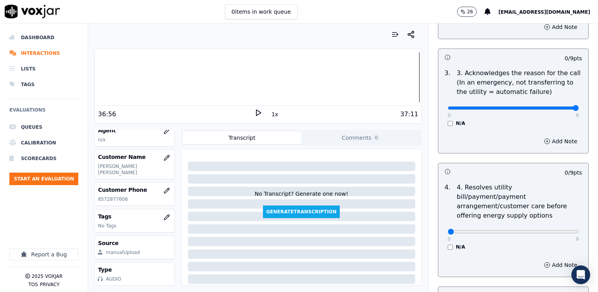
drag, startPoint x: 442, startPoint y: 107, endPoint x: 599, endPoint y: 107, distance: 156.8
type input "9"
click at [578, 107] on input "range" at bounding box center [512, 107] width 131 height 3
click at [544, 142] on button "Add Note" at bounding box center [560, 141] width 43 height 11
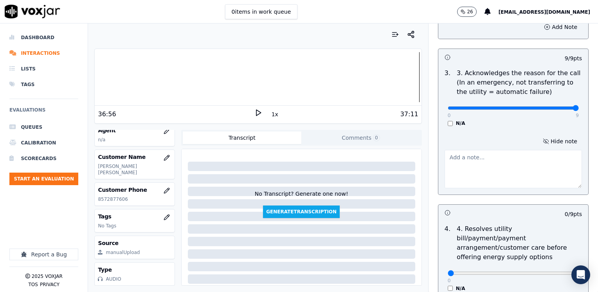
click at [473, 173] on textarea at bounding box center [512, 169] width 137 height 38
drag, startPoint x: 532, startPoint y: 161, endPoint x: 432, endPoint y: 167, distance: 100.7
click at [438, 167] on div "Hide note Cx called to start a new service at his place" at bounding box center [513, 161] width 150 height 65
type textarea "Cx called to start a new service at his place"
click at [518, 208] on div "0 / 9 pts" at bounding box center [513, 213] width 150 height 16
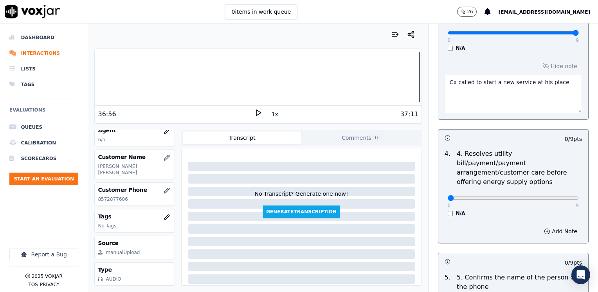
scroll to position [313, 0]
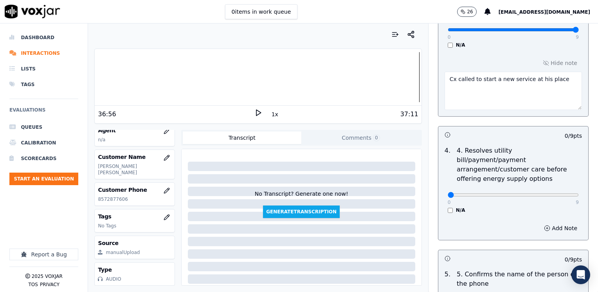
click at [517, 216] on div "Add Note" at bounding box center [513, 227] width 150 height 23
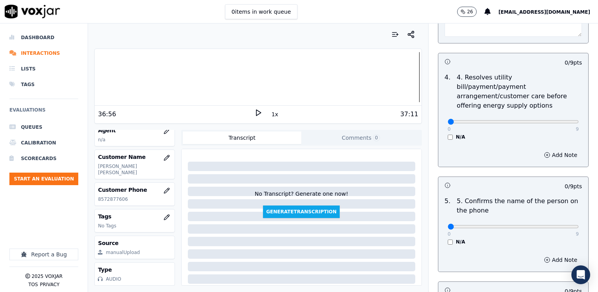
scroll to position [391, 0]
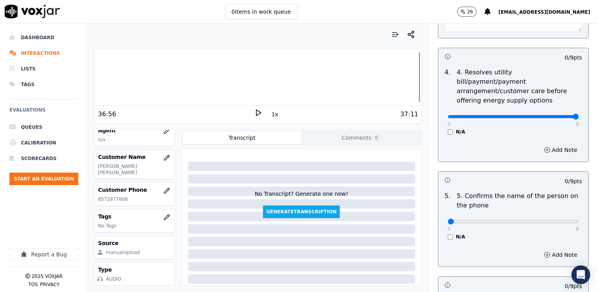
drag, startPoint x: 442, startPoint y: 107, endPoint x: 599, endPoint y: 127, distance: 157.7
type input "9"
click at [578, 118] on input "range" at bounding box center [512, 116] width 131 height 3
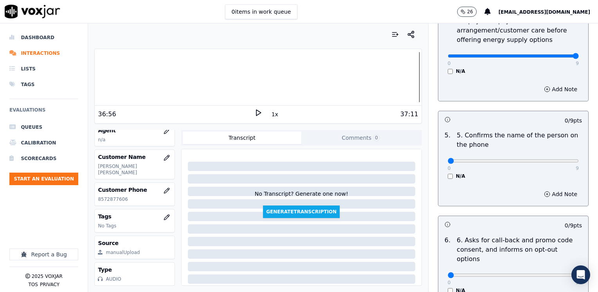
scroll to position [469, 0]
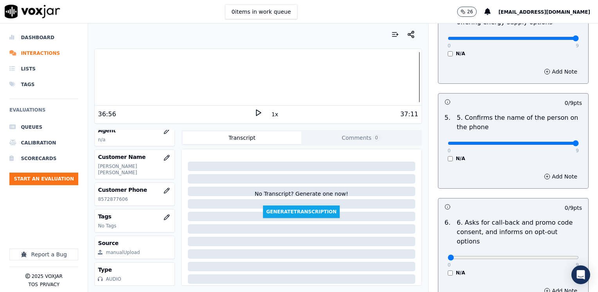
drag, startPoint x: 442, startPoint y: 133, endPoint x: 599, endPoint y: 165, distance: 160.4
type input "9"
click at [578, 145] on input "range" at bounding box center [512, 143] width 131 height 3
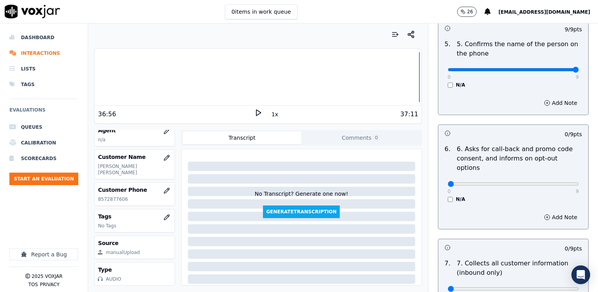
scroll to position [547, 0]
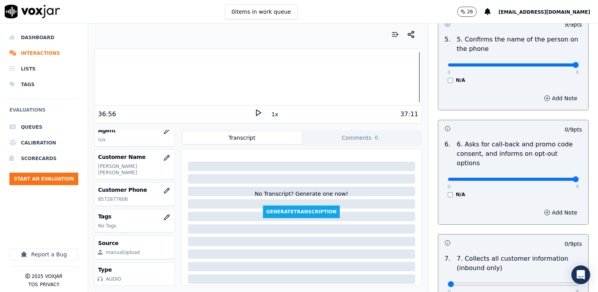
drag, startPoint x: 441, startPoint y: 158, endPoint x: 599, endPoint y: 181, distance: 159.2
type input "9"
click at [578, 181] on input "range" at bounding box center [512, 179] width 131 height 3
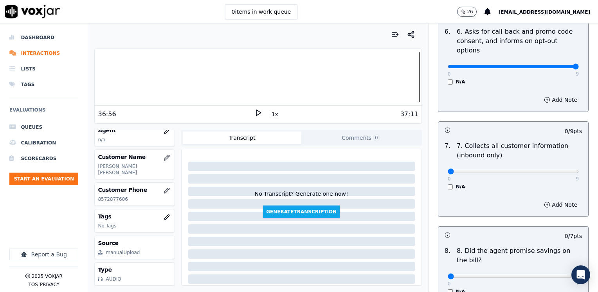
scroll to position [704, 0]
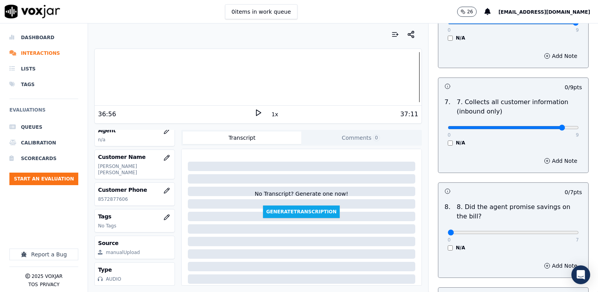
type input "8"
click at [549, 126] on input "range" at bounding box center [512, 127] width 131 height 3
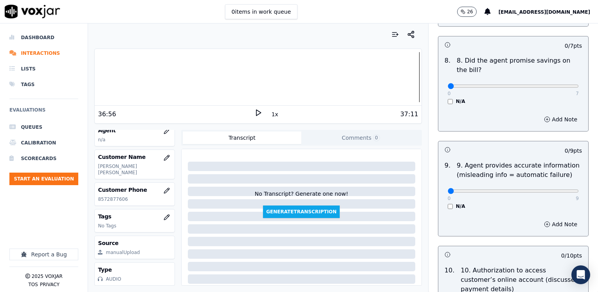
scroll to position [899, 0]
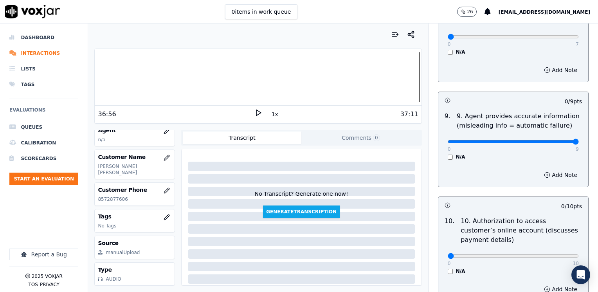
drag, startPoint x: 444, startPoint y: 120, endPoint x: 585, endPoint y: 146, distance: 143.5
type input "9"
click at [578, 140] on input "range" at bounding box center [512, 141] width 131 height 3
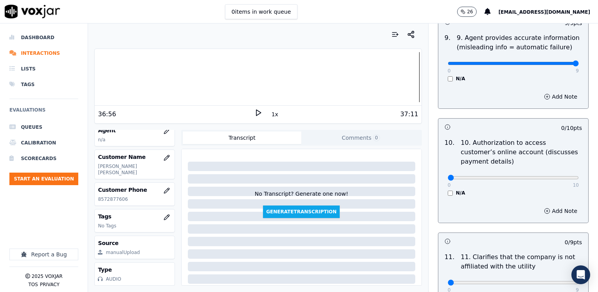
click at [484, 233] on div "0 / 9 pts" at bounding box center [513, 241] width 150 height 16
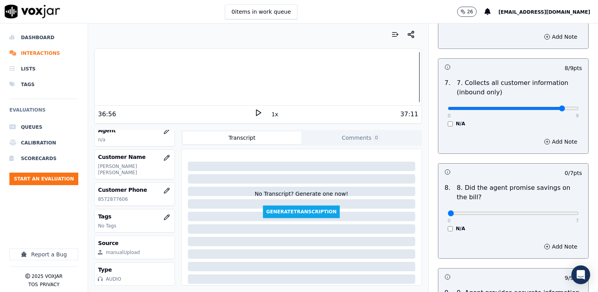
scroll to position [782, 0]
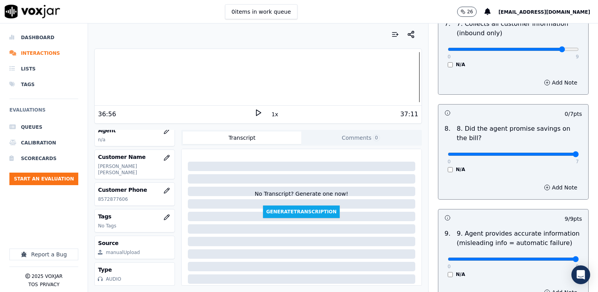
drag, startPoint x: 441, startPoint y: 134, endPoint x: 599, endPoint y: 141, distance: 157.8
type input "7"
click at [578, 153] on input "range" at bounding box center [512, 154] width 131 height 3
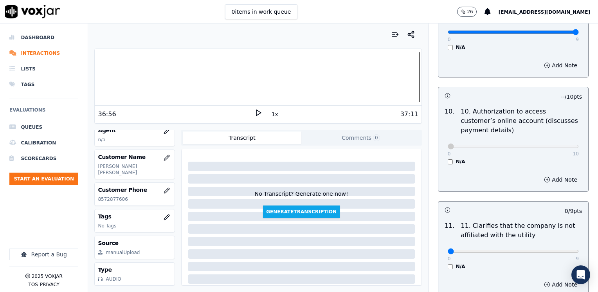
scroll to position [1134, 0]
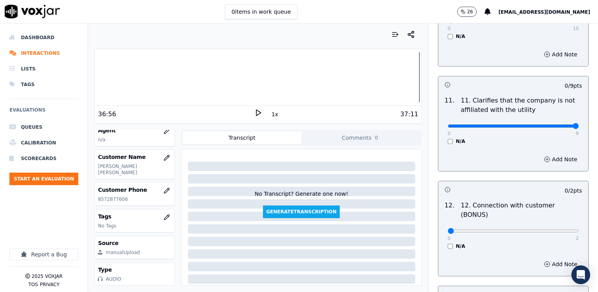
drag, startPoint x: 443, startPoint y: 105, endPoint x: 599, endPoint y: 122, distance: 156.6
type input "9"
click at [578, 124] on input "range" at bounding box center [512, 125] width 131 height 3
drag, startPoint x: 442, startPoint y: 201, endPoint x: 597, endPoint y: 193, distance: 155.5
type input "2"
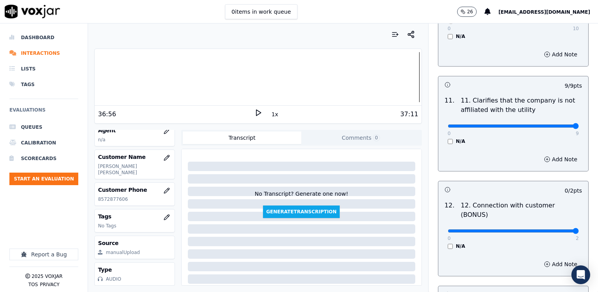
click at [578, 229] on input "range" at bounding box center [512, 230] width 131 height 3
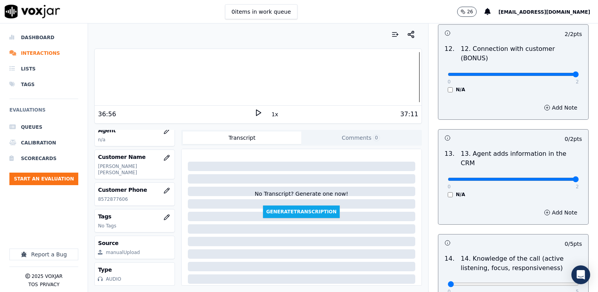
drag, startPoint x: 443, startPoint y: 138, endPoint x: 597, endPoint y: 151, distance: 154.6
type input "2"
click at [578, 178] on input "range" at bounding box center [512, 179] width 131 height 3
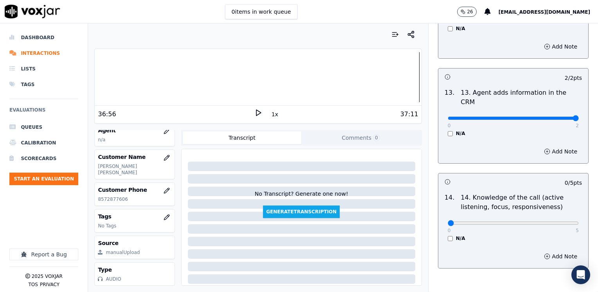
scroll to position [1353, 0]
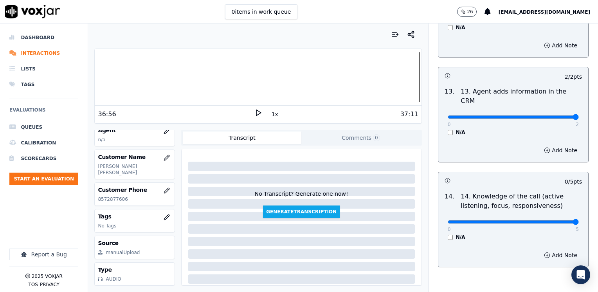
drag, startPoint x: 443, startPoint y: 181, endPoint x: 597, endPoint y: 212, distance: 157.7
type input "5"
click at [578, 220] on input "range" at bounding box center [512, 221] width 131 height 3
click at [486, 243] on div "Add Note" at bounding box center [513, 254] width 150 height 23
click at [500, 243] on div "Add Note" at bounding box center [513, 254] width 150 height 23
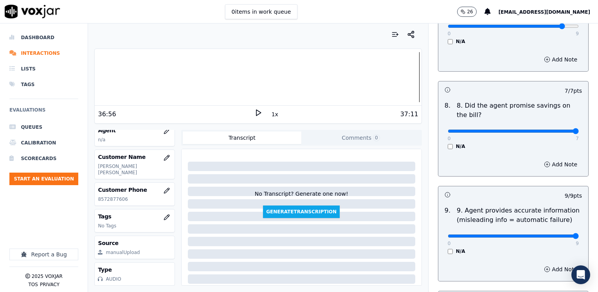
scroll to position [727, 0]
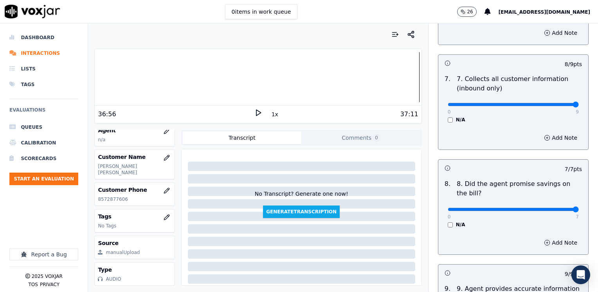
drag, startPoint x: 544, startPoint y: 84, endPoint x: 596, endPoint y: 104, distance: 55.3
type input "9"
click at [578, 103] on input "range" at bounding box center [512, 104] width 131 height 3
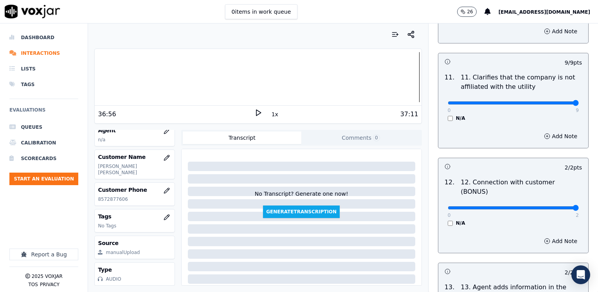
scroll to position [1353, 0]
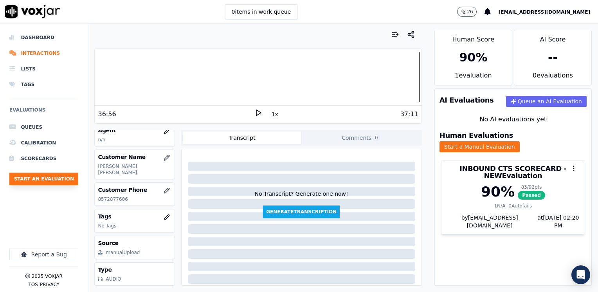
click at [45, 177] on button "Start an Evaluation" at bounding box center [43, 178] width 69 height 13
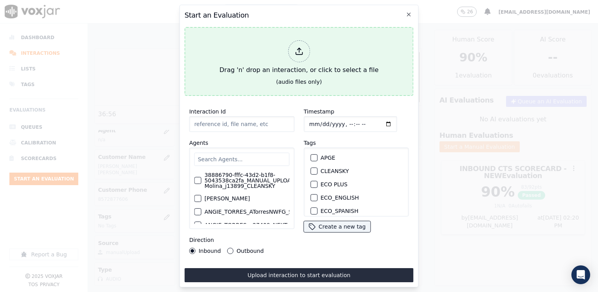
click at [300, 57] on div at bounding box center [299, 51] width 22 height 22
type input "20250915-113123_6147795856-[PERSON_NAME] all.mp3"
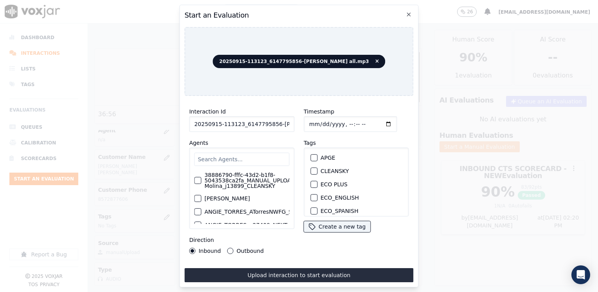
click at [244, 157] on input "text" at bounding box center [241, 159] width 95 height 13
type input "[PERSON_NAME]"
click at [246, 182] on label "38886790-fffc-43d2-b1f8-5043538ca2fa_MANUAL_UPLOAD_Juliana Molina_j13899_CLEANS…" at bounding box center [260, 180] width 112 height 16
click at [201, 182] on button "38886790-fffc-43d2-b1f8-5043538ca2fa_MANUAL_UPLOAD_Juliana Molina_j13899_CLEANS…" at bounding box center [197, 180] width 7 height 7
click at [311, 169] on div "button" at bounding box center [313, 170] width 5 height 5
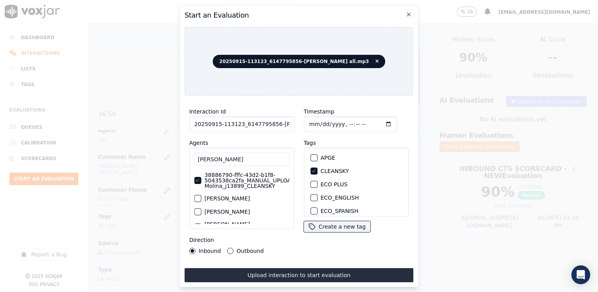
click at [375, 120] on input "Timestamp" at bounding box center [349, 124] width 93 height 16
type input "[DATE]T14:20"
click at [227, 250] on button "Outbound" at bounding box center [230, 251] width 6 height 6
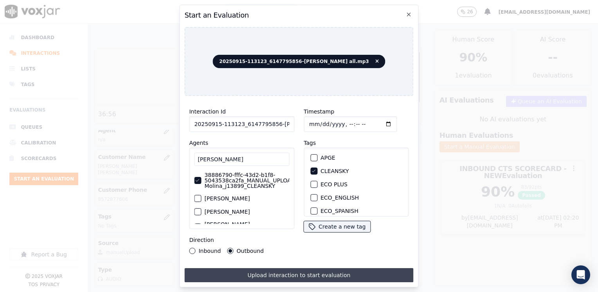
click at [330, 271] on button "Upload interaction to start evaluation" at bounding box center [298, 275] width 229 height 14
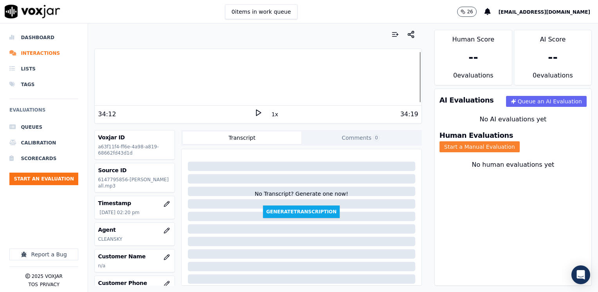
click at [519, 142] on button "Start a Manual Evaluation" at bounding box center [479, 146] width 80 height 11
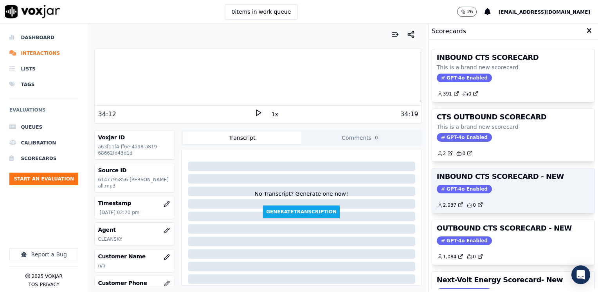
click at [469, 190] on span "GPT-4o Enabled" at bounding box center [463, 189] width 55 height 9
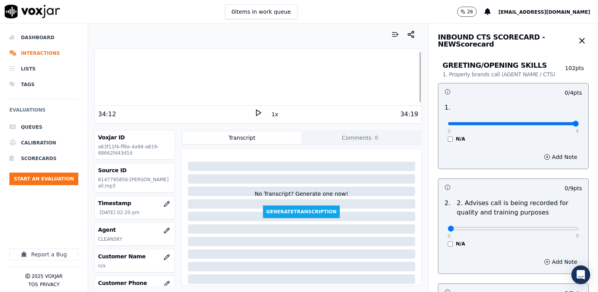
drag, startPoint x: 444, startPoint y: 124, endPoint x: 599, endPoint y: 126, distance: 154.5
type input "4"
click at [578, 125] on input "range" at bounding box center [512, 123] width 131 height 3
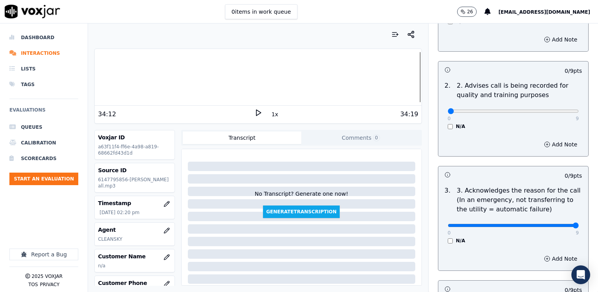
drag, startPoint x: 598, startPoint y: 226, endPoint x: 556, endPoint y: 233, distance: 42.4
type input "9"
click at [578, 224] on input "range" at bounding box center [512, 225] width 131 height 3
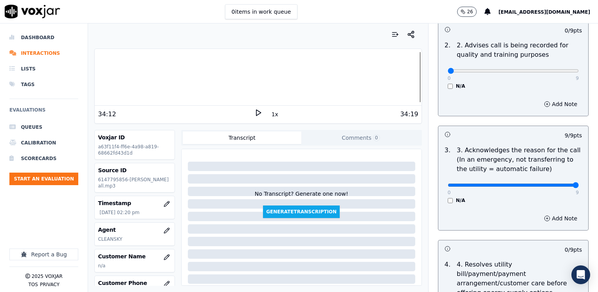
scroll to position [196, 0]
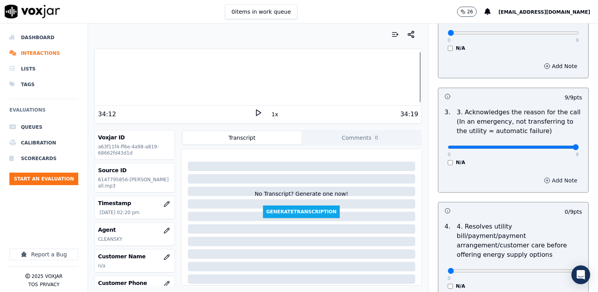
click at [558, 182] on button "Add Note" at bounding box center [560, 180] width 43 height 11
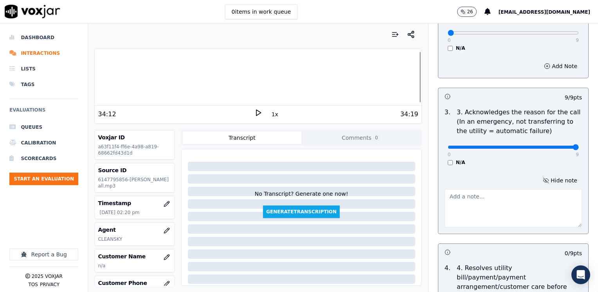
click at [478, 221] on textarea at bounding box center [512, 208] width 137 height 38
type textarea "c"
type textarea "C"
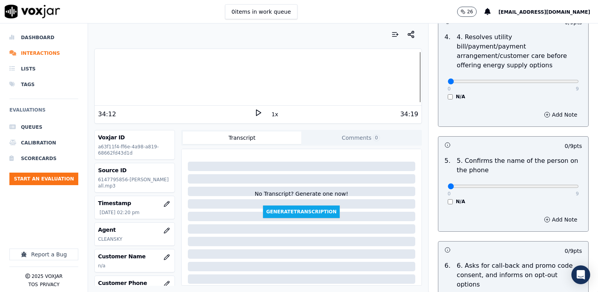
scroll to position [430, 0]
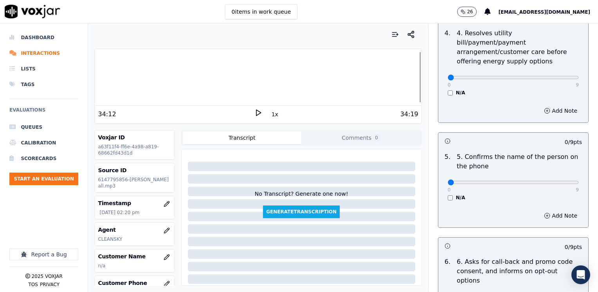
type textarea "Agent called cx, but he stated he would like to do a payment agreement."
drag, startPoint x: 443, startPoint y: 173, endPoint x: 599, endPoint y: 170, distance: 156.1
type input "9"
click at [578, 181] on input "range" at bounding box center [512, 182] width 131 height 3
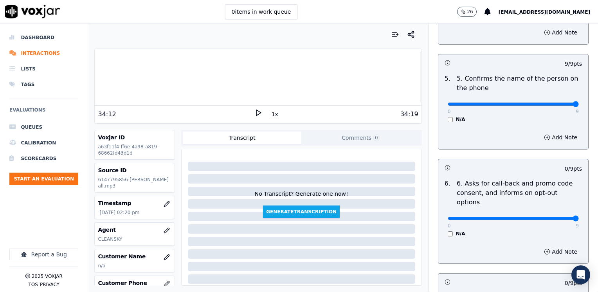
drag, startPoint x: 445, startPoint y: 199, endPoint x: 599, endPoint y: 187, distance: 154.6
type input "9"
click at [578, 217] on input "range" at bounding box center [512, 218] width 131 height 3
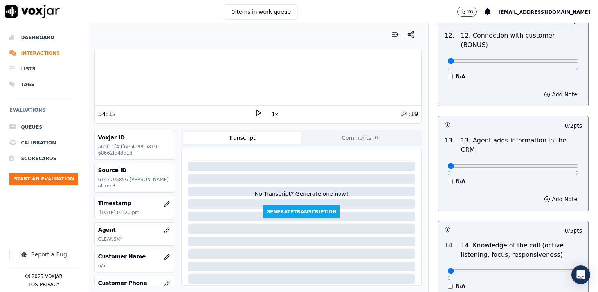
scroll to position [1353, 0]
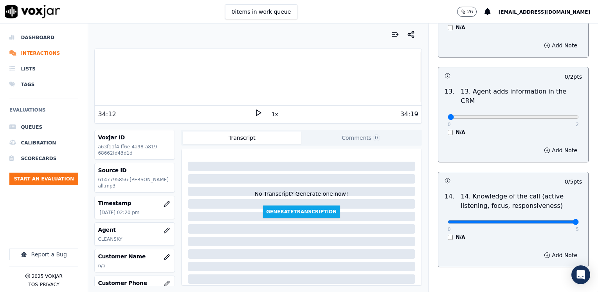
drag, startPoint x: 443, startPoint y: 183, endPoint x: 599, endPoint y: 178, distance: 156.1
type input "5"
click at [578, 220] on input "range" at bounding box center [512, 221] width 131 height 3
drag, startPoint x: 444, startPoint y: 77, endPoint x: 599, endPoint y: 99, distance: 156.0
type input "2"
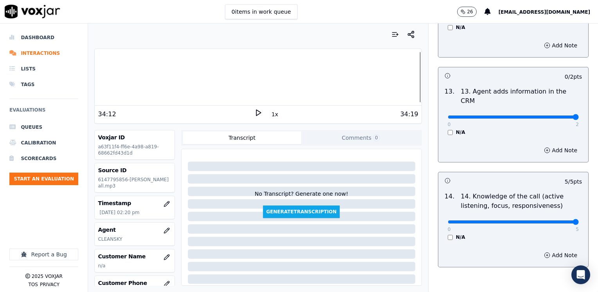
click at [578, 115] on input "range" at bounding box center [512, 116] width 131 height 3
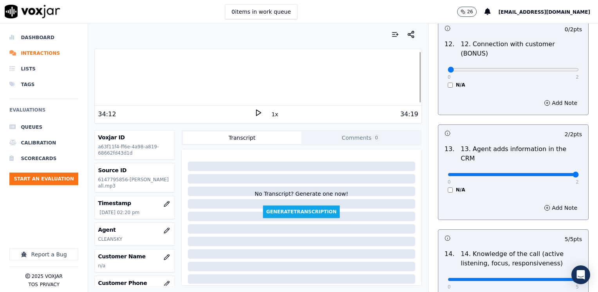
scroll to position [1235, 0]
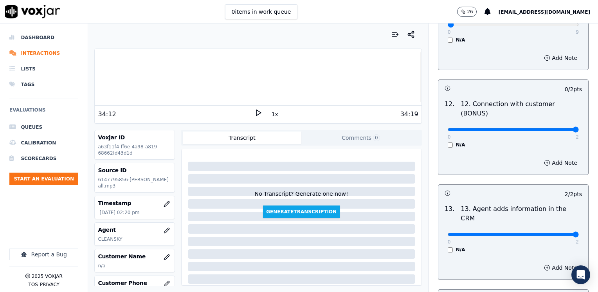
drag, startPoint x: 443, startPoint y: 99, endPoint x: 599, endPoint y: 99, distance: 155.3
type input "2"
click at [578, 128] on input "range" at bounding box center [512, 129] width 131 height 3
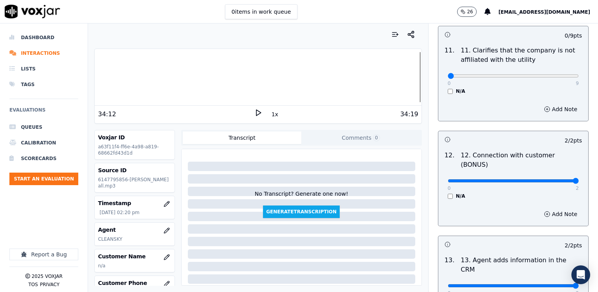
scroll to position [1079, 0]
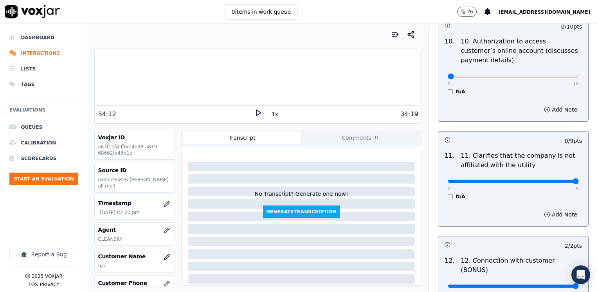
drag, startPoint x: 441, startPoint y: 162, endPoint x: 599, endPoint y: 163, distance: 157.6
type input "9"
click at [578, 179] on input "range" at bounding box center [512, 180] width 131 height 3
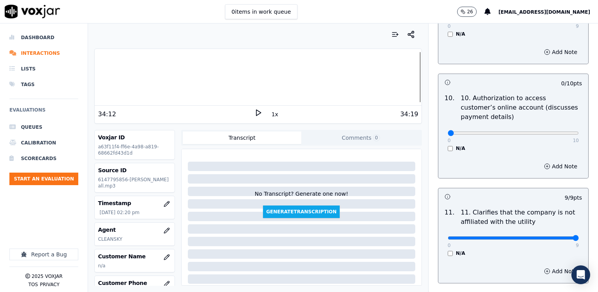
scroll to position [962, 0]
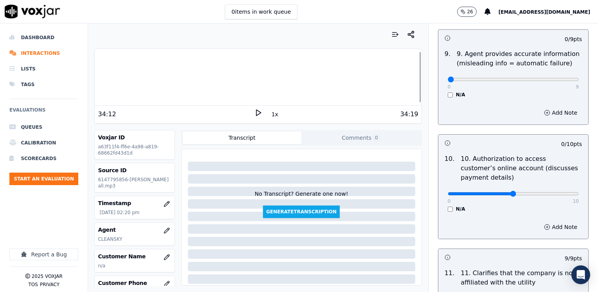
type input "5"
click at [501, 192] on input "range" at bounding box center [512, 193] width 131 height 3
click at [556, 221] on button "Add Note" at bounding box center [560, 226] width 43 height 11
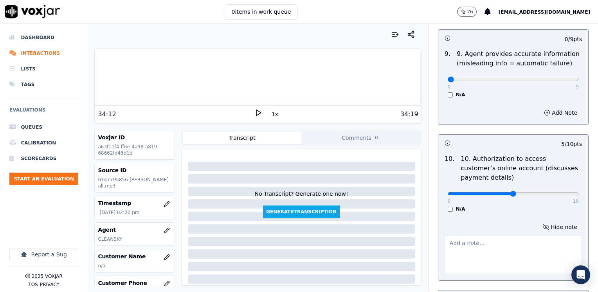
click at [494, 235] on textarea at bounding box center [512, 254] width 137 height 38
click at [546, 235] on textarea "Does not request authorization to access" at bounding box center [512, 254] width 137 height 38
drag, startPoint x: 494, startPoint y: 232, endPoint x: 391, endPoint y: 217, distance: 104.3
click at [391, 217] on div "Your browser does not support the audio element. 34:12 1x 34:19 Voxjar ID a63f1…" at bounding box center [343, 157] width 510 height 268
type textarea "Does not request authorization to access cx online account"
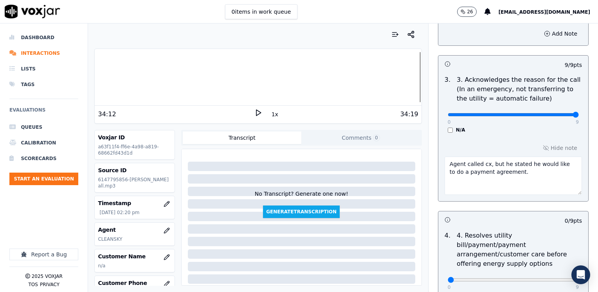
scroll to position [219, 0]
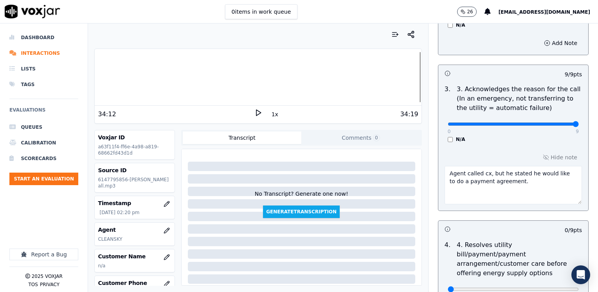
drag, startPoint x: 518, startPoint y: 188, endPoint x: 424, endPoint y: 173, distance: 95.5
click at [510, 185] on textarea "Agent called cx, but he stated he would like to do a payment agreement." at bounding box center [512, 185] width 137 height 38
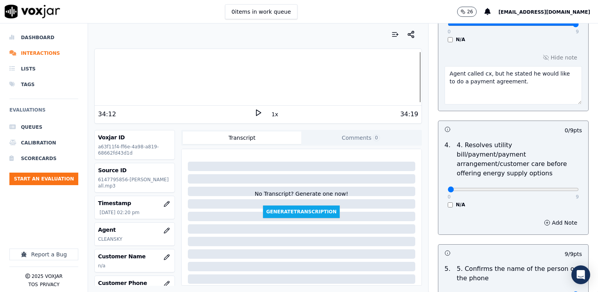
scroll to position [414, 0]
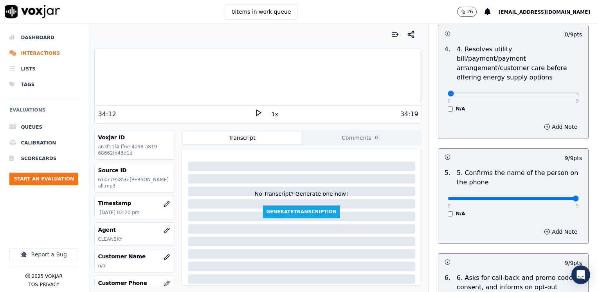
click at [485, 210] on div "N/A" at bounding box center [512, 213] width 131 height 6
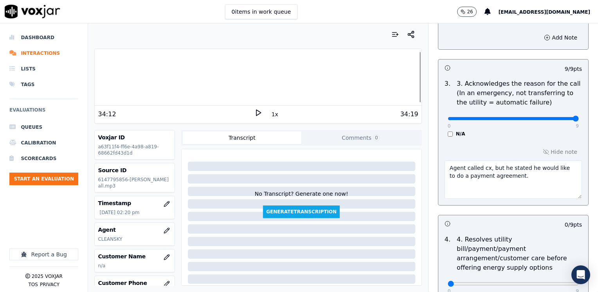
scroll to position [219, 0]
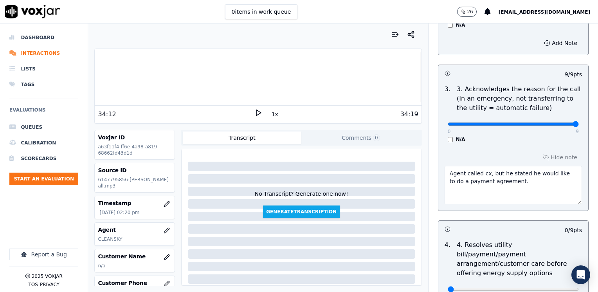
click at [507, 181] on textarea "Agent called cx, but he stated he would like to do a payment agreement." at bounding box center [512, 185] width 137 height 38
click at [511, 190] on textarea "Agent called cx, but he stated he would like to do a payment agreement." at bounding box center [512, 185] width 137 height 38
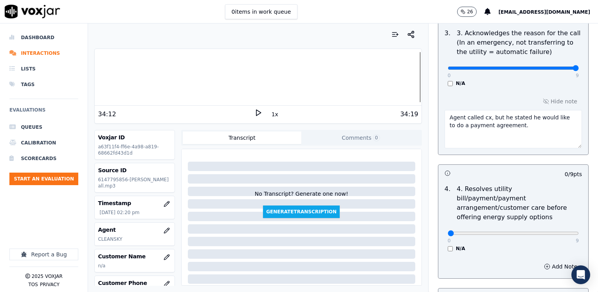
scroll to position [297, 0]
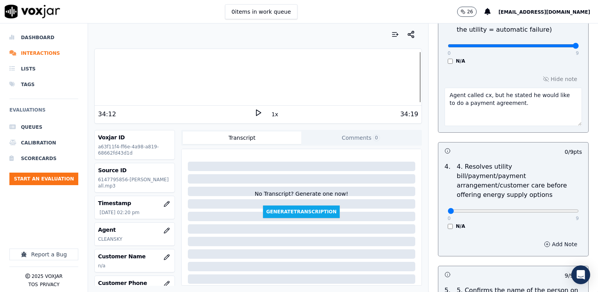
click at [557, 239] on button "Add Note" at bounding box center [560, 244] width 43 height 11
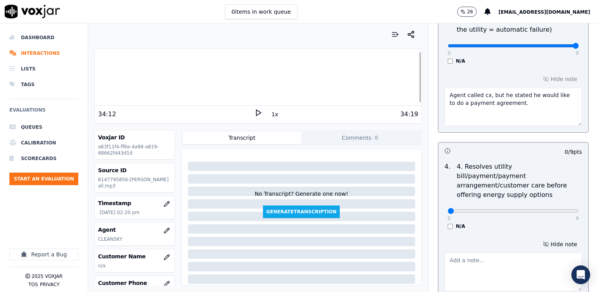
click at [495, 259] on textarea at bounding box center [512, 272] width 137 height 38
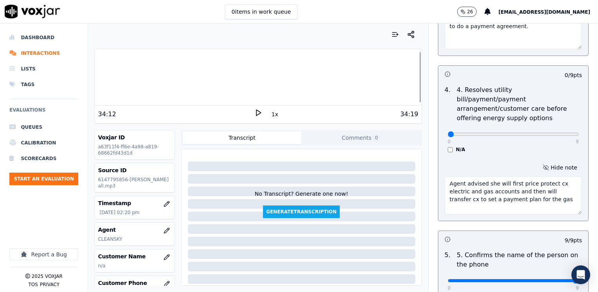
scroll to position [375, 0]
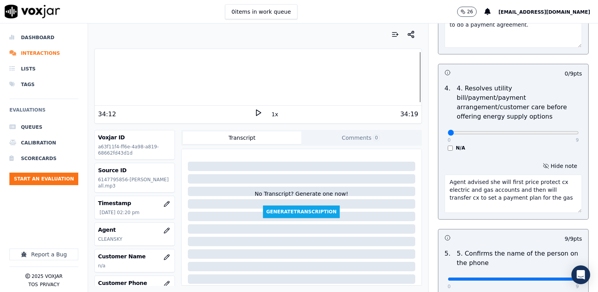
type textarea "Agent advised she will first price protect cx electric and gas accounts and the…"
drag, startPoint x: 530, startPoint y: 187, endPoint x: 434, endPoint y: 175, distance: 96.5
click at [438, 175] on div "Hide note Agent advised she will first price protect cx electric and gas accoun…" at bounding box center [513, 186] width 150 height 65
click at [530, 191] on textarea "Agent advised she will first price protect cx electric and gas accounts and the…" at bounding box center [512, 193] width 137 height 38
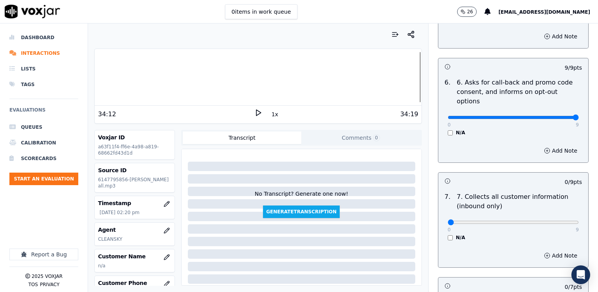
scroll to position [688, 0]
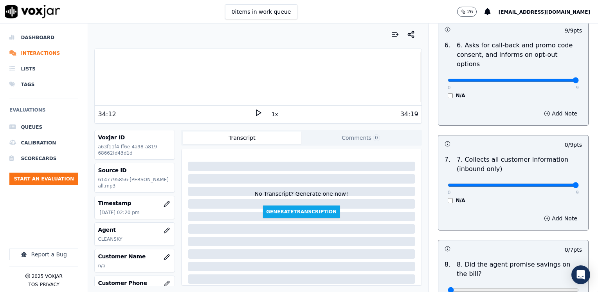
drag, startPoint x: 443, startPoint y: 165, endPoint x: 599, endPoint y: 163, distance: 155.3
type input "9"
click at [578, 183] on input "range" at bounding box center [512, 184] width 131 height 3
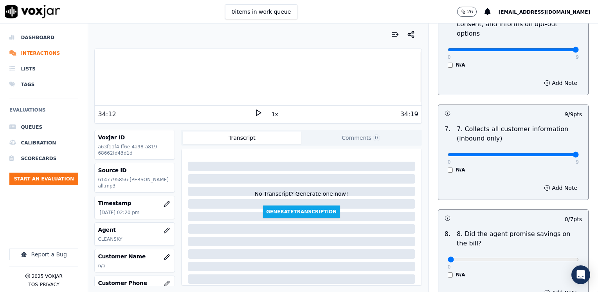
scroll to position [766, 0]
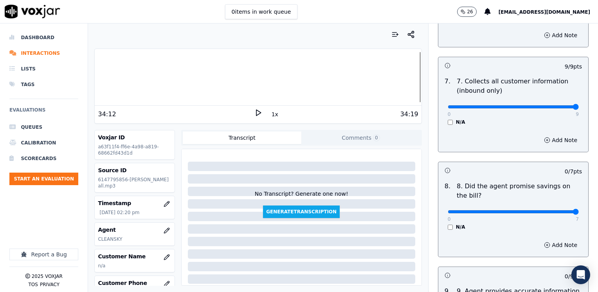
drag, startPoint x: 441, startPoint y: 192, endPoint x: 599, endPoint y: 194, distance: 157.6
type input "7"
click at [578, 210] on input "range" at bounding box center [512, 211] width 131 height 3
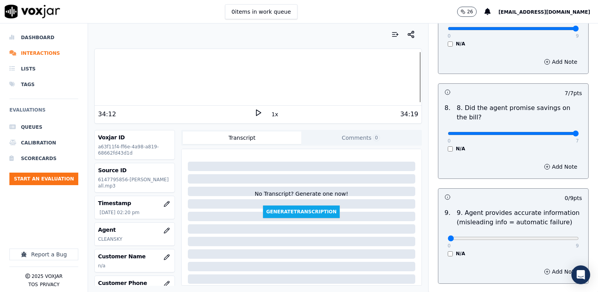
scroll to position [883, 0]
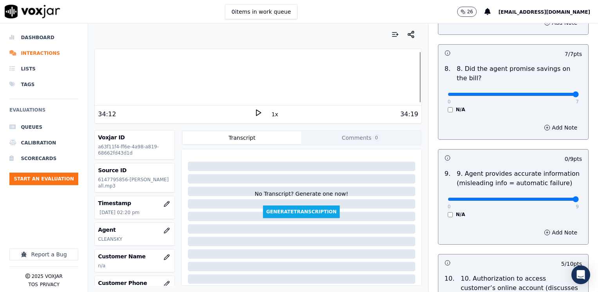
drag, startPoint x: 443, startPoint y: 178, endPoint x: 599, endPoint y: 192, distance: 155.9
type input "9"
click at [578, 197] on input "range" at bounding box center [512, 198] width 131 height 3
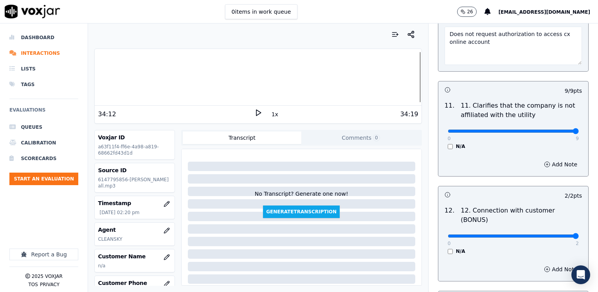
scroll to position [1212, 0]
click at [493, 257] on div "Add Note" at bounding box center [513, 268] width 150 height 23
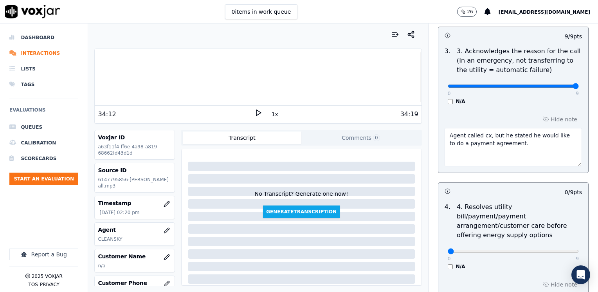
scroll to position [340, 0]
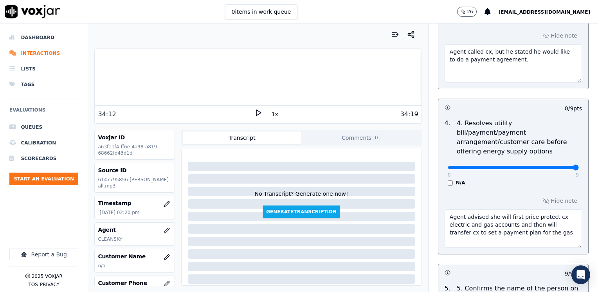
drag, startPoint x: 442, startPoint y: 160, endPoint x: 593, endPoint y: 179, distance: 152.9
type input "9"
click at [578, 169] on input "range" at bounding box center [512, 167] width 131 height 3
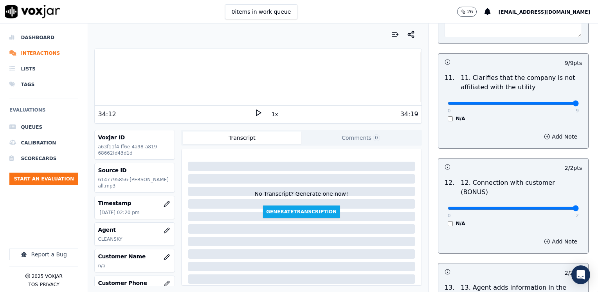
scroll to position [1435, 0]
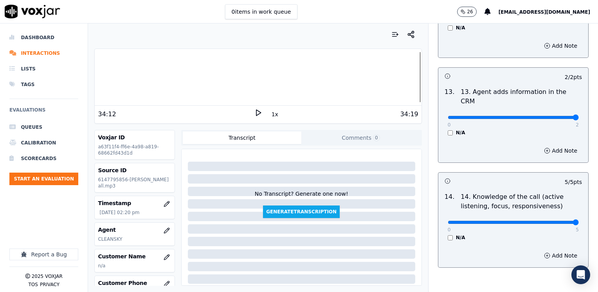
click at [546, 217] on div "0 5" at bounding box center [512, 221] width 131 height 9
type input "4"
click at [546, 221] on input "range" at bounding box center [512, 222] width 131 height 3
click at [549, 244] on div "Add Note" at bounding box center [513, 255] width 150 height 23
click at [549, 250] on button "Add Note" at bounding box center [560, 255] width 43 height 11
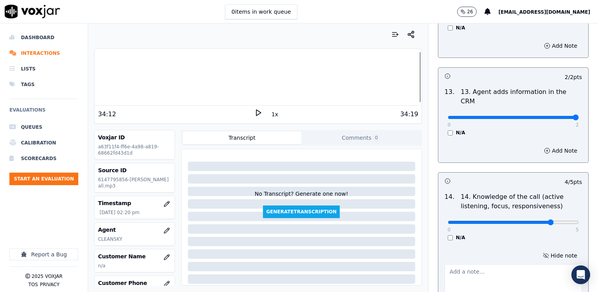
click at [500, 264] on textarea at bounding box center [512, 283] width 137 height 38
drag, startPoint x: 513, startPoint y: 244, endPoint x: 424, endPoint y: 232, distance: 89.9
type textarea "Does not ask "Como puedo ayudarle hoy" when going over the CTS script"
click at [515, 264] on textarea "Does not ask "Como puedo ayudarle hoy" when going over the CTS script" at bounding box center [512, 283] width 137 height 38
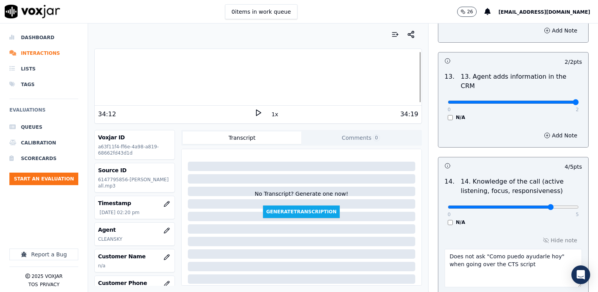
scroll to position [1477, 0]
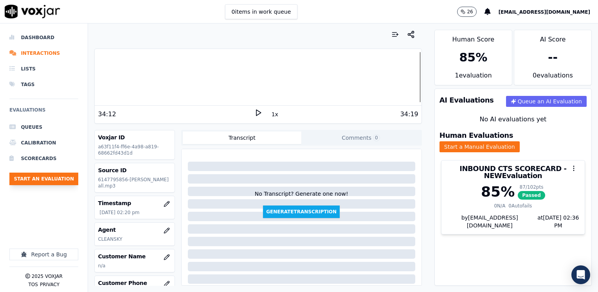
click at [66, 174] on button "Start an Evaluation" at bounding box center [43, 178] width 69 height 13
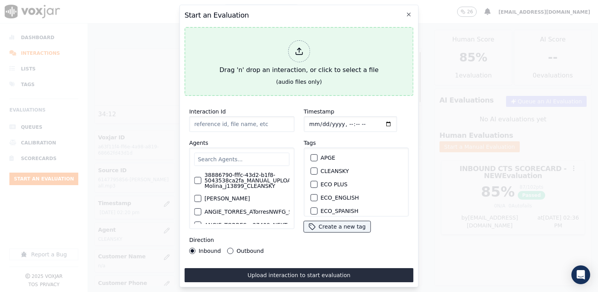
click at [309, 43] on div "Drag 'n' drop an interaction, or click to select a file" at bounding box center [298, 57] width 165 height 41
type input "20250915-151139_6096387152-[PERSON_NAME] all.mp3"
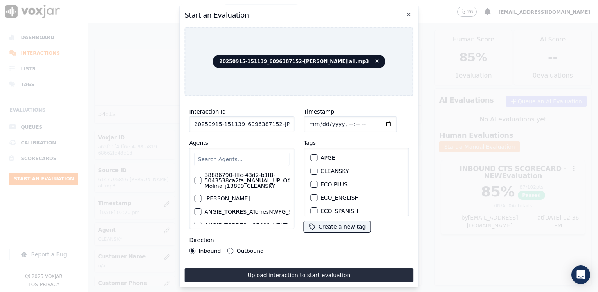
click at [251, 153] on input "text" at bounding box center [241, 159] width 95 height 13
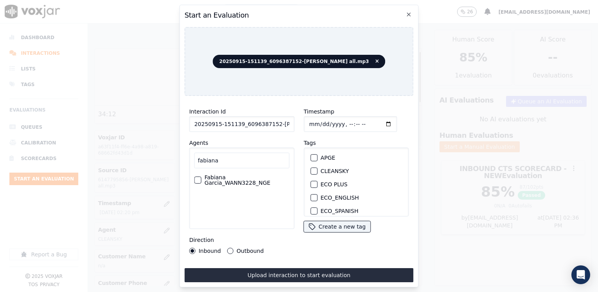
type input "fabiana"
click at [221, 174] on label "Fabiana Garcia_WANN3228_NGE" at bounding box center [246, 179] width 85 height 11
click at [201, 176] on button "Fabiana Garcia_WANN3228_NGE" at bounding box center [197, 179] width 7 height 7
click at [311, 170] on div "button" at bounding box center [313, 170] width 5 height 5
click at [376, 118] on input "Timestamp" at bounding box center [349, 124] width 93 height 16
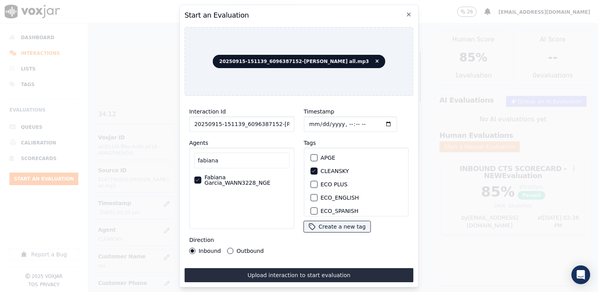
type input "[DATE]T14:37"
click at [228, 248] on button "Outbound" at bounding box center [230, 251] width 6 height 6
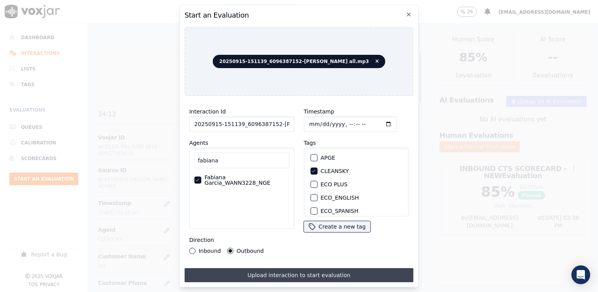
click at [290, 270] on button "Upload interaction to start evaluation" at bounding box center [298, 275] width 229 height 14
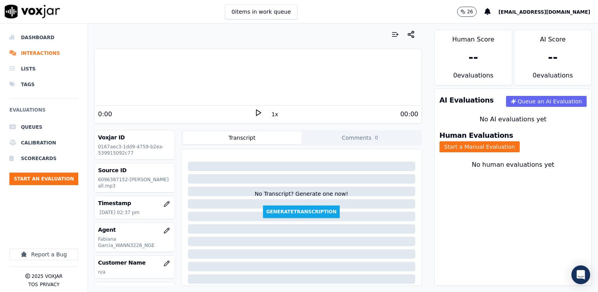
click at [254, 114] on icon at bounding box center [258, 113] width 8 height 8
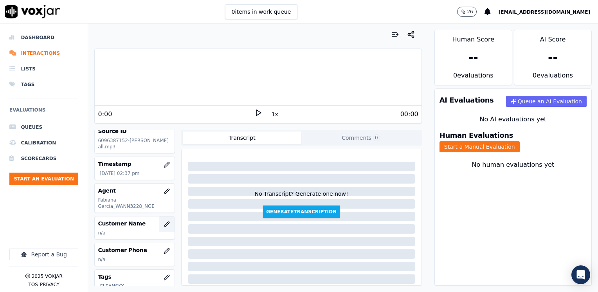
click at [163, 222] on icon "button" at bounding box center [166, 224] width 6 height 6
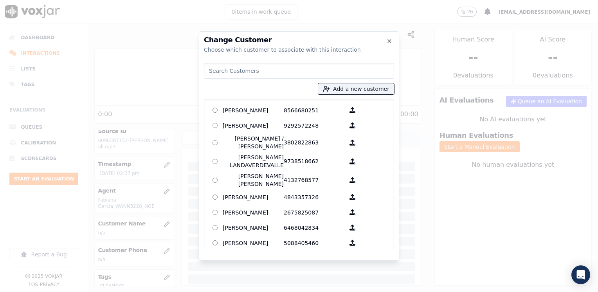
click at [308, 70] on input at bounding box center [299, 71] width 190 height 16
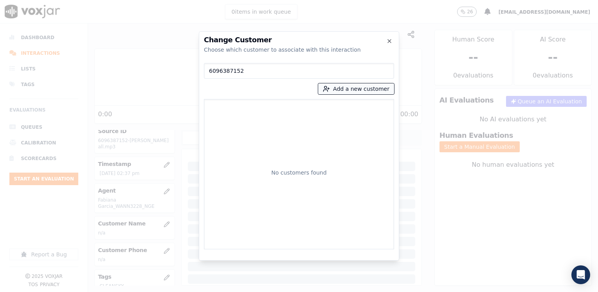
type input "6096387152"
click at [373, 88] on button "Add a new customer" at bounding box center [356, 88] width 76 height 11
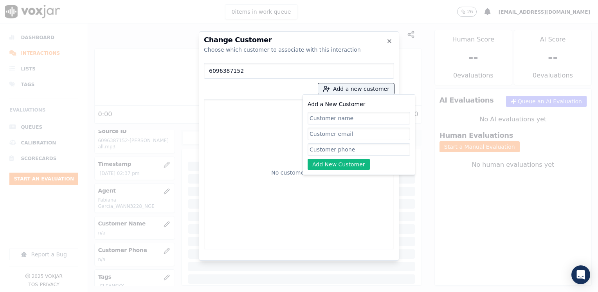
click at [355, 151] on input "Add a New Customer" at bounding box center [358, 149] width 102 height 13
paste input "6096387152"
type input "6096387152"
click at [354, 121] on input "Add a New Customer" at bounding box center [358, 118] width 102 height 13
paste input "[PERSON_NAME]"
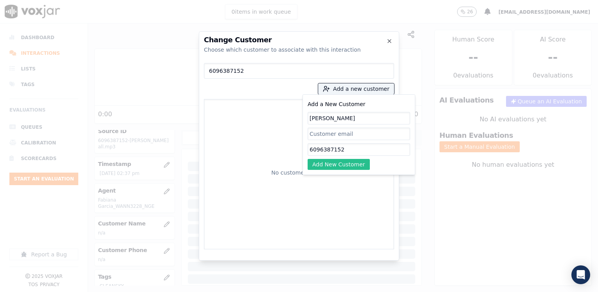
type input "[PERSON_NAME]"
click at [350, 162] on button "Add New Customer" at bounding box center [338, 164] width 62 height 11
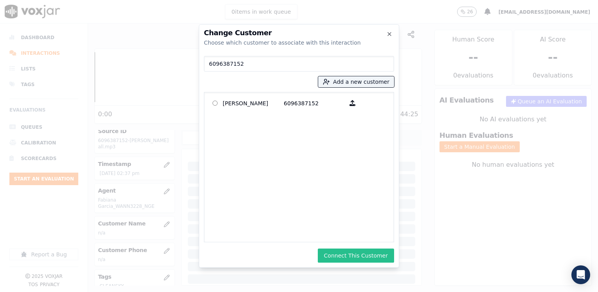
click at [366, 256] on button "Connect This Customer" at bounding box center [356, 255] width 76 height 14
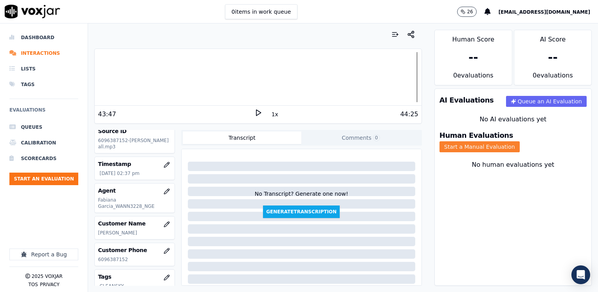
click at [519, 141] on button "Start a Manual Evaluation" at bounding box center [479, 146] width 80 height 11
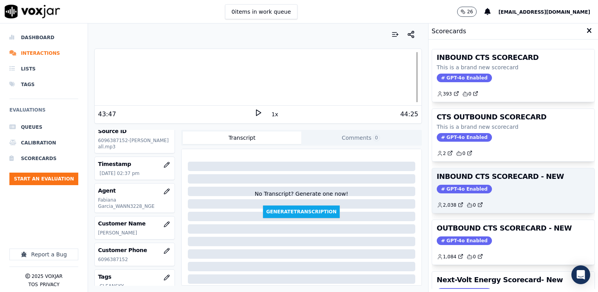
click at [460, 189] on span "GPT-4o Enabled" at bounding box center [463, 189] width 55 height 9
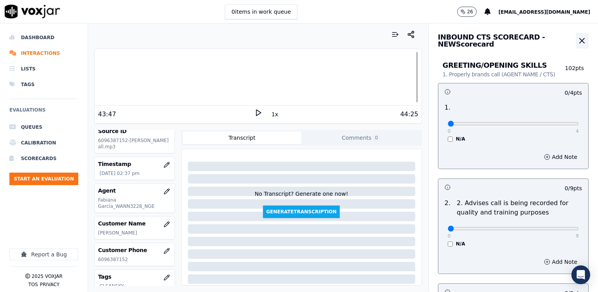
click at [577, 43] on icon "button" at bounding box center [581, 40] width 9 height 9
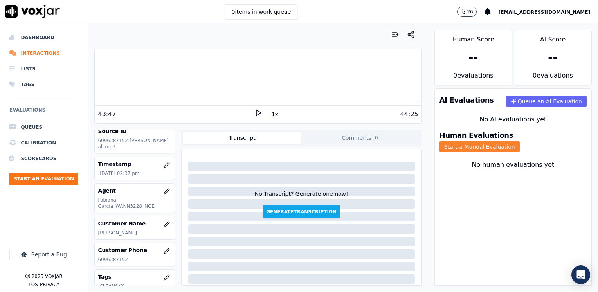
click at [519, 141] on button "Start a Manual Evaluation" at bounding box center [479, 146] width 80 height 11
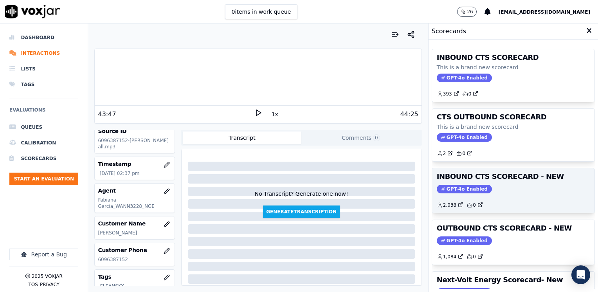
click at [454, 192] on span "GPT-4o Enabled" at bounding box center [463, 189] width 55 height 9
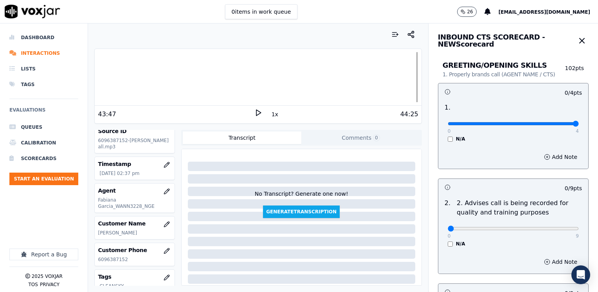
drag, startPoint x: 443, startPoint y: 124, endPoint x: 599, endPoint y: 106, distance: 156.4
type input "4"
click at [578, 122] on input "range" at bounding box center [512, 123] width 131 height 3
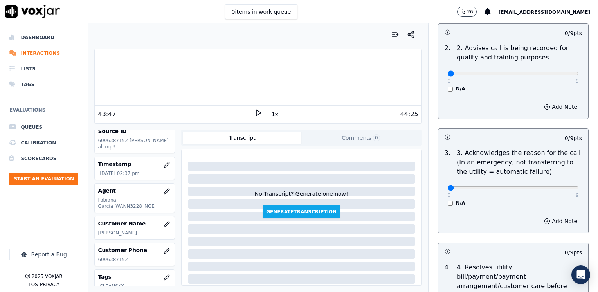
scroll to position [156, 0]
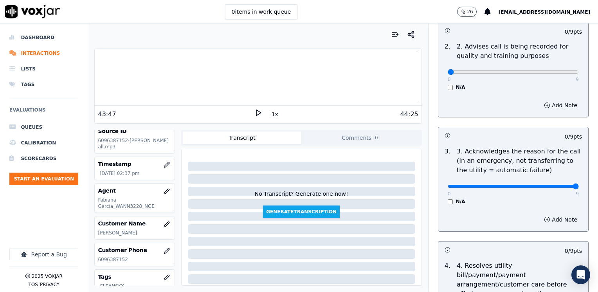
drag, startPoint x: 440, startPoint y: 185, endPoint x: 599, endPoint y: 192, distance: 159.3
type input "9"
click at [578, 188] on input "range" at bounding box center [512, 186] width 131 height 3
click at [554, 217] on button "Add Note" at bounding box center [560, 219] width 43 height 11
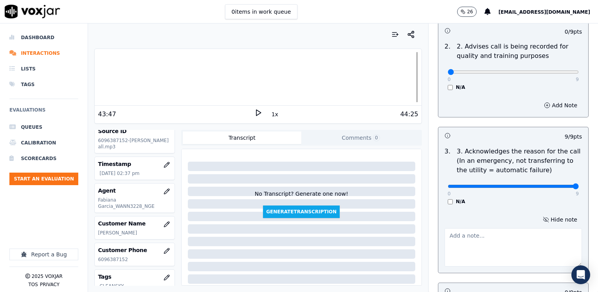
click at [486, 233] on textarea at bounding box center [512, 247] width 137 height 38
type textarea "Cx has not received her first bill"
click at [545, 219] on div "Hide note Cx has not received her first bill" at bounding box center [513, 240] width 150 height 65
drag, startPoint x: 443, startPoint y: 233, endPoint x: 323, endPoint y: 233, distance: 120.1
click at [323, 233] on div "Your browser does not support the audio element. 43:47 1x 44:25 Voxjar ID 0167a…" at bounding box center [343, 157] width 510 height 268
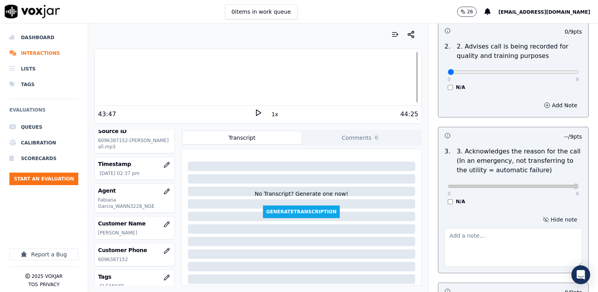
click at [551, 223] on button "Hide note" at bounding box center [560, 219] width 44 height 11
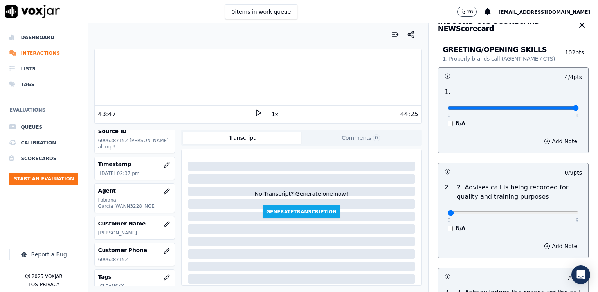
scroll to position [0, 0]
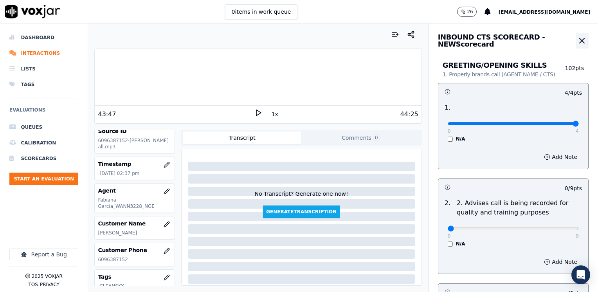
click at [577, 40] on icon "button" at bounding box center [581, 40] width 9 height 9
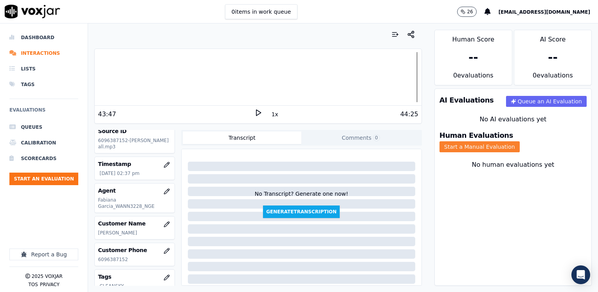
click at [519, 141] on button "Start a Manual Evaluation" at bounding box center [479, 146] width 80 height 11
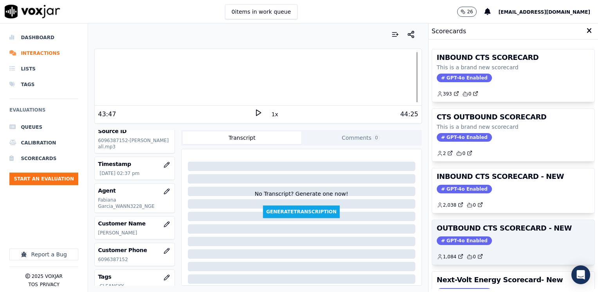
click at [450, 238] on span "GPT-4o Enabled" at bounding box center [463, 240] width 55 height 9
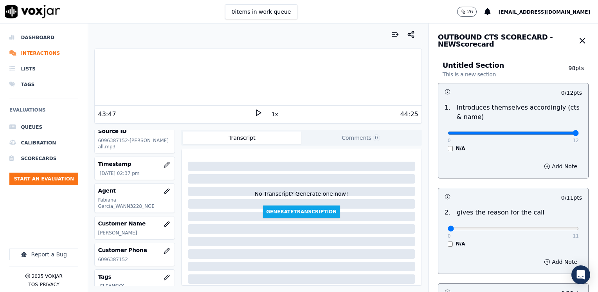
drag, startPoint x: 444, startPoint y: 131, endPoint x: 599, endPoint y: 131, distance: 154.5
type input "12"
click at [578, 131] on input "range" at bounding box center [512, 132] width 131 height 3
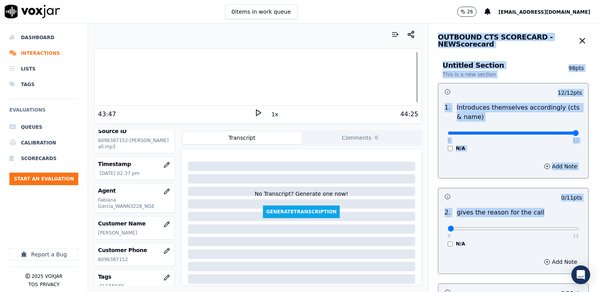
drag, startPoint x: 443, startPoint y: 225, endPoint x: 599, endPoint y: 221, distance: 155.3
click at [597, 221] on html "0 items in work queue 26 [EMAIL_ADDRESS][DOMAIN_NAME] Dashboard Interactions Li…" at bounding box center [299, 146] width 598 height 292
drag, startPoint x: 599, startPoint y: 221, endPoint x: 515, endPoint y: 220, distance: 84.1
click at [515, 220] on div "0 11 N/A" at bounding box center [513, 232] width 144 height 30
click at [482, 224] on div "0 11" at bounding box center [512, 227] width 131 height 9
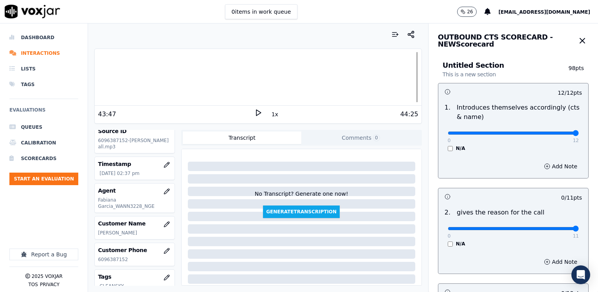
drag, startPoint x: 442, startPoint y: 230, endPoint x: 585, endPoint y: 225, distance: 143.2
type input "11"
click at [578, 227] on input "range" at bounding box center [512, 228] width 131 height 3
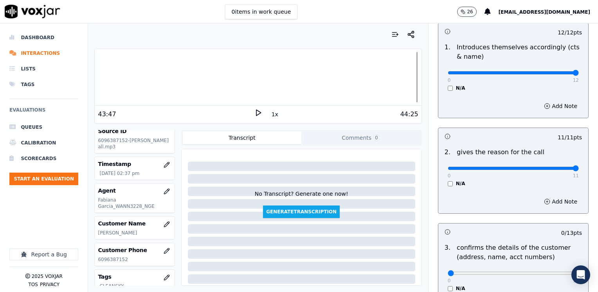
scroll to position [156, 0]
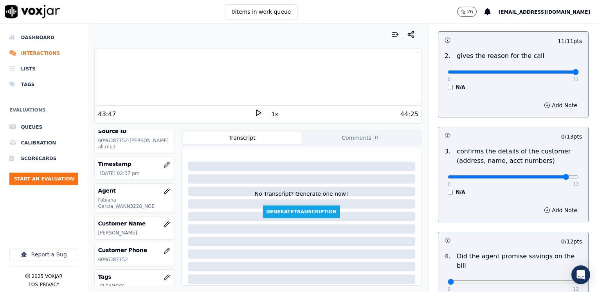
type input "12"
click at [549, 178] on input "range" at bounding box center [512, 176] width 131 height 3
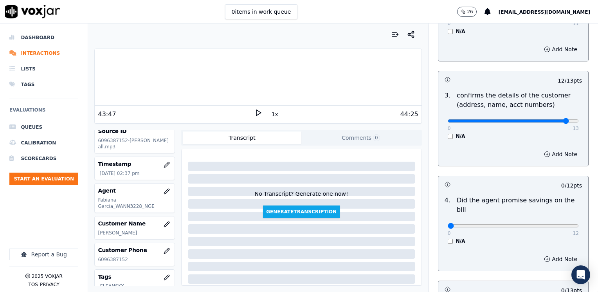
scroll to position [235, 0]
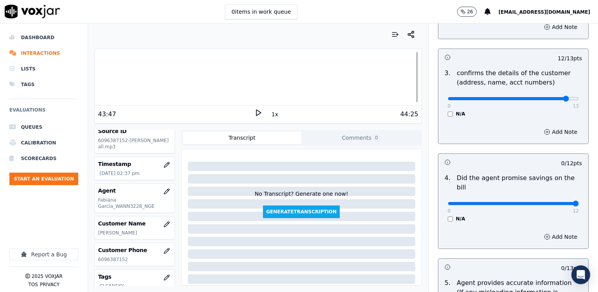
drag, startPoint x: 445, startPoint y: 194, endPoint x: 599, endPoint y: 204, distance: 154.4
type input "12"
click at [578, 204] on input "range" at bounding box center [512, 203] width 131 height 3
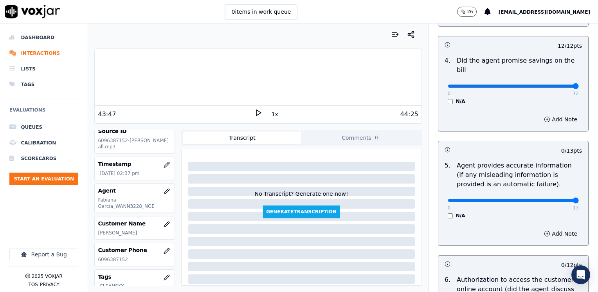
drag, startPoint x: 443, startPoint y: 190, endPoint x: 599, endPoint y: 190, distance: 155.3
type input "13"
click at [578, 199] on input "range" at bounding box center [512, 200] width 131 height 3
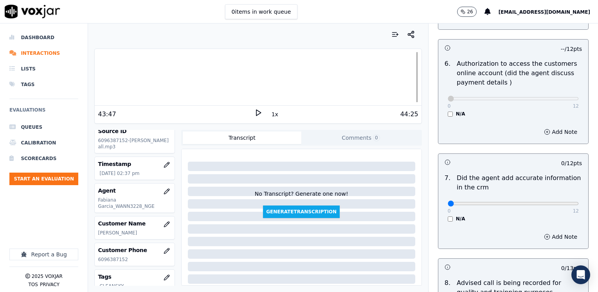
scroll to position [626, 0]
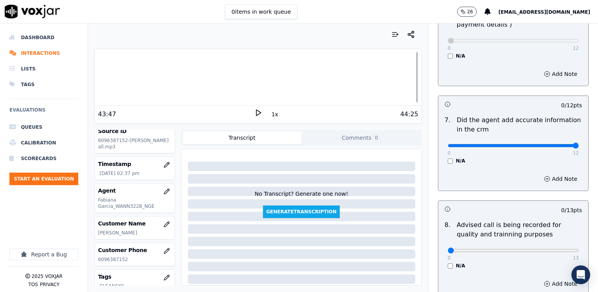
drag, startPoint x: 444, startPoint y: 135, endPoint x: 599, endPoint y: 118, distance: 155.7
type input "12"
click at [578, 144] on input "range" at bounding box center [512, 145] width 131 height 3
type input "10"
click at [531, 249] on input "range" at bounding box center [512, 250] width 131 height 3
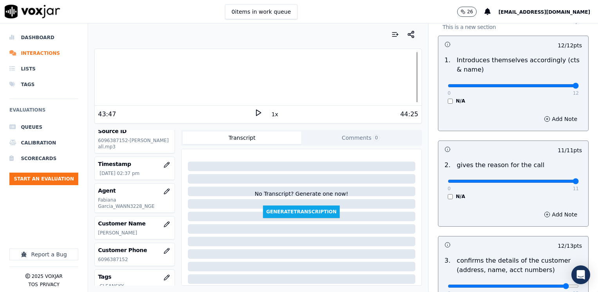
scroll to position [0, 0]
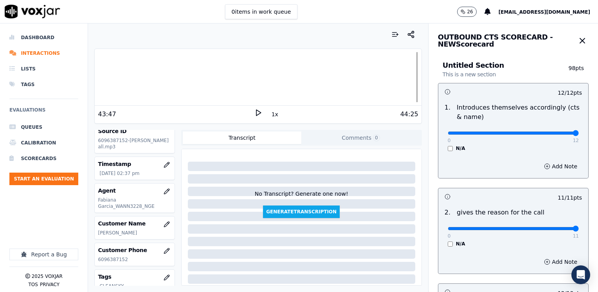
click at [536, 201] on div "11 / 11 pts" at bounding box center [559, 198] width 46 height 8
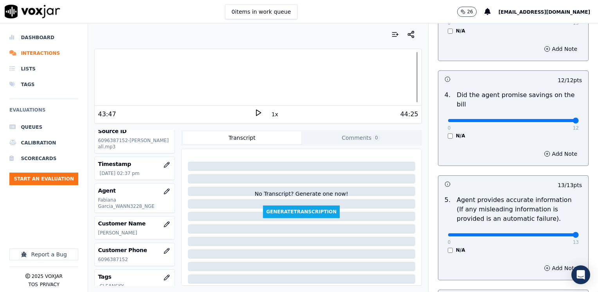
scroll to position [175, 0]
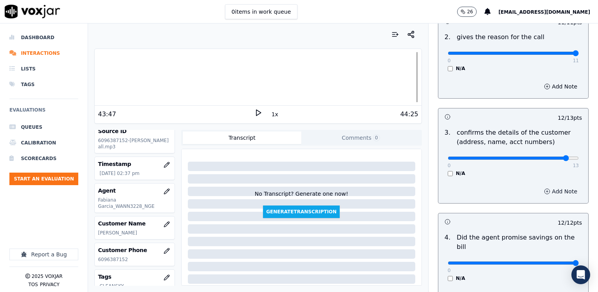
click at [557, 190] on button "Add Note" at bounding box center [560, 191] width 43 height 11
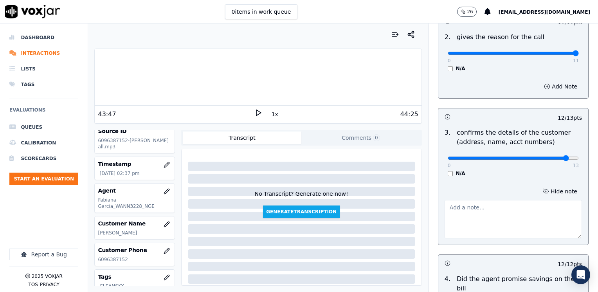
click at [474, 219] on textarea at bounding box center [512, 219] width 137 height 38
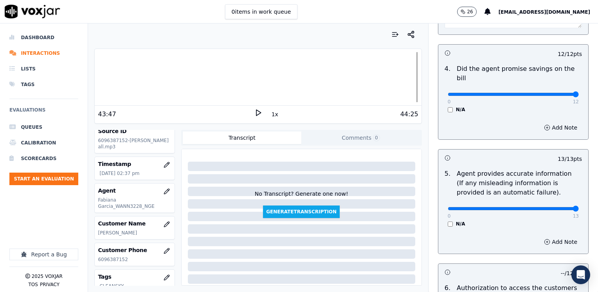
scroll to position [410, 0]
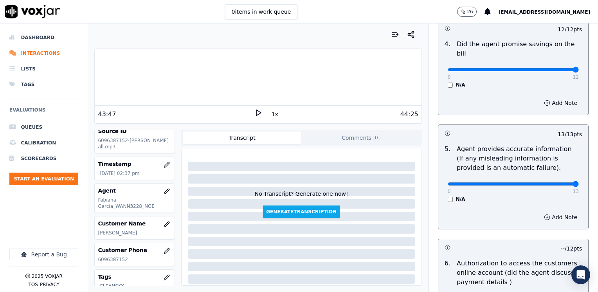
type textarea "Make sure to confirm full service address and the name as it appears on the bil…"
click at [549, 182] on input "range" at bounding box center [512, 183] width 131 height 3
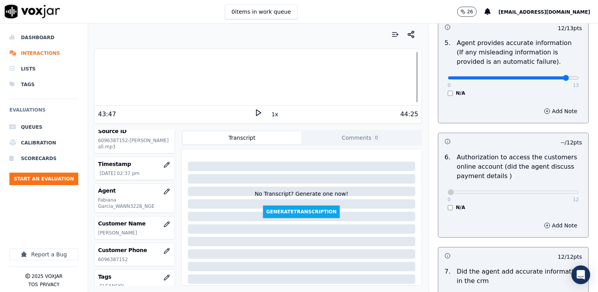
scroll to position [488, 0]
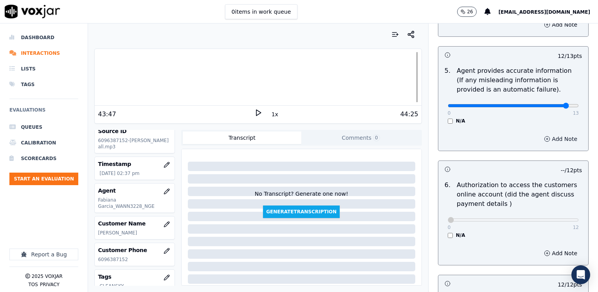
click at [547, 133] on button "Add Note" at bounding box center [560, 138] width 43 height 11
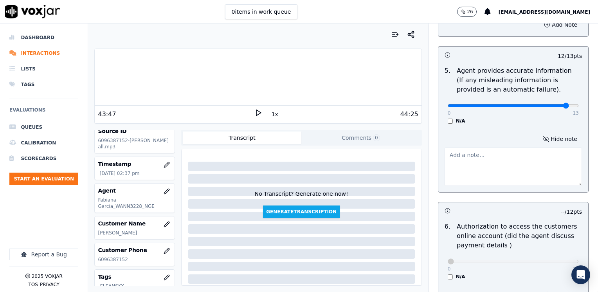
click at [496, 167] on textarea at bounding box center [512, 166] width 137 height 38
click at [546, 133] on button "Hide note" at bounding box center [560, 138] width 44 height 11
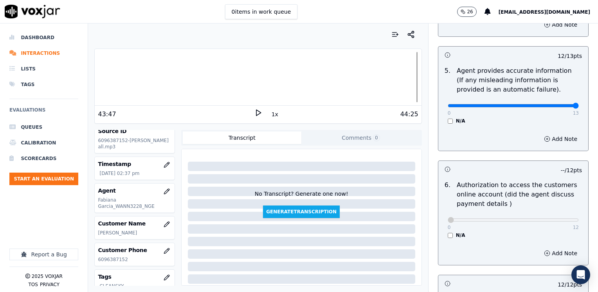
drag, startPoint x: 549, startPoint y: 95, endPoint x: 597, endPoint y: 103, distance: 49.1
type input "13"
click at [578, 104] on input "range" at bounding box center [512, 105] width 131 height 3
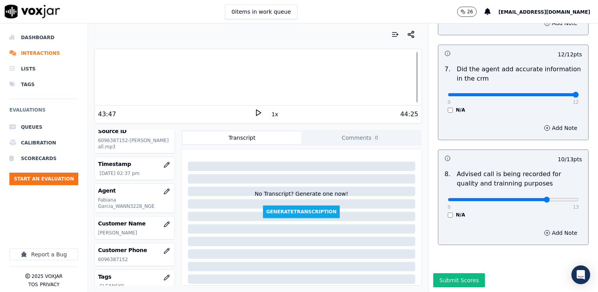
scroll to position [725, 0]
click at [460, 273] on button "Submit Scores" at bounding box center [459, 280] width 52 height 14
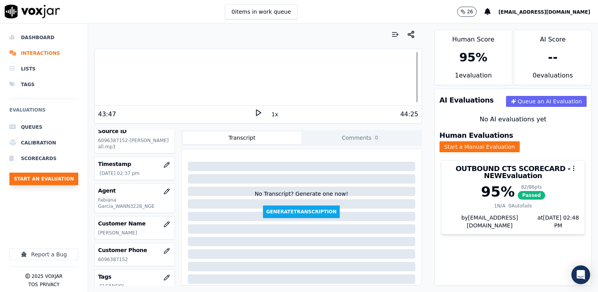
click at [52, 181] on button "Start an Evaluation" at bounding box center [43, 178] width 69 height 13
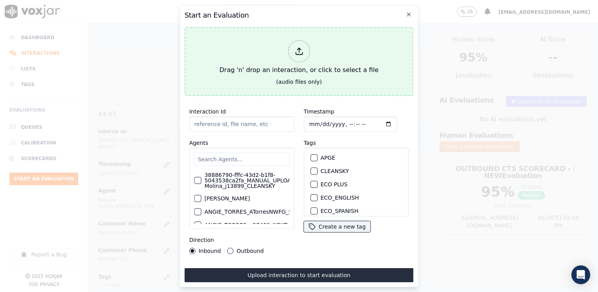
click at [300, 49] on icon at bounding box center [298, 51] width 9 height 9
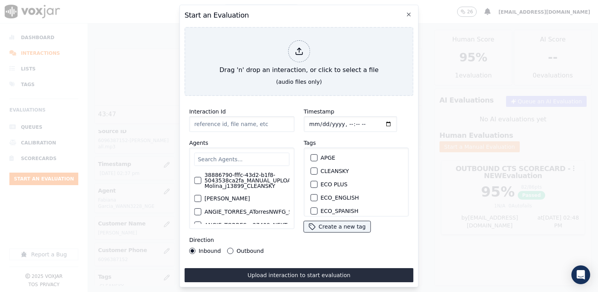
type input "20250915-165933_5137152017-[PERSON_NAME] all.mp3"
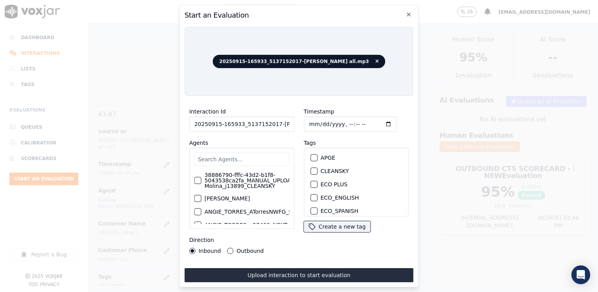
click at [261, 153] on input "text" at bounding box center [241, 159] width 95 height 13
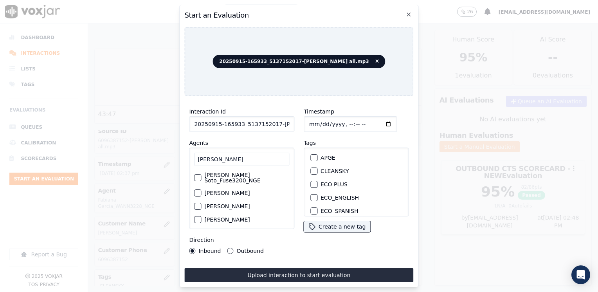
scroll to position [25, 0]
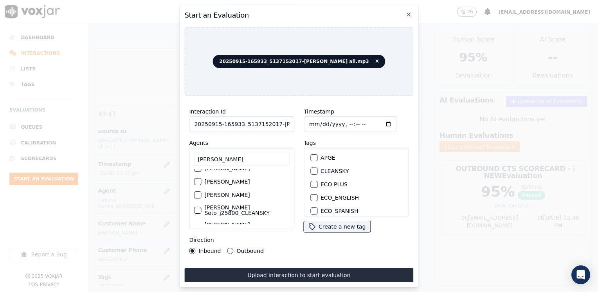
type input "[PERSON_NAME]"
click at [246, 205] on label "[PERSON_NAME] Soto_j25800_CLEANSKY" at bounding box center [246, 210] width 85 height 11
click at [201, 206] on button "[PERSON_NAME] Soto_j25800_CLEANSKY" at bounding box center [197, 209] width 7 height 7
click at [311, 168] on div "button" at bounding box center [313, 170] width 5 height 5
click at [377, 120] on input "Timestamp" at bounding box center [349, 124] width 93 height 16
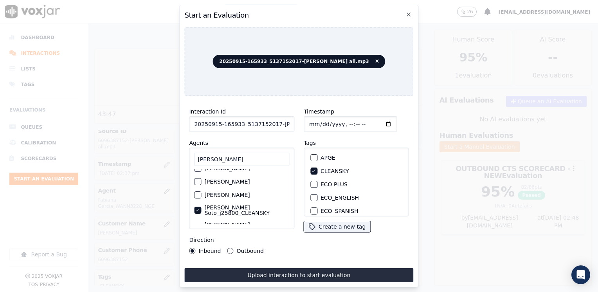
type input "[DATE]T14:49"
drag, startPoint x: 229, startPoint y: 247, endPoint x: 250, endPoint y: 259, distance: 24.2
click at [229, 248] on button "Outbound" at bounding box center [230, 251] width 6 height 6
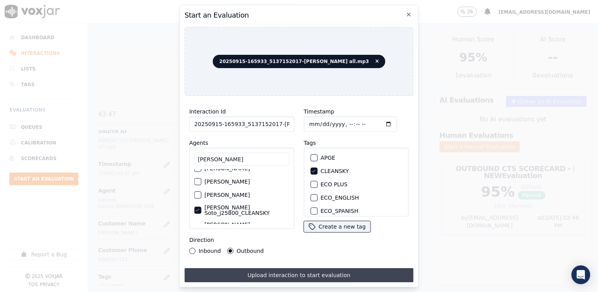
click at [302, 276] on button "Upload interaction to start evaluation" at bounding box center [298, 275] width 229 height 14
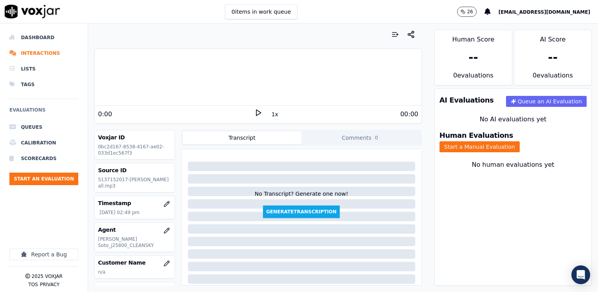
click at [254, 111] on icon at bounding box center [258, 113] width 8 height 8
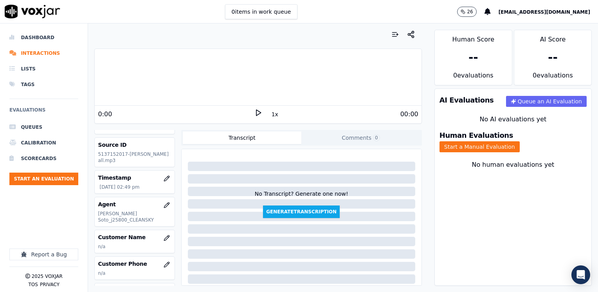
scroll to position [39, 0]
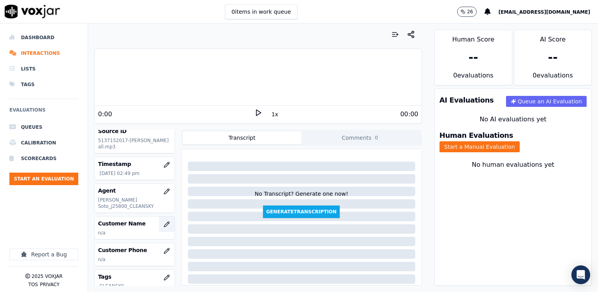
click at [163, 221] on icon "button" at bounding box center [166, 224] width 6 height 6
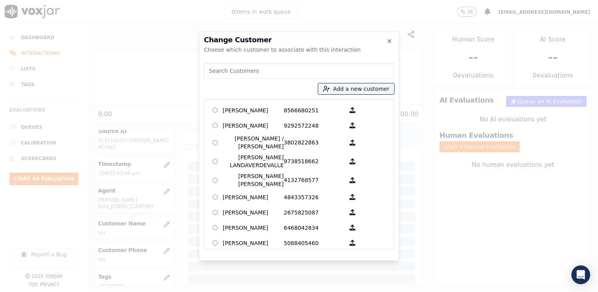
click at [318, 71] on input at bounding box center [299, 71] width 190 height 16
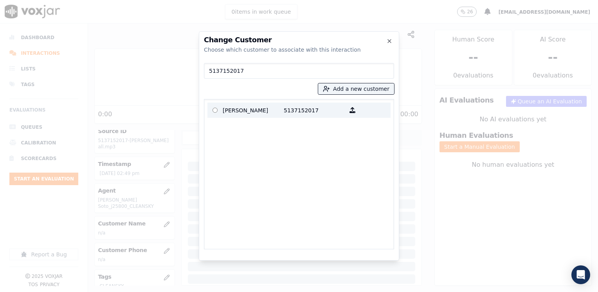
type input "5137152017"
click at [303, 110] on p "5137152017" at bounding box center [314, 110] width 61 height 12
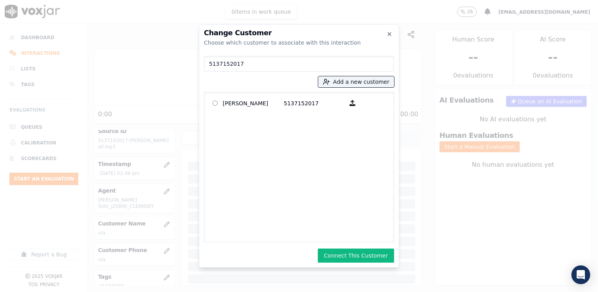
click at [374, 255] on button "Connect This Customer" at bounding box center [356, 255] width 76 height 14
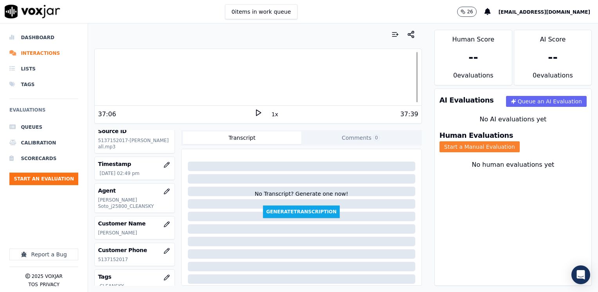
click at [519, 141] on button "Start a Manual Evaluation" at bounding box center [479, 146] width 80 height 11
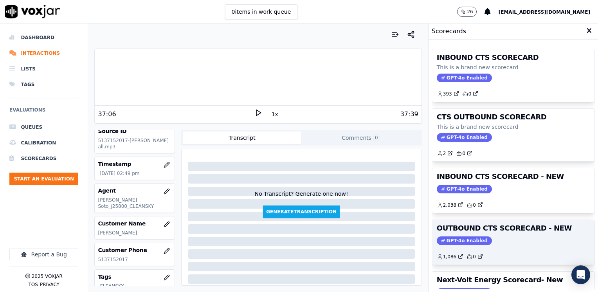
click at [454, 239] on span "GPT-4o Enabled" at bounding box center [463, 240] width 55 height 9
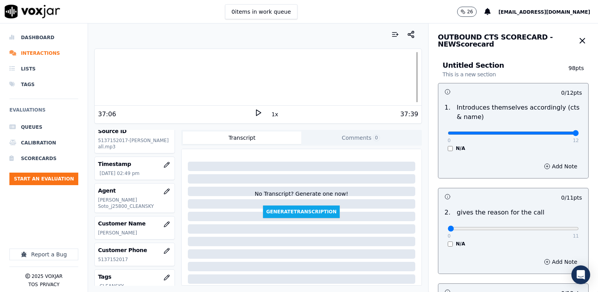
drag, startPoint x: 442, startPoint y: 130, endPoint x: 597, endPoint y: 151, distance: 157.1
type input "12"
click at [578, 135] on input "range" at bounding box center [512, 132] width 131 height 3
drag, startPoint x: 442, startPoint y: 229, endPoint x: 597, endPoint y: 218, distance: 156.0
type input "11"
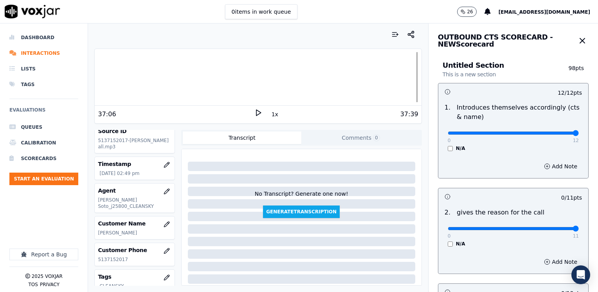
click at [578, 227] on input "range" at bounding box center [512, 228] width 131 height 3
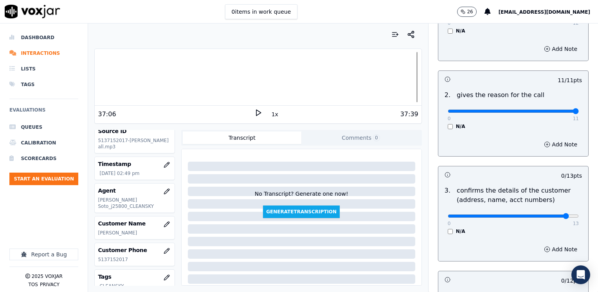
drag, startPoint x: 442, startPoint y: 215, endPoint x: 547, endPoint y: 221, distance: 104.9
type input "12"
click at [547, 217] on input "range" at bounding box center [512, 215] width 131 height 3
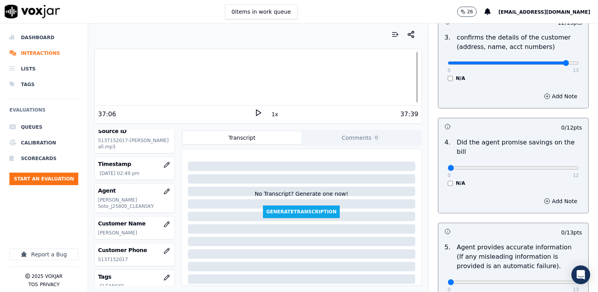
scroll to position [274, 0]
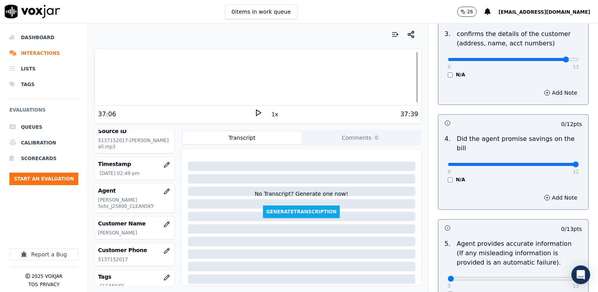
drag, startPoint x: 442, startPoint y: 153, endPoint x: 599, endPoint y: 153, distance: 157.2
type input "12"
click at [578, 163] on input "range" at bounding box center [512, 164] width 131 height 3
drag, startPoint x: 441, startPoint y: 267, endPoint x: 588, endPoint y: 266, distance: 146.7
type input "13"
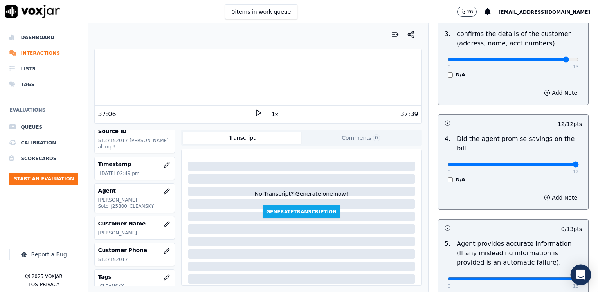
click at [578, 277] on input "range" at bounding box center [512, 278] width 131 height 3
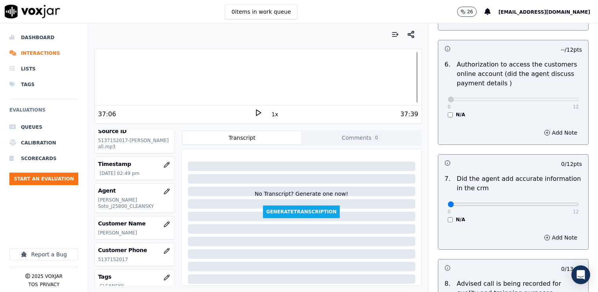
scroll to position [587, 0]
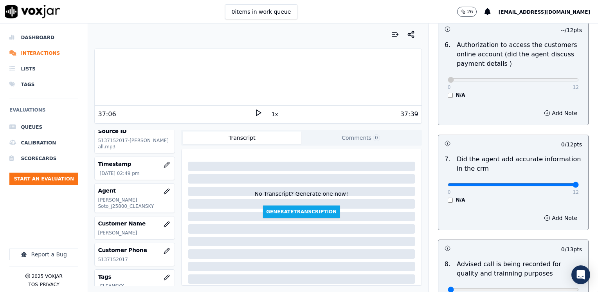
drag, startPoint x: 441, startPoint y: 174, endPoint x: 599, endPoint y: 165, distance: 157.9
type input "12"
click at [578, 183] on input "range" at bounding box center [512, 184] width 131 height 3
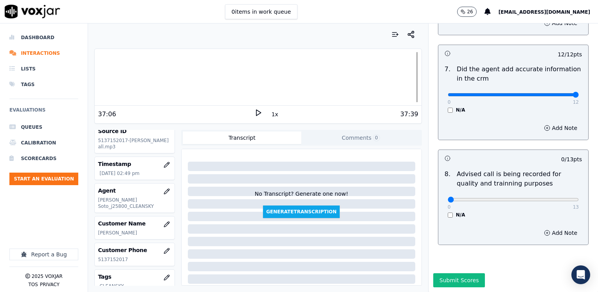
scroll to position [684, 0]
type input "10"
click at [527, 198] on input "range" at bounding box center [512, 199] width 131 height 3
click at [486, 221] on div "Add Note" at bounding box center [513, 232] width 150 height 23
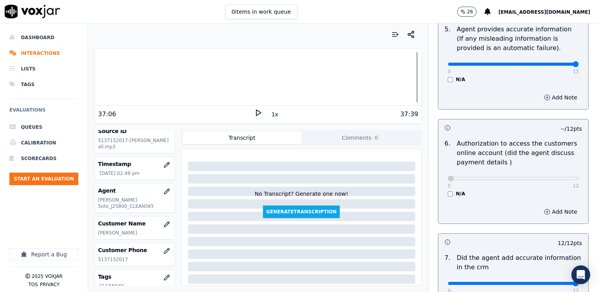
scroll to position [410, 0]
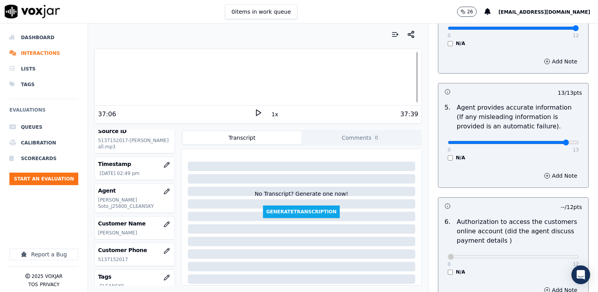
type input "12"
click at [549, 141] on input "range" at bounding box center [512, 142] width 131 height 3
click at [550, 170] on button "Add Note" at bounding box center [560, 175] width 43 height 11
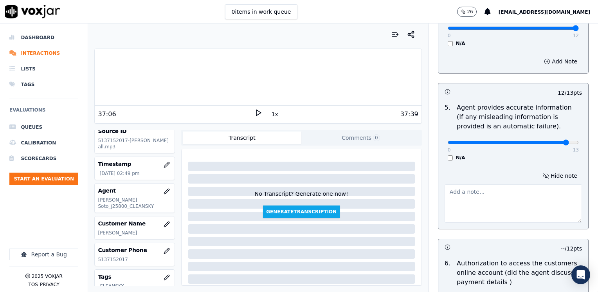
click at [517, 194] on textarea at bounding box center [512, 203] width 137 height 38
type textarea "A"
click at [540, 170] on button "Hide note" at bounding box center [560, 175] width 44 height 11
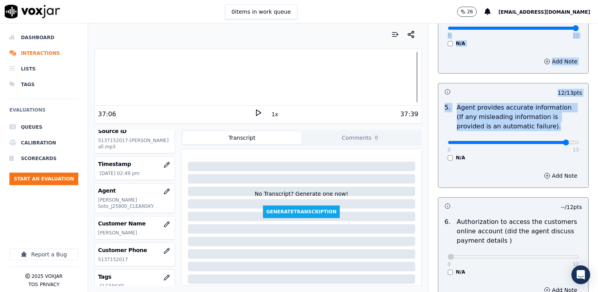
drag, startPoint x: 549, startPoint y: 128, endPoint x: 599, endPoint y: 133, distance: 49.9
click at [597, 133] on html "0 items in work queue 26 [EMAIL_ADDRESS][DOMAIN_NAME] Dashboard Interactions Li…" at bounding box center [299, 146] width 598 height 292
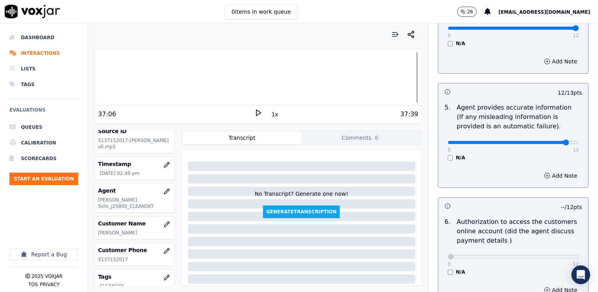
drag, startPoint x: 599, startPoint y: 133, endPoint x: 541, endPoint y: 139, distance: 57.7
click at [532, 143] on div "0 13 N/A" at bounding box center [513, 146] width 144 height 30
drag, startPoint x: 551, startPoint y: 134, endPoint x: 583, endPoint y: 133, distance: 32.5
type input "13"
click at [578, 141] on input "range" at bounding box center [512, 142] width 131 height 3
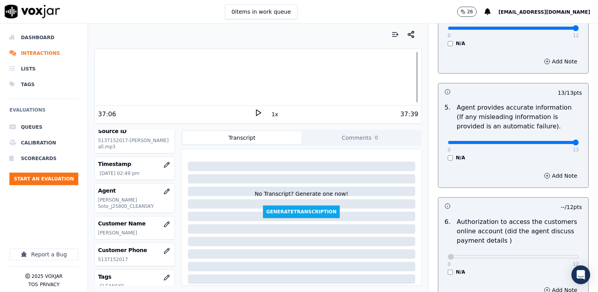
click at [505, 197] on div "-- / 12 pts" at bounding box center [513, 205] width 150 height 16
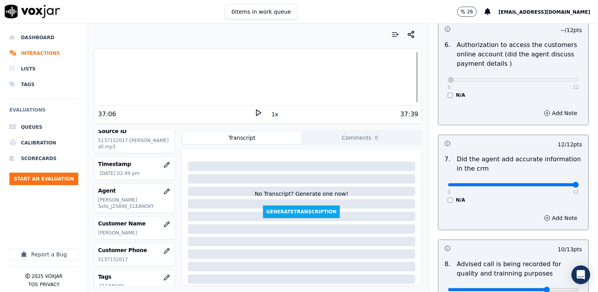
scroll to position [684, 0]
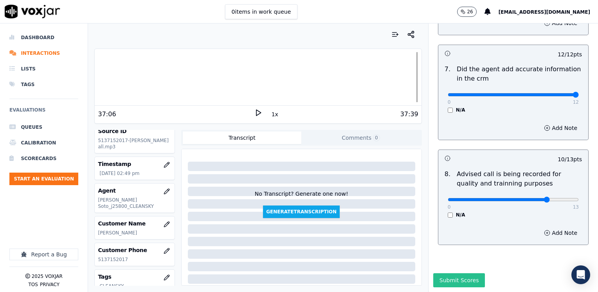
click at [450, 273] on button "Submit Scores" at bounding box center [459, 280] width 52 height 14
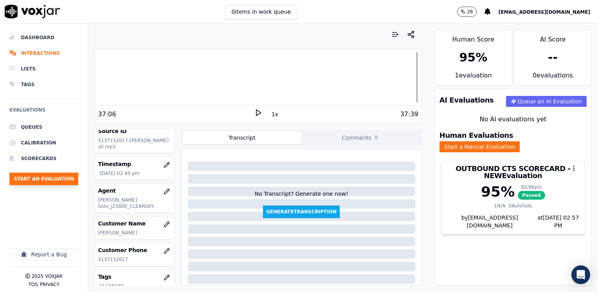
click at [61, 177] on button "Start an Evaluation" at bounding box center [43, 178] width 69 height 13
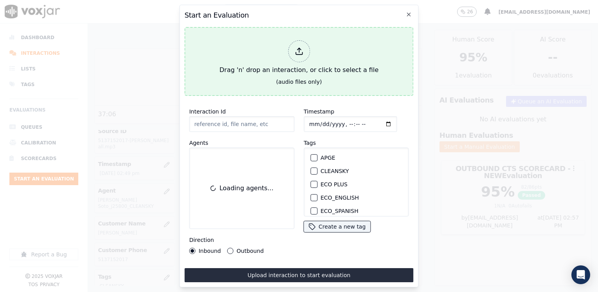
click at [298, 51] on icon at bounding box center [298, 51] width 9 height 9
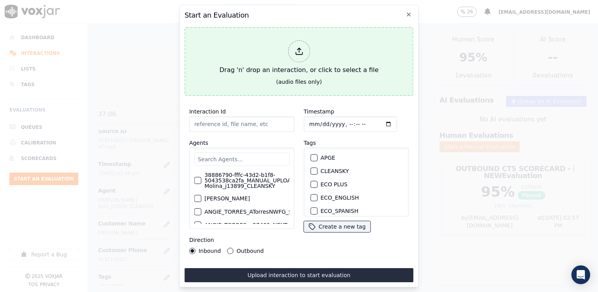
type input "20250915-174029_6093410077-[PERSON_NAME] all.mp3"
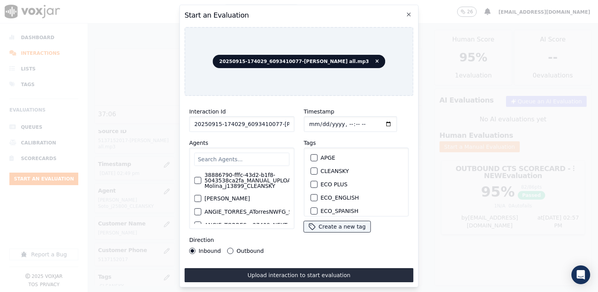
click at [240, 157] on input "text" at bounding box center [241, 159] width 95 height 13
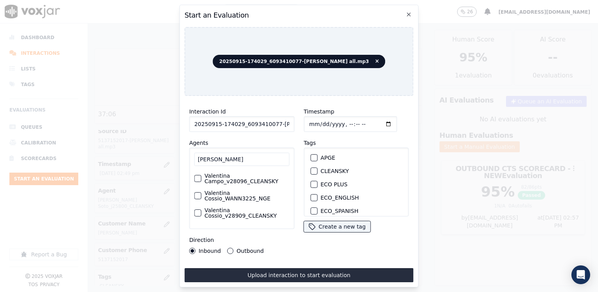
scroll to position [58, 0]
type input "[PERSON_NAME]"
click at [239, 196] on label "Valentina Cossio_v28909_CLEANSKY" at bounding box center [246, 197] width 85 height 11
click at [201, 196] on button "Valentina Cossio_v28909_CLEANSKY" at bounding box center [197, 197] width 7 height 7
click at [311, 168] on div "button" at bounding box center [313, 170] width 5 height 5
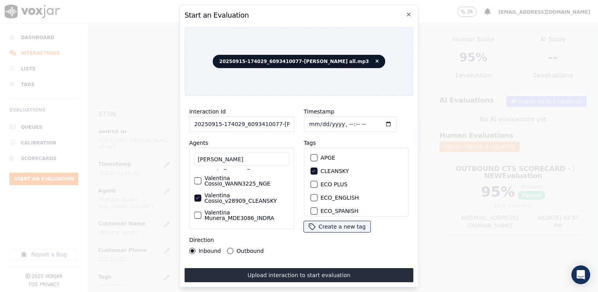
click at [374, 121] on input "Timestamp" at bounding box center [349, 124] width 93 height 16
type input "[DATE]T14:58"
click at [224, 248] on div "Inbound Outbound" at bounding box center [226, 251] width 75 height 6
click at [229, 248] on button "Outbound" at bounding box center [230, 251] width 6 height 6
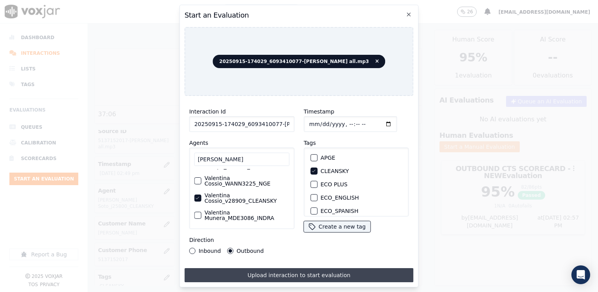
click at [289, 272] on button "Upload interaction to start evaluation" at bounding box center [298, 275] width 229 height 14
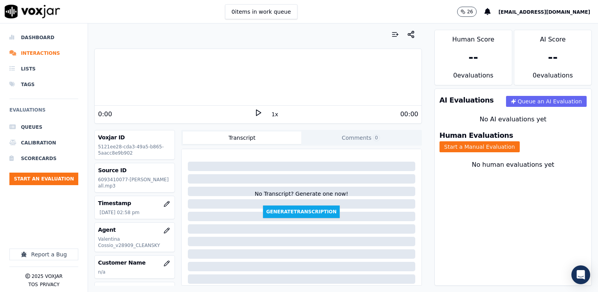
click at [256, 115] on polygon at bounding box center [258, 113] width 5 height 6
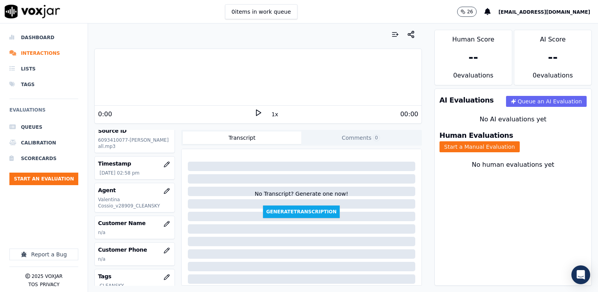
scroll to position [78, 0]
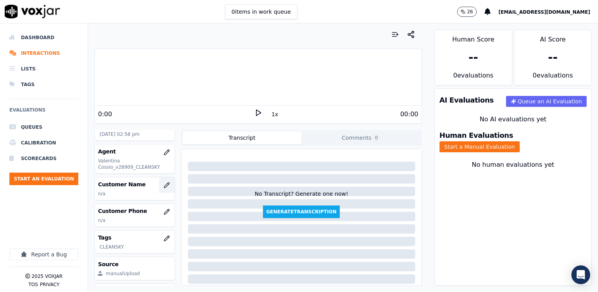
click at [163, 187] on icon "button" at bounding box center [166, 185] width 6 height 6
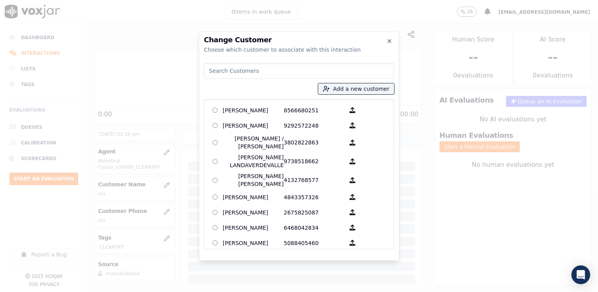
click at [301, 72] on input at bounding box center [299, 71] width 190 height 16
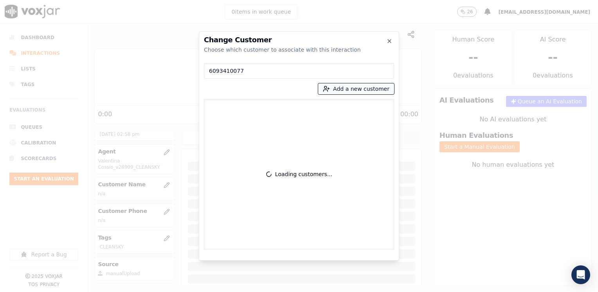
type input "6093410077"
click at [372, 89] on button "Add a new customer" at bounding box center [356, 88] width 76 height 11
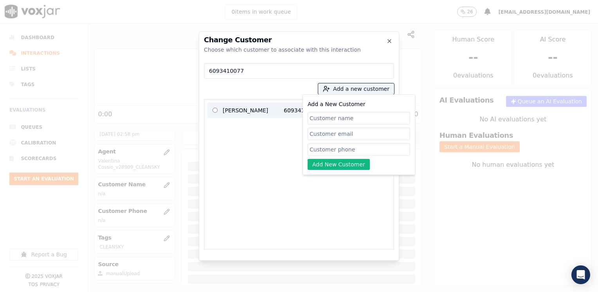
click at [264, 113] on p "[PERSON_NAME]" at bounding box center [253, 110] width 61 height 12
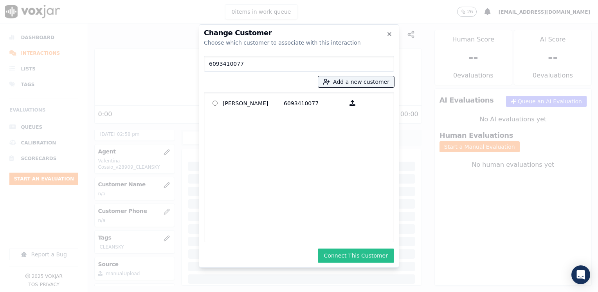
click at [372, 255] on button "Connect This Customer" at bounding box center [356, 255] width 76 height 14
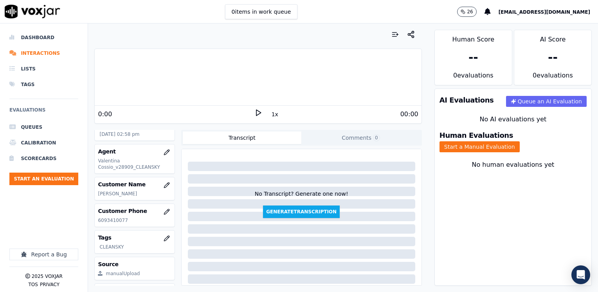
click at [254, 111] on icon at bounding box center [258, 113] width 8 height 8
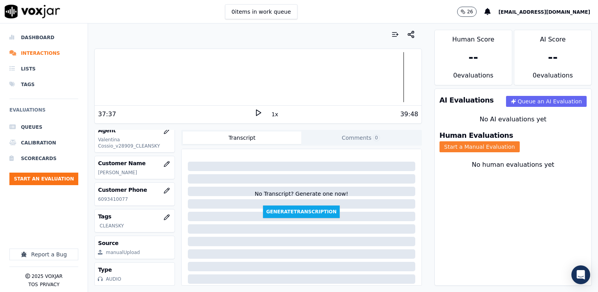
click at [519, 141] on button "Start a Manual Evaluation" at bounding box center [479, 146] width 80 height 11
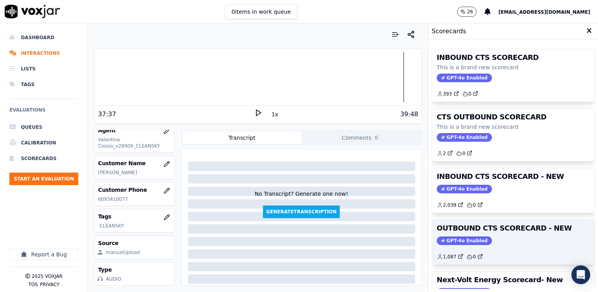
click at [450, 238] on span "GPT-4o Enabled" at bounding box center [463, 240] width 55 height 9
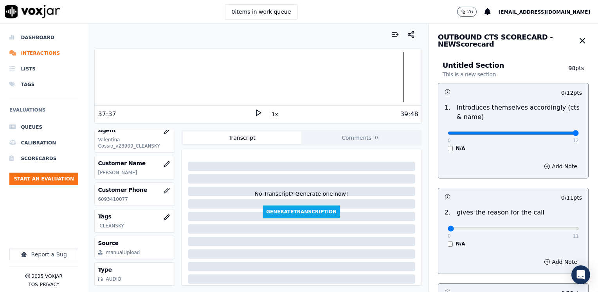
drag, startPoint x: 442, startPoint y: 131, endPoint x: 599, endPoint y: 135, distance: 156.5
type input "12"
click at [578, 135] on input "range" at bounding box center [512, 132] width 131 height 3
drag, startPoint x: 443, startPoint y: 229, endPoint x: 597, endPoint y: 198, distance: 157.2
type input "11"
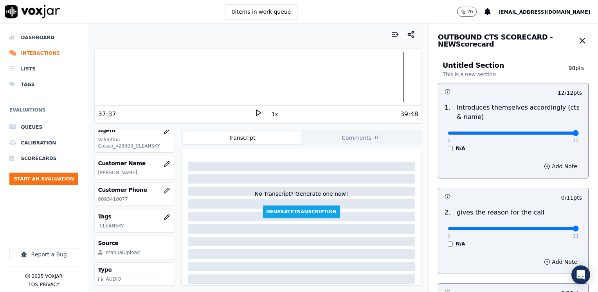
click at [578, 227] on input "range" at bounding box center [512, 228] width 131 height 3
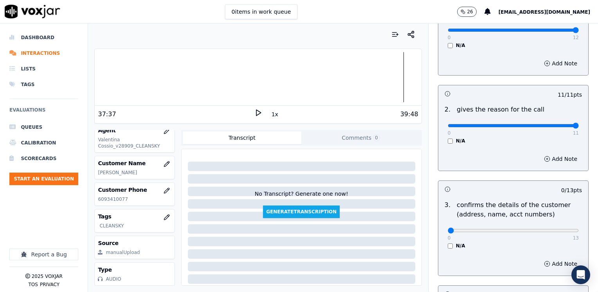
scroll to position [156, 0]
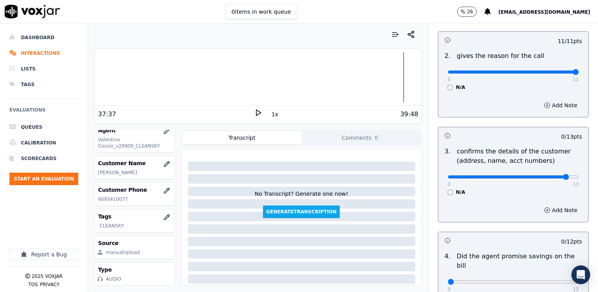
type input "12"
click at [547, 175] on input "range" at bounding box center [512, 176] width 131 height 3
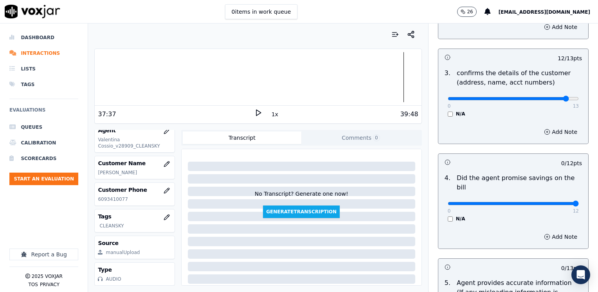
drag, startPoint x: 443, startPoint y: 193, endPoint x: 597, endPoint y: 166, distance: 156.7
type input "12"
click at [578, 202] on input "range" at bounding box center [512, 203] width 131 height 3
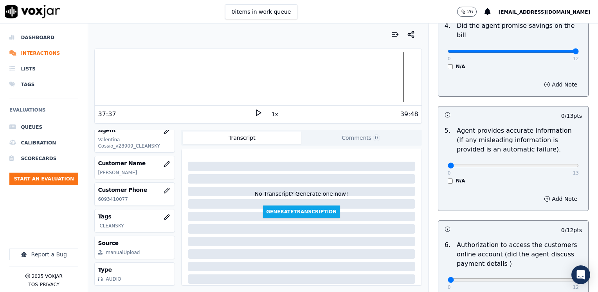
scroll to position [391, 0]
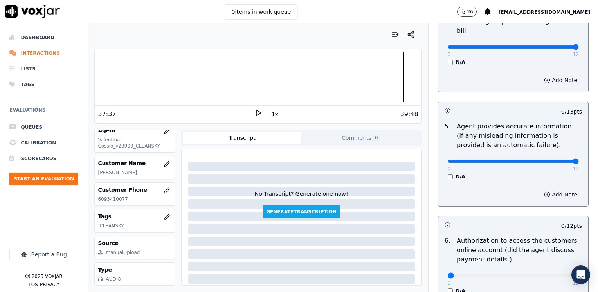
drag, startPoint x: 443, startPoint y: 149, endPoint x: 599, endPoint y: 149, distance: 156.0
type input "13"
click at [578, 160] on input "range" at bounding box center [512, 161] width 131 height 3
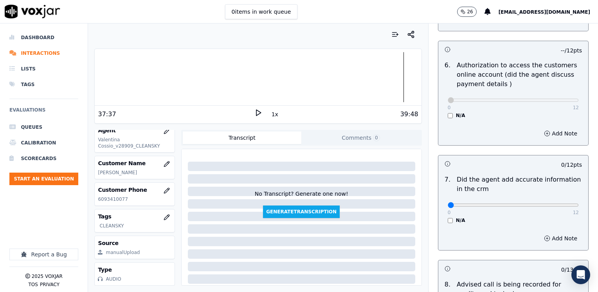
scroll to position [587, 0]
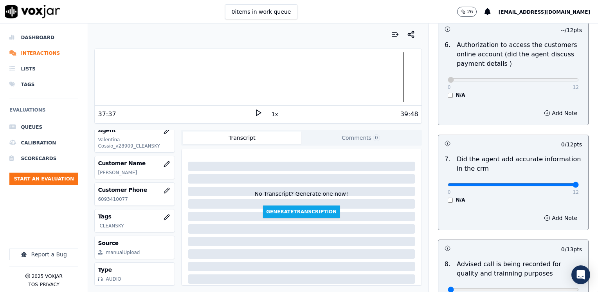
drag, startPoint x: 443, startPoint y: 176, endPoint x: 570, endPoint y: 204, distance: 129.7
type input "12"
click at [578, 186] on input "range" at bounding box center [512, 184] width 131 height 3
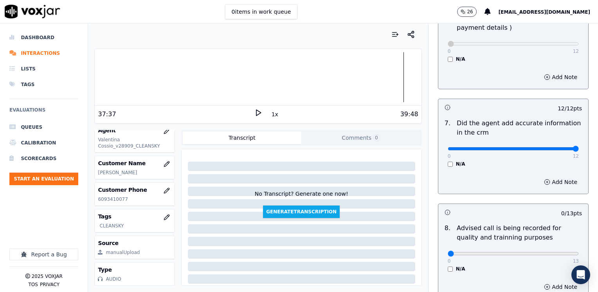
scroll to position [684, 0]
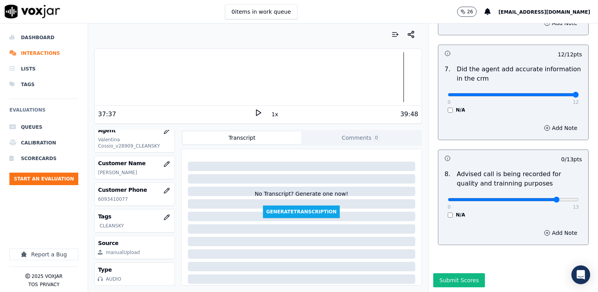
click at [543, 198] on input "range" at bounding box center [512, 199] width 131 height 3
type input "10"
click at [531, 198] on input "range" at bounding box center [512, 199] width 131 height 3
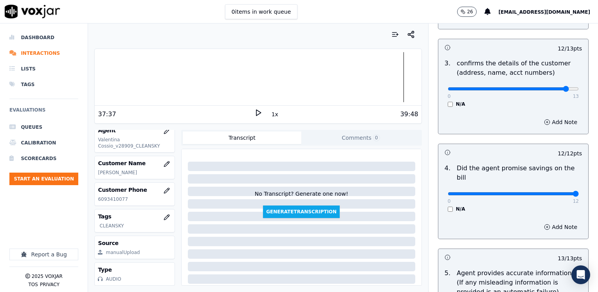
scroll to position [175, 0]
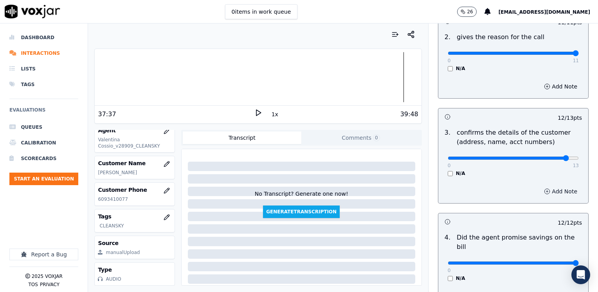
click at [555, 192] on button "Add Note" at bounding box center [560, 191] width 43 height 11
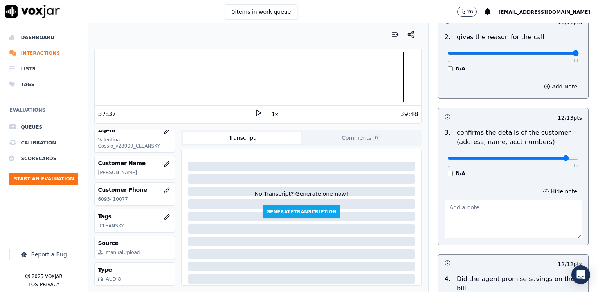
click at [517, 220] on textarea at bounding box center [512, 219] width 137 height 38
drag, startPoint x: 458, startPoint y: 225, endPoint x: 424, endPoint y: 203, distance: 41.2
type textarea "Make sure to confirm full service address and the name as it appears on the bil…"
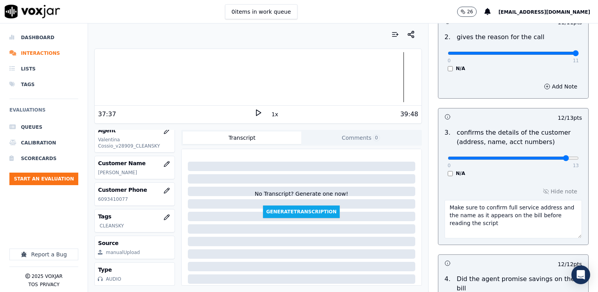
click at [512, 237] on textarea "Make sure to confirm full service address and the name as it appears on the bil…" at bounding box center [512, 219] width 137 height 38
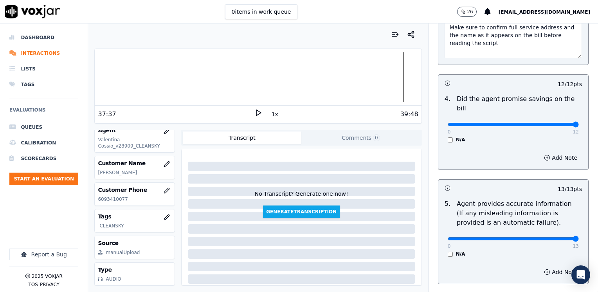
scroll to position [334, 0]
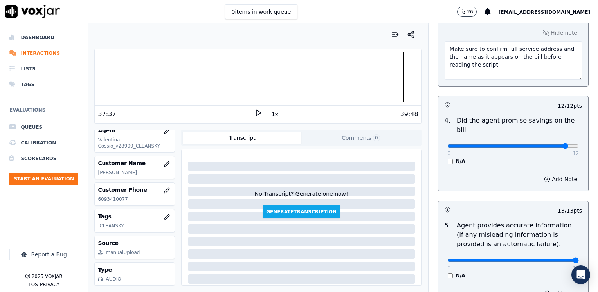
type input "11"
click at [547, 144] on input "range" at bounding box center [512, 145] width 131 height 3
click at [551, 174] on button "Add Note" at bounding box center [560, 179] width 43 height 11
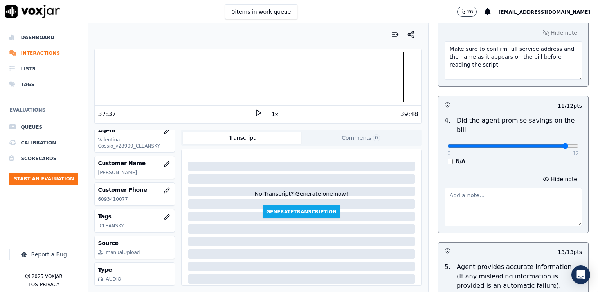
click at [508, 193] on textarea at bounding box center [512, 207] width 137 height 38
drag, startPoint x: 490, startPoint y: 191, endPoint x: 420, endPoint y: 187, distance: 69.8
click at [428, 187] on div "Untitled Section This is a new section 98 pts 12 / 12 pts 1 . Introduces themse…" at bounding box center [512, 208] width 169 height 982
type textarea "Avoid saying phrases like "la tarifa mas barata que tenemos""
click at [508, 194] on textarea "Avoid saying phrases like "la tarifa mas barata que tenemos"" at bounding box center [512, 207] width 137 height 38
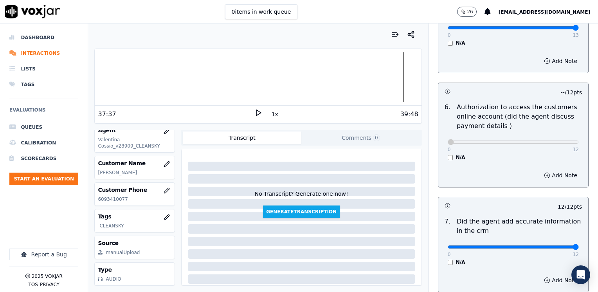
scroll to position [766, 0]
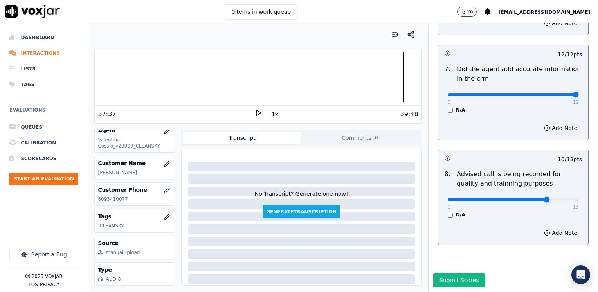
click at [531, 225] on div "Add Note" at bounding box center [513, 232] width 150 height 23
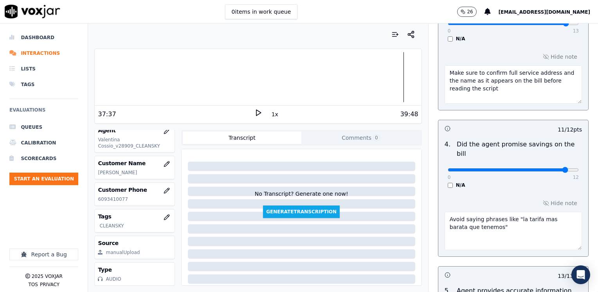
scroll to position [258, 0]
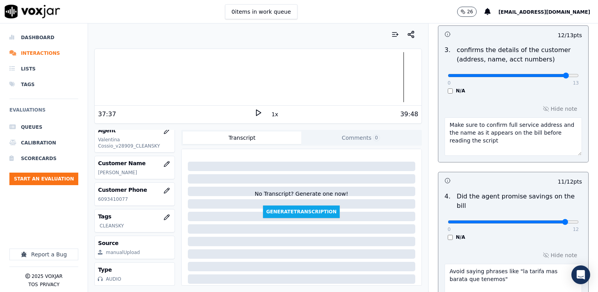
drag, startPoint x: 542, startPoint y: 122, endPoint x: 521, endPoint y: 133, distance: 23.4
click at [521, 133] on textarea "Make sure to confirm full service address and the name as it appears on the bil…" at bounding box center [512, 136] width 137 height 38
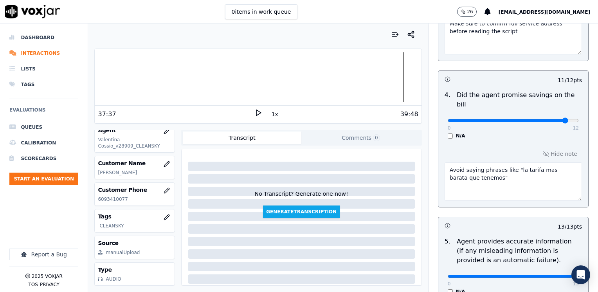
scroll to position [453, 0]
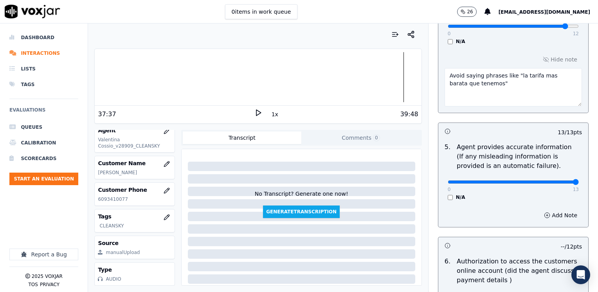
type textarea "Make sure to confirm full service address before reading the script"
type input "12"
click at [549, 180] on input "range" at bounding box center [512, 181] width 131 height 3
click at [548, 210] on button "Add Note" at bounding box center [560, 215] width 43 height 11
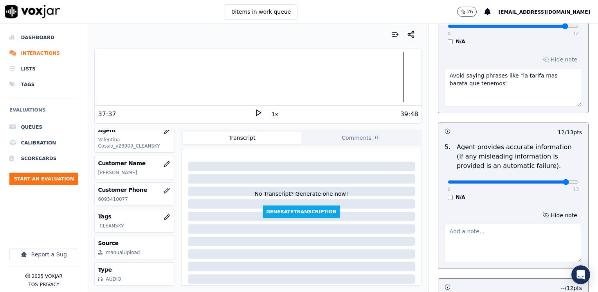
click at [486, 232] on textarea at bounding box center [512, 243] width 137 height 38
click at [460, 224] on textarea "Plese use "proteccion de precios"; cx said "con la" at bounding box center [512, 243] width 137 height 38
click at [516, 227] on textarea "Plese advise cx to answer"proteccion de precios"; cx said "con la" at bounding box center [512, 243] width 137 height 38
drag, startPoint x: 537, startPoint y: 228, endPoint x: 425, endPoint y: 219, distance: 111.8
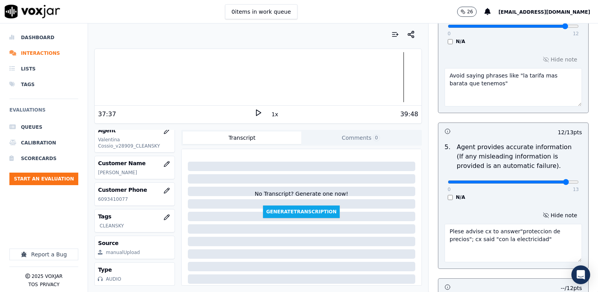
click at [431, 219] on div "Untitled Section This is a new section 98 pts 12 / 12 pts 1 . Introduces themse…" at bounding box center [512, 103] width 163 height 1011
type textarea "Plese advise cx to answer"proteccion de precios"; cx said "con la electricidad""
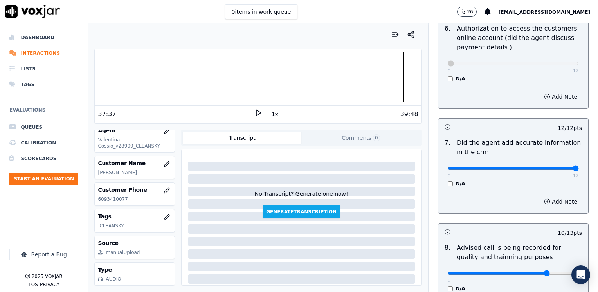
scroll to position [807, 0]
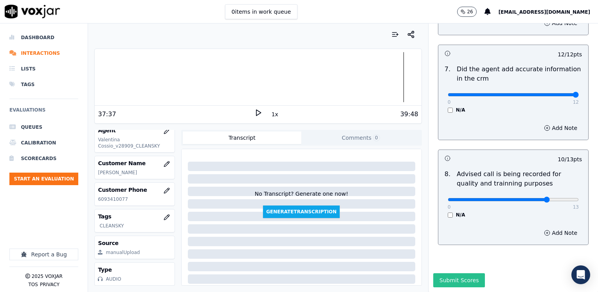
click at [459, 273] on button "Submit Scores" at bounding box center [459, 280] width 52 height 14
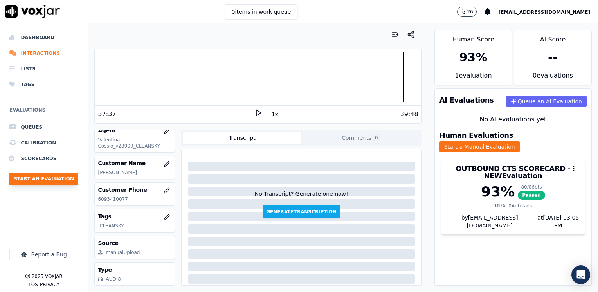
click at [57, 179] on button "Start an Evaluation" at bounding box center [43, 178] width 69 height 13
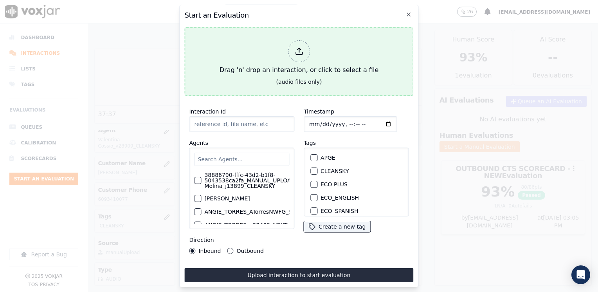
click at [304, 47] on div at bounding box center [299, 51] width 22 height 22
type input "20250915-183320_6149725264-[PERSON_NAME] TARRIFA 2 all.mp3"
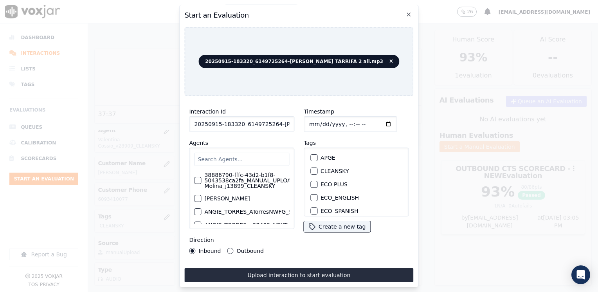
click at [224, 156] on input "text" at bounding box center [241, 159] width 95 height 13
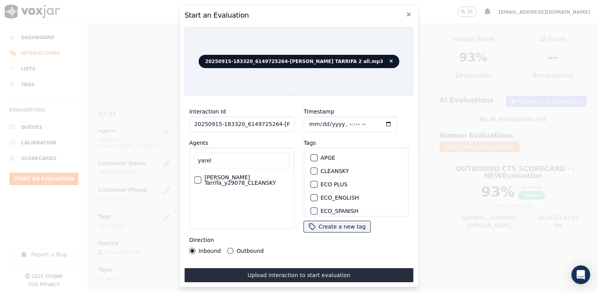
type input "yarel"
click at [225, 178] on label "[PERSON_NAME] Tarrifa_y29078_CLEANSKY" at bounding box center [246, 179] width 85 height 11
click at [201, 178] on button "[PERSON_NAME] Tarrifa_y29078_CLEANSKY" at bounding box center [197, 179] width 7 height 7
click at [312, 168] on div "button" at bounding box center [313, 170] width 5 height 5
click at [376, 118] on input "Timestamp" at bounding box center [349, 124] width 93 height 16
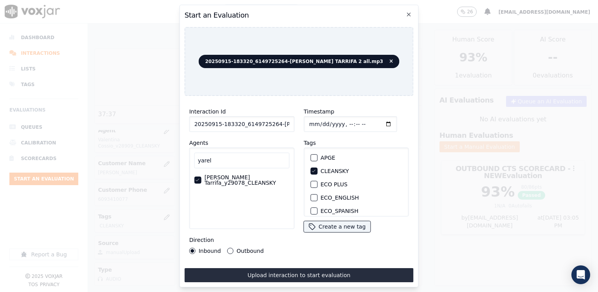
type input "[DATE]T15:06"
click at [227, 248] on button "Outbound" at bounding box center [230, 251] width 6 height 6
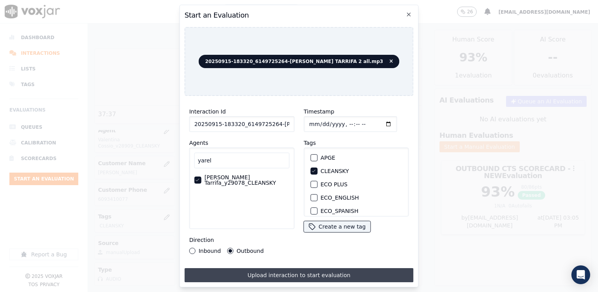
click at [302, 274] on button "Upload interaction to start evaluation" at bounding box center [298, 275] width 229 height 14
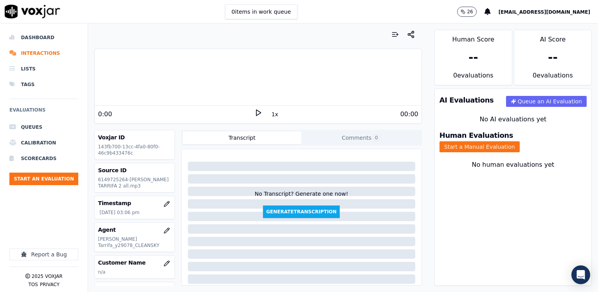
click at [255, 116] on icon at bounding box center [258, 113] width 8 height 8
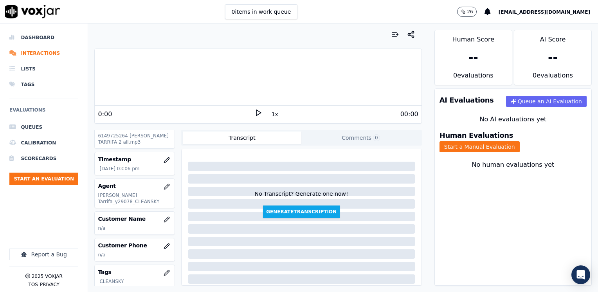
scroll to position [78, 0]
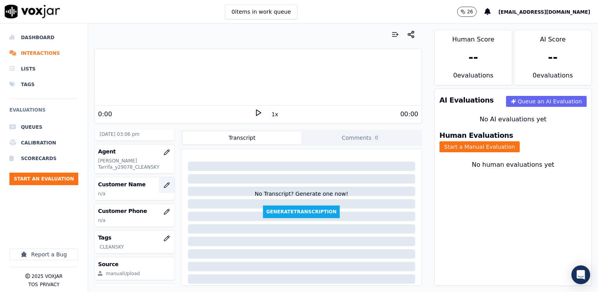
click at [163, 184] on icon "button" at bounding box center [166, 185] width 6 height 6
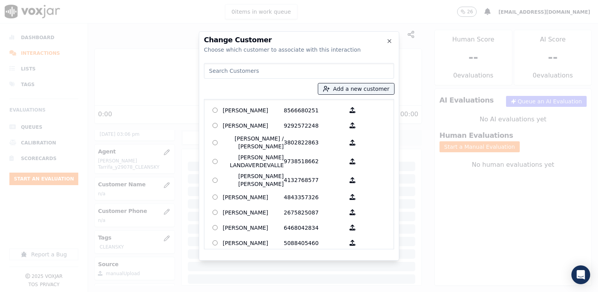
click at [303, 71] on input at bounding box center [299, 71] width 190 height 16
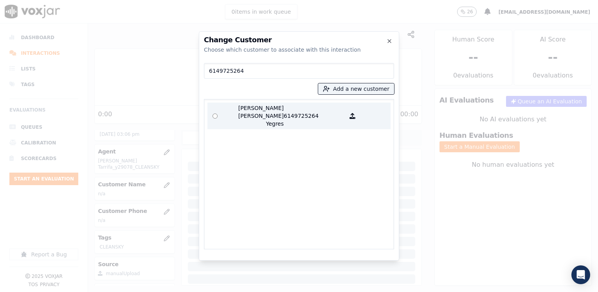
type input "6149725264"
click at [286, 111] on p "6149725264" at bounding box center [314, 115] width 61 height 23
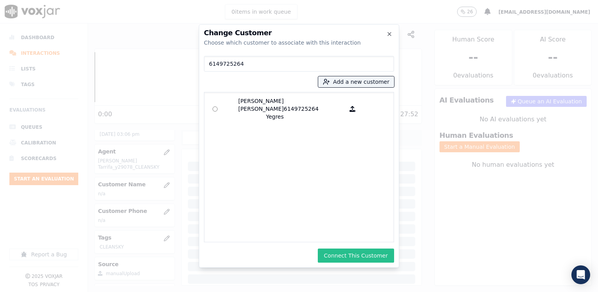
click at [364, 256] on button "Connect This Customer" at bounding box center [356, 255] width 76 height 14
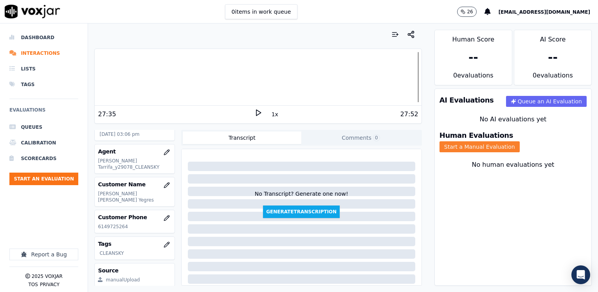
click at [519, 141] on button "Start a Manual Evaluation" at bounding box center [479, 146] width 80 height 11
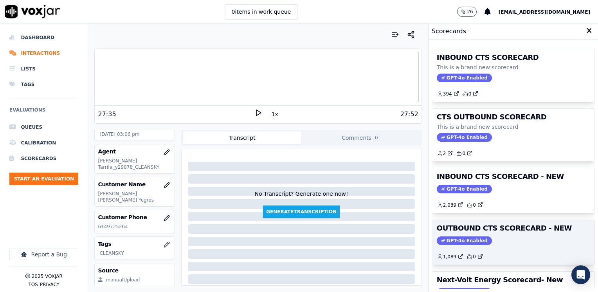
click at [451, 242] on span "GPT-4o Enabled" at bounding box center [463, 240] width 55 height 9
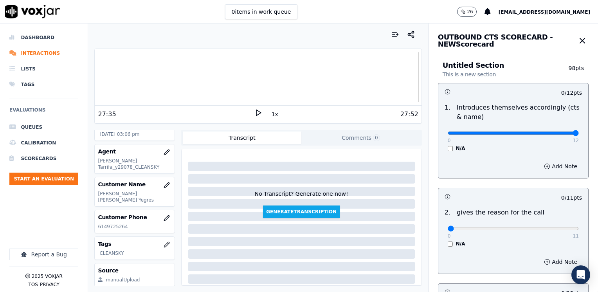
drag, startPoint x: 443, startPoint y: 131, endPoint x: 599, endPoint y: 148, distance: 156.9
type input "12"
click at [578, 135] on input "range" at bounding box center [512, 132] width 131 height 3
drag, startPoint x: 444, startPoint y: 226, endPoint x: 599, endPoint y: 215, distance: 155.2
type input "11"
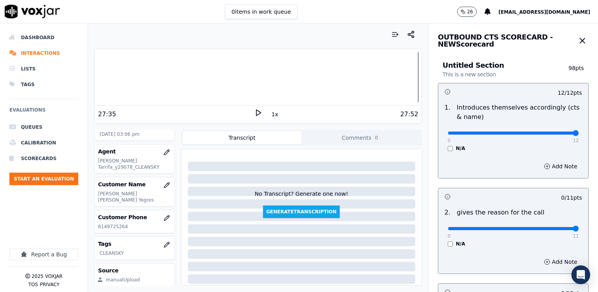
click at [578, 227] on input "range" at bounding box center [512, 228] width 131 height 3
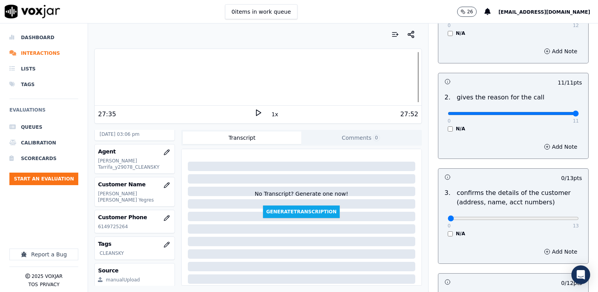
scroll to position [196, 0]
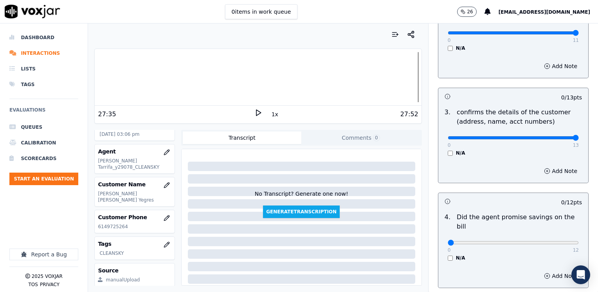
click at [553, 137] on input "range" at bounding box center [512, 137] width 131 height 3
type input "12"
click at [549, 137] on input "range" at bounding box center [512, 137] width 131 height 3
drag, startPoint x: 444, startPoint y: 234, endPoint x: 599, endPoint y: 237, distance: 154.5
type input "12"
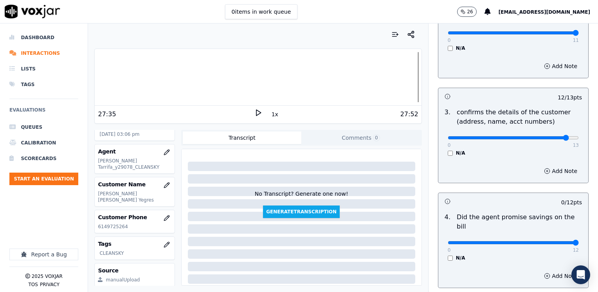
click at [578, 241] on input "range" at bounding box center [512, 242] width 131 height 3
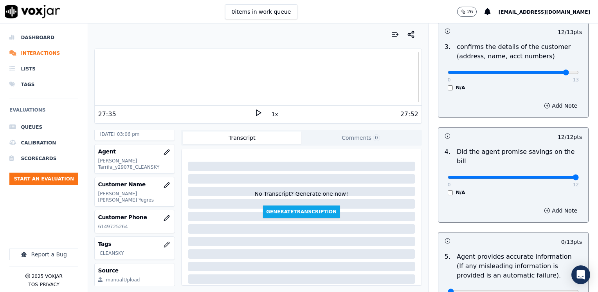
scroll to position [352, 0]
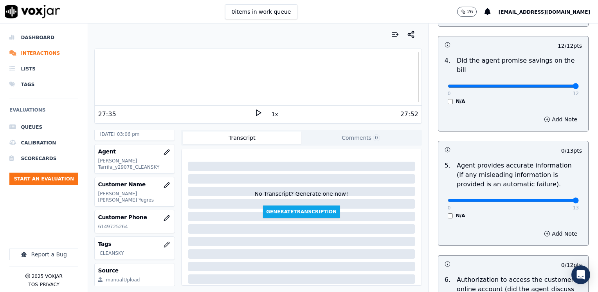
drag, startPoint x: 442, startPoint y: 189, endPoint x: 599, endPoint y: 209, distance: 158.1
type input "13"
click at [578, 202] on input "range" at bounding box center [512, 200] width 131 height 3
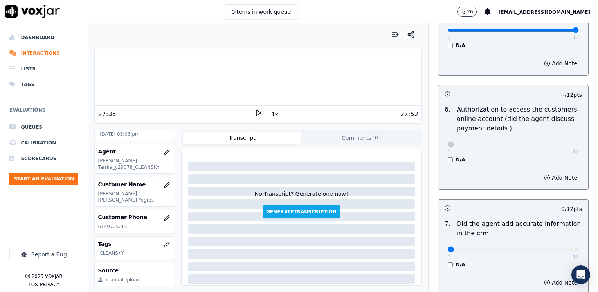
scroll to position [587, 0]
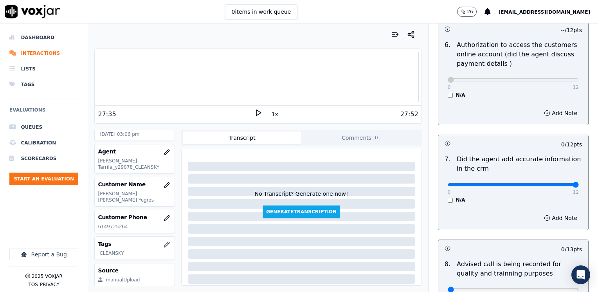
drag, startPoint x: 443, startPoint y: 174, endPoint x: 597, endPoint y: 174, distance: 154.5
type input "12"
click at [578, 183] on input "range" at bounding box center [512, 184] width 131 height 3
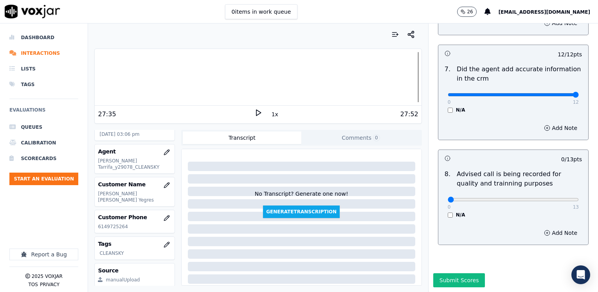
scroll to position [684, 0]
type input "10"
click at [526, 198] on input "range" at bounding box center [512, 199] width 131 height 3
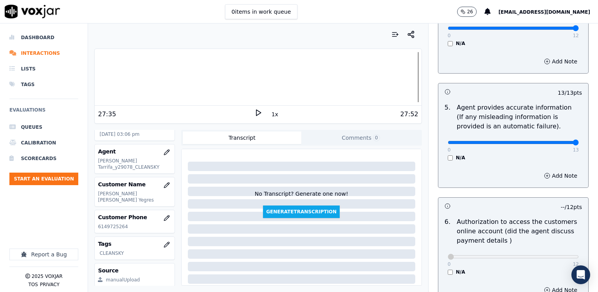
scroll to position [136, 0]
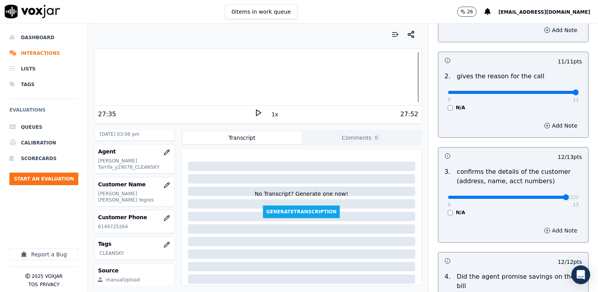
click at [551, 225] on button "Add Note" at bounding box center [560, 230] width 43 height 11
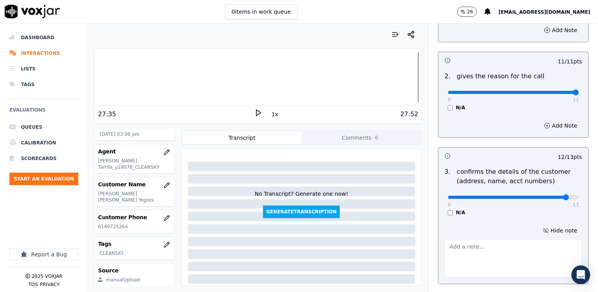
click at [527, 245] on textarea at bounding box center [512, 258] width 137 height 38
drag, startPoint x: 477, startPoint y: 268, endPoint x: 437, endPoint y: 248, distance: 44.9
click at [444, 248] on textarea "Make sure to confirm full service address and the name as it appears on the bil…" at bounding box center [512, 258] width 137 height 38
type textarea "Make sure to confirm full service address and the name as it appears on the bil…"
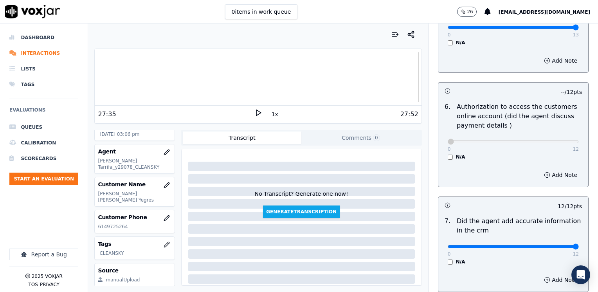
scroll to position [725, 0]
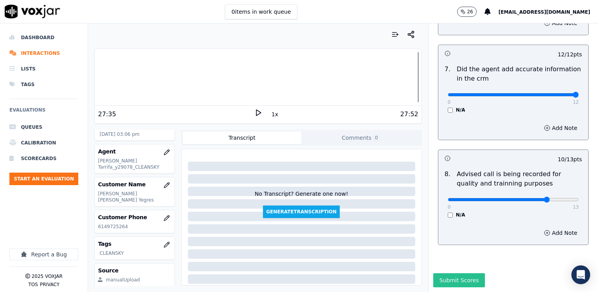
click at [454, 273] on button "Submit Scores" at bounding box center [459, 280] width 52 height 14
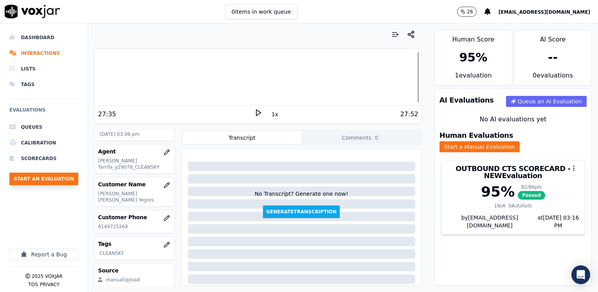
click at [60, 177] on button "Start an Evaluation" at bounding box center [43, 178] width 69 height 13
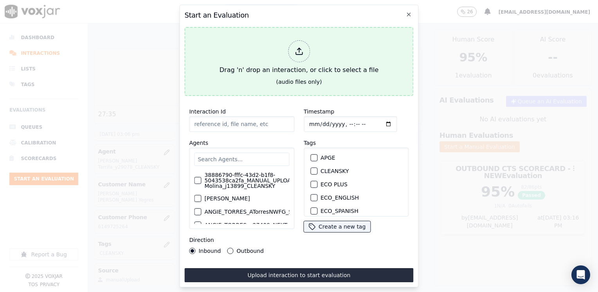
click at [307, 52] on div at bounding box center [299, 51] width 22 height 22
type input "20250915-192835_9786010921-[PERSON_NAME] all.mp3"
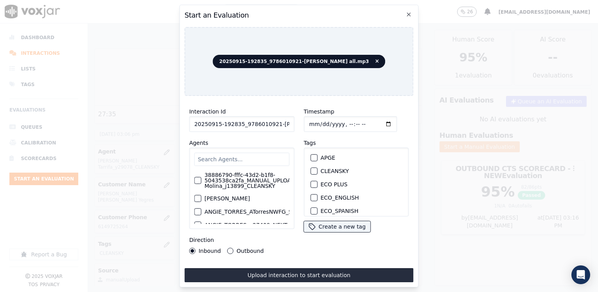
click at [406, 228] on div "Timestamp Tags APGE CLEANSKY ECO PLUS ECO_ENGLISH ECO_SPANISH ELECTRA SPARK IND…" at bounding box center [356, 180] width 115 height 156
click at [246, 148] on div "38886790-fffc-43d2-b1f8-5043538ca2fa_MANUAL_UPLOAD_Juliana Molina_j13899_CLEANS…" at bounding box center [241, 187] width 105 height 81
click at [244, 154] on input "text" at bounding box center [241, 159] width 95 height 13
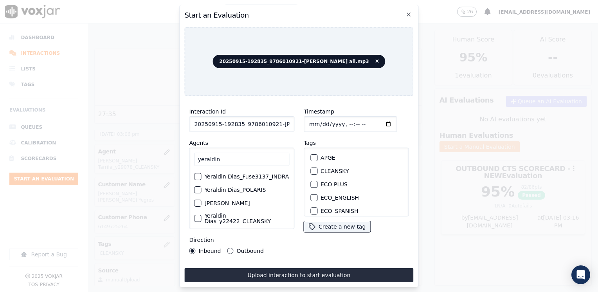
scroll to position [72, 0]
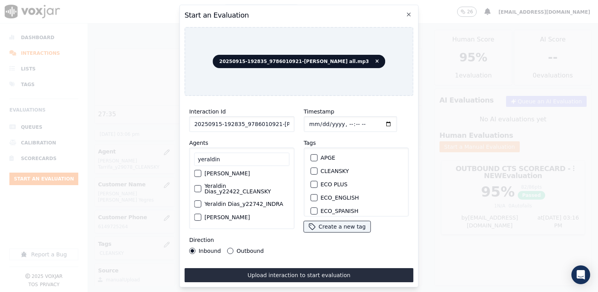
type input "yeraldin"
click at [241, 187] on label "Yeraldin Dias_y22422_CLEANSKY" at bounding box center [246, 188] width 85 height 11
click at [201, 187] on button "Yeraldin Dias_y22422_CLEANSKY" at bounding box center [197, 188] width 7 height 7
click at [311, 168] on div "button" at bounding box center [313, 170] width 5 height 5
click at [377, 121] on input "Timestamp" at bounding box center [349, 124] width 93 height 16
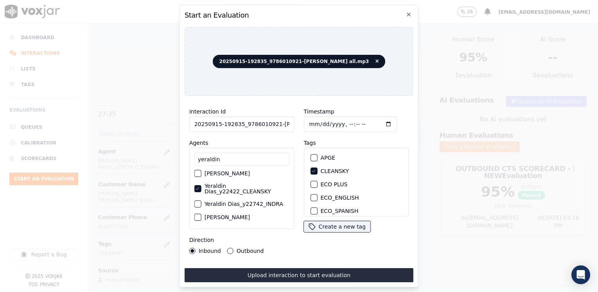
type input "[DATE]T15:16"
click at [239, 153] on input "yeraldin" at bounding box center [241, 159] width 95 height 13
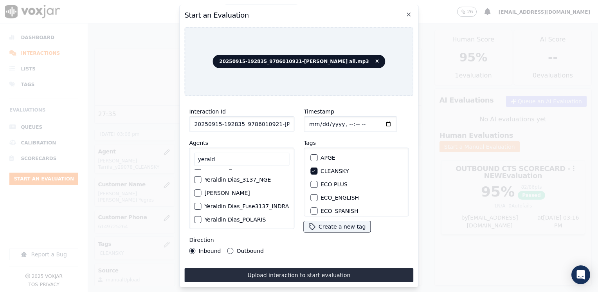
scroll to position [39, 0]
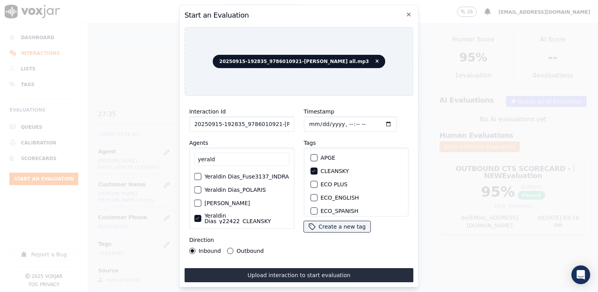
type input "yerald"
click at [377, 120] on input "Timestamp" at bounding box center [349, 124] width 93 height 16
type input "[DATE]T15:16"
click at [227, 248] on button "Outbound" at bounding box center [230, 251] width 6 height 6
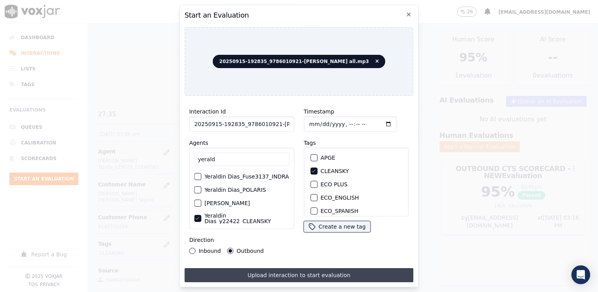
click at [331, 271] on button "Upload interaction to start evaluation" at bounding box center [298, 275] width 229 height 14
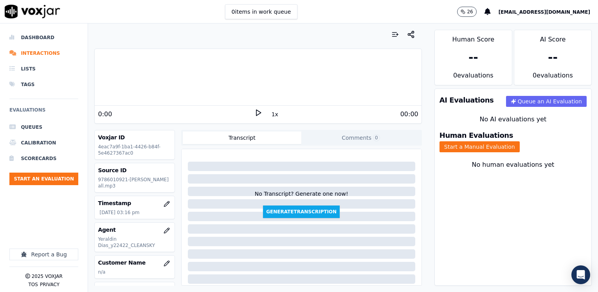
click at [257, 107] on div "0:00 1x 00:00" at bounding box center [258, 114] width 326 height 17
click at [255, 111] on icon at bounding box center [258, 113] width 8 height 8
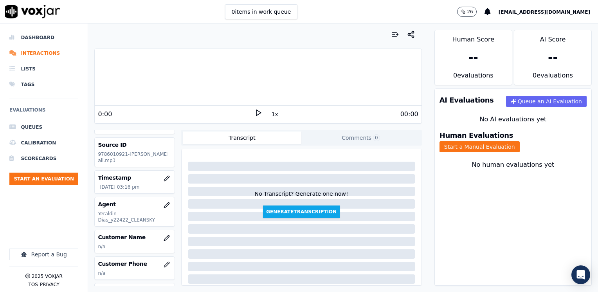
scroll to position [39, 0]
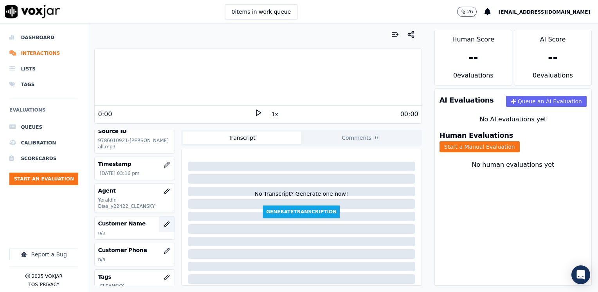
click at [164, 224] on icon "button" at bounding box center [166, 223] width 5 height 5
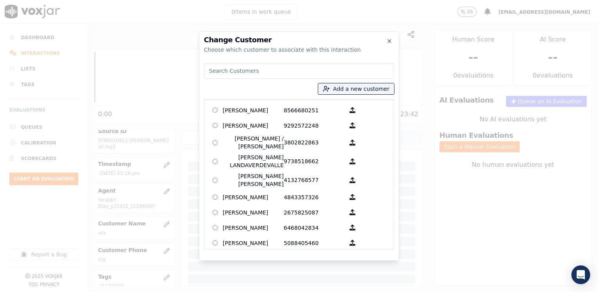
click at [307, 77] on input at bounding box center [299, 71] width 190 height 16
paste input "9786010921"
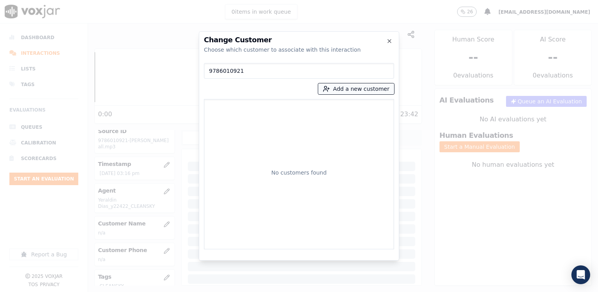
type input "9786010921"
click at [367, 88] on button "Add a new customer" at bounding box center [356, 88] width 76 height 11
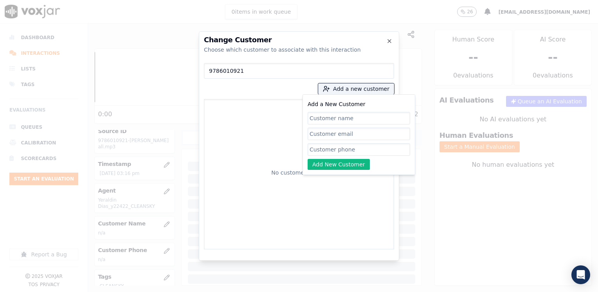
click at [360, 148] on input "Add a New Customer" at bounding box center [358, 149] width 102 height 13
paste input "9786010921"
type input "9786010921"
click at [366, 117] on input "Add a New Customer" at bounding box center [358, 118] width 102 height 13
paste input "[PERSON_NAME]"
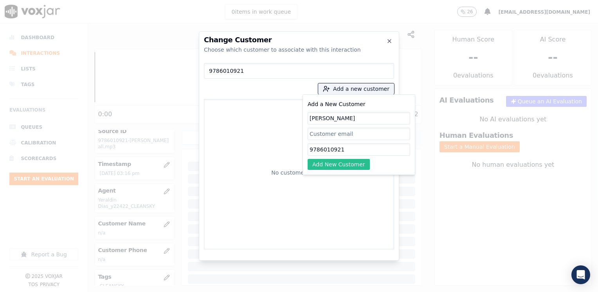
type input "[PERSON_NAME]"
click at [341, 165] on button "Add New Customer" at bounding box center [338, 164] width 62 height 11
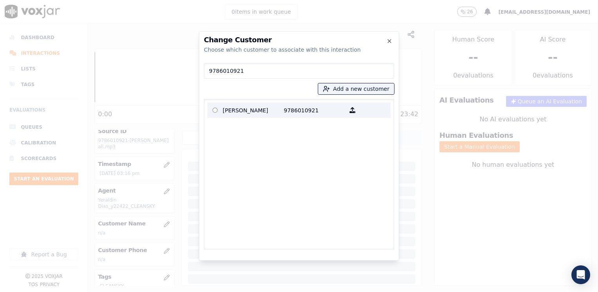
click at [294, 114] on p "9786010921" at bounding box center [314, 110] width 61 height 12
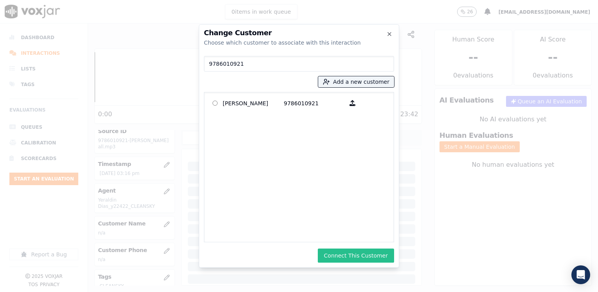
click at [366, 250] on button "Connect This Customer" at bounding box center [356, 255] width 76 height 14
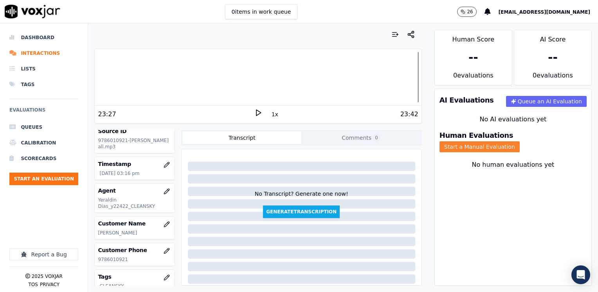
click at [519, 141] on button "Start a Manual Evaluation" at bounding box center [479, 146] width 80 height 11
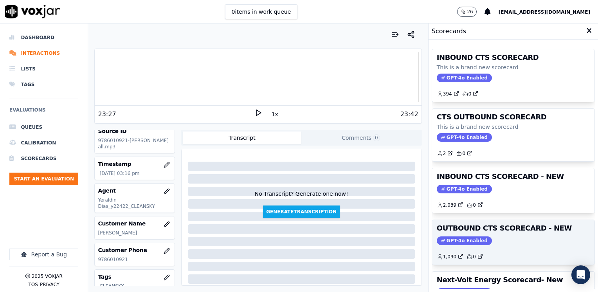
click at [461, 237] on span "GPT-4o Enabled" at bounding box center [463, 240] width 55 height 9
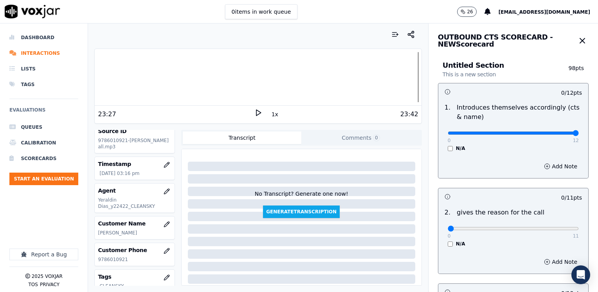
drag, startPoint x: 442, startPoint y: 132, endPoint x: 599, endPoint y: 131, distance: 157.2
type input "12"
click at [578, 131] on input "range" at bounding box center [512, 132] width 131 height 3
drag, startPoint x: 444, startPoint y: 227, endPoint x: 599, endPoint y: 190, distance: 159.3
type input "11"
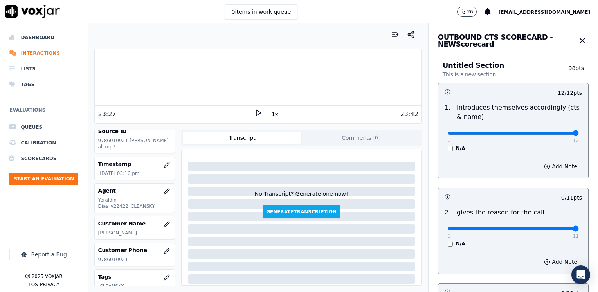
click at [578, 227] on input "range" at bounding box center [512, 228] width 131 height 3
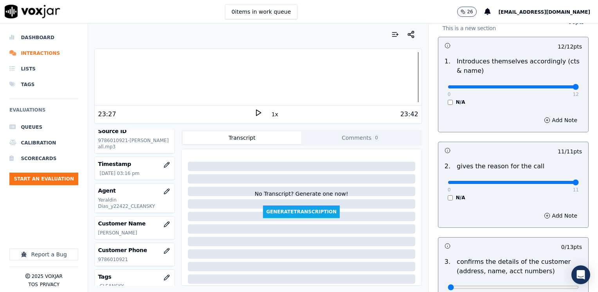
scroll to position [117, 0]
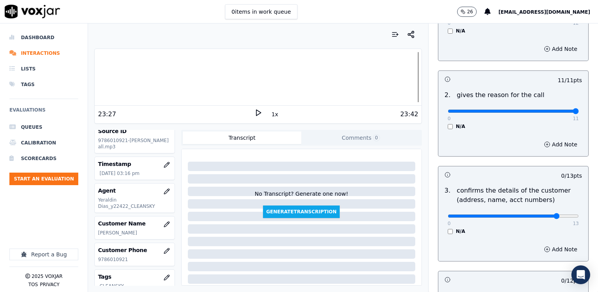
click at [542, 216] on input "range" at bounding box center [512, 215] width 131 height 3
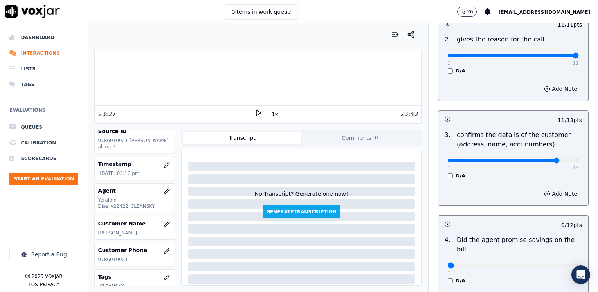
scroll to position [235, 0]
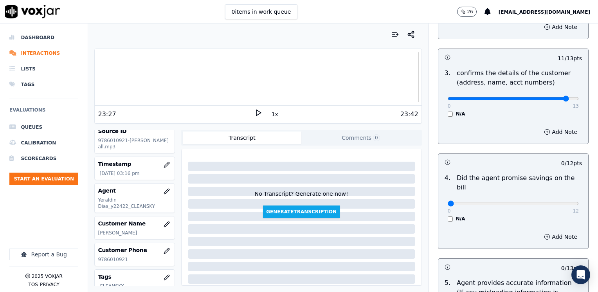
type input "12"
click at [545, 99] on input "range" at bounding box center [512, 98] width 131 height 3
drag, startPoint x: 444, startPoint y: 195, endPoint x: 599, endPoint y: 191, distance: 154.9
type input "12"
click at [578, 202] on input "range" at bounding box center [512, 203] width 131 height 3
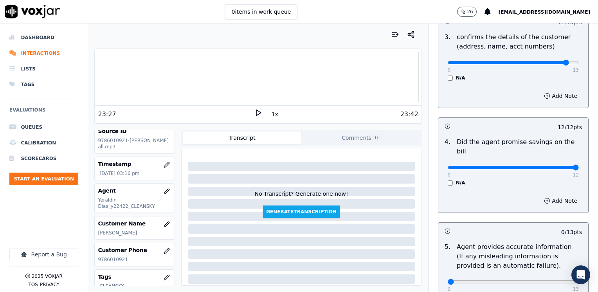
scroll to position [352, 0]
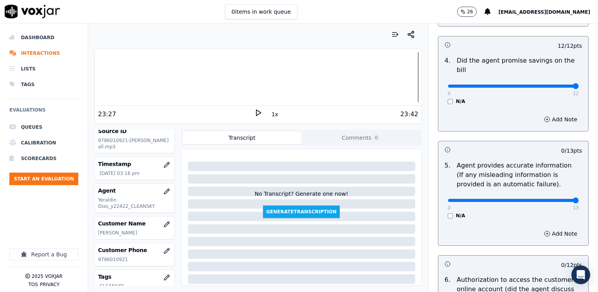
drag, startPoint x: 443, startPoint y: 190, endPoint x: 599, endPoint y: 190, distance: 156.0
type input "13"
click at [578, 199] on input "range" at bounding box center [512, 200] width 131 height 3
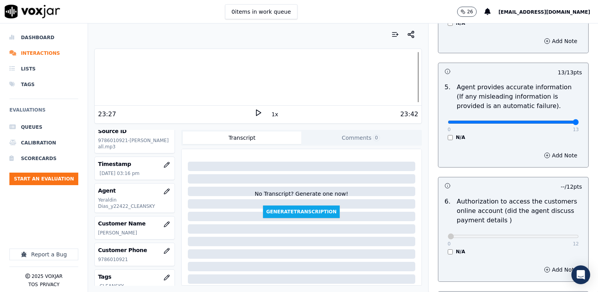
scroll to position [547, 0]
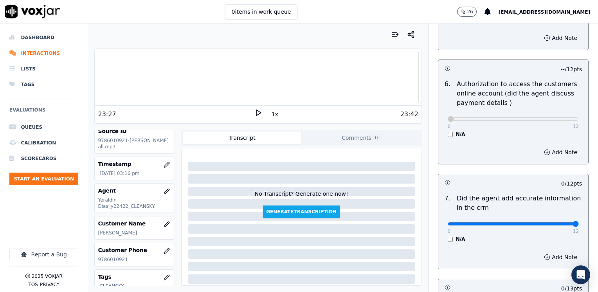
drag, startPoint x: 443, startPoint y: 214, endPoint x: 599, endPoint y: 202, distance: 156.5
type input "12"
click at [578, 222] on input "range" at bounding box center [512, 223] width 131 height 3
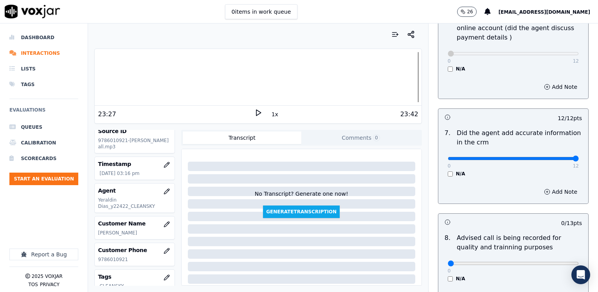
scroll to position [684, 0]
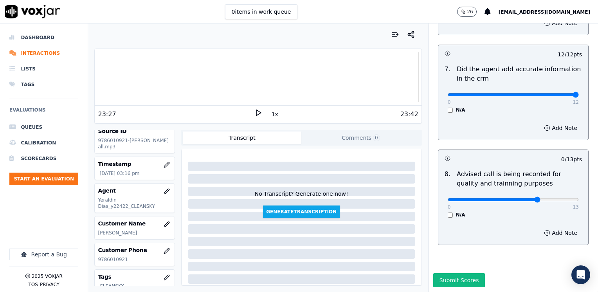
click at [526, 198] on input "range" at bounding box center [512, 199] width 131 height 3
click at [535, 194] on div "0 13" at bounding box center [512, 198] width 131 height 9
type input "10"
click at [535, 198] on input "range" at bounding box center [512, 199] width 131 height 3
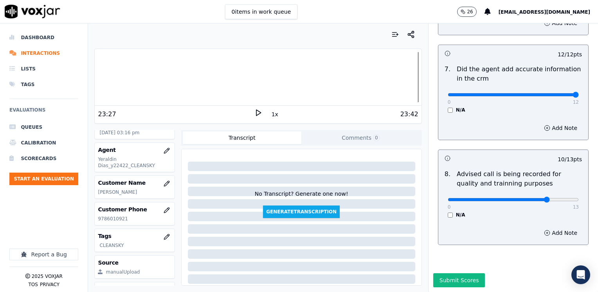
scroll to position [115, 0]
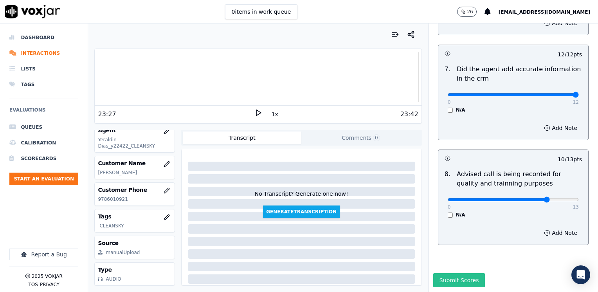
click at [447, 273] on button "Submit Scores" at bounding box center [459, 280] width 52 height 14
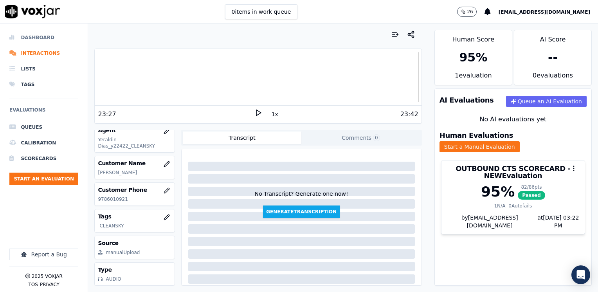
click at [42, 39] on li "Dashboard" at bounding box center [43, 38] width 69 height 16
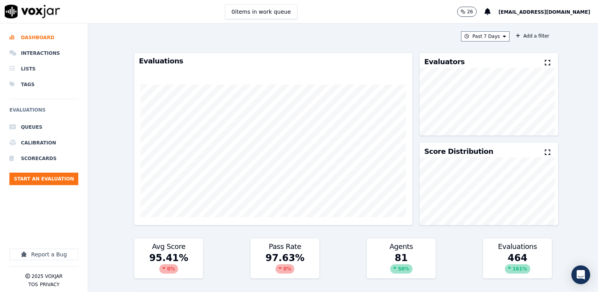
click at [544, 62] on icon at bounding box center [546, 62] width 5 height 6
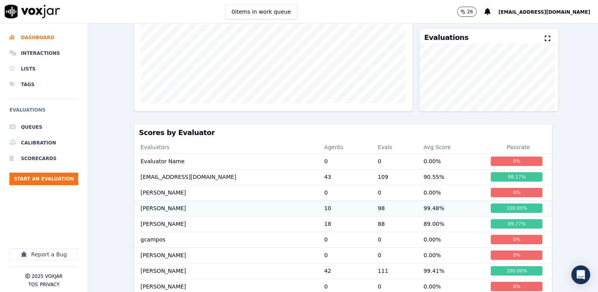
scroll to position [174, 0]
